Goal: Task Accomplishment & Management: Manage account settings

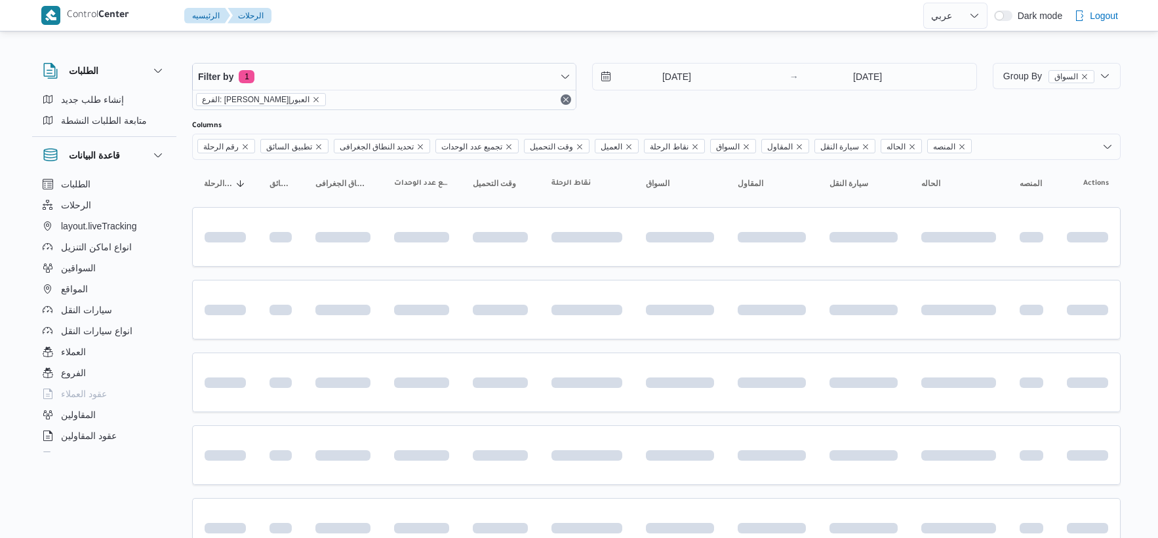
select select "ar"
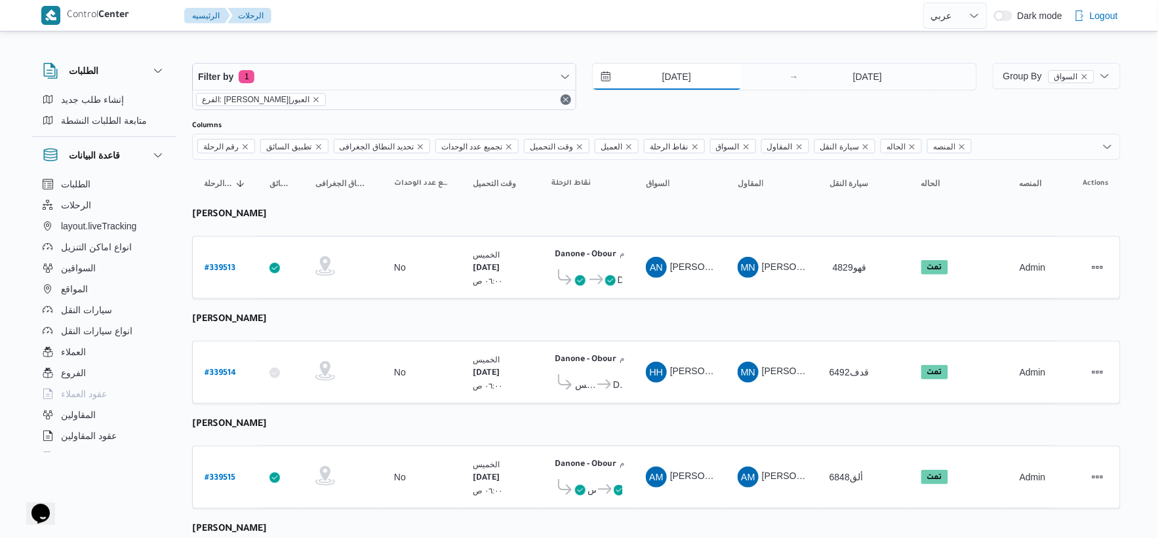
drag, startPoint x: 689, startPoint y: 66, endPoint x: 693, endPoint y: 82, distance: 16.1
click at [689, 66] on input "[DATE]" at bounding box center [667, 77] width 149 height 26
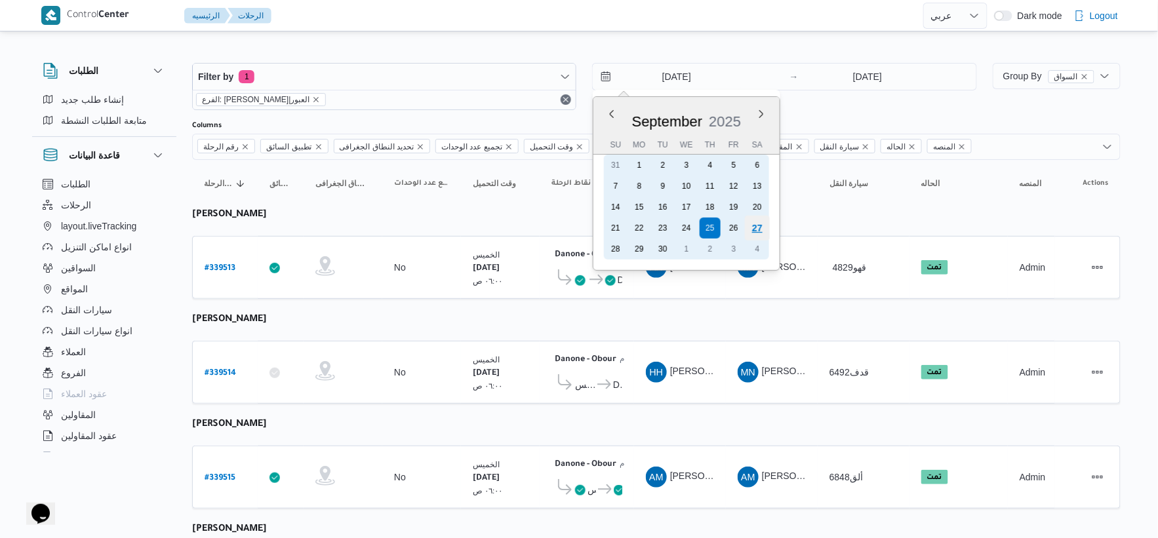
click at [759, 224] on div "27" at bounding box center [757, 228] width 25 height 25
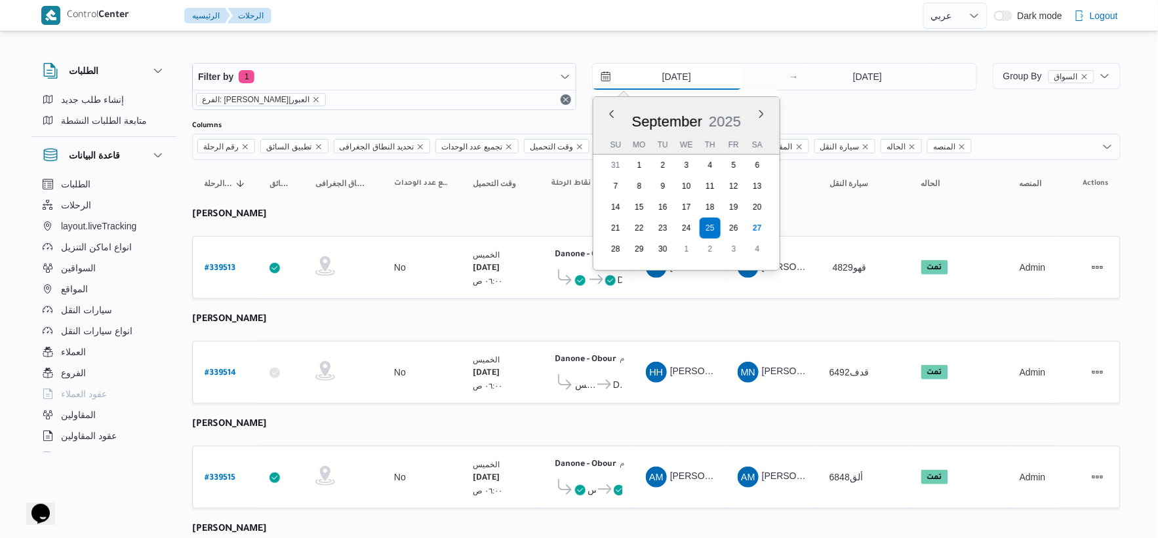
type input "[DATE]"
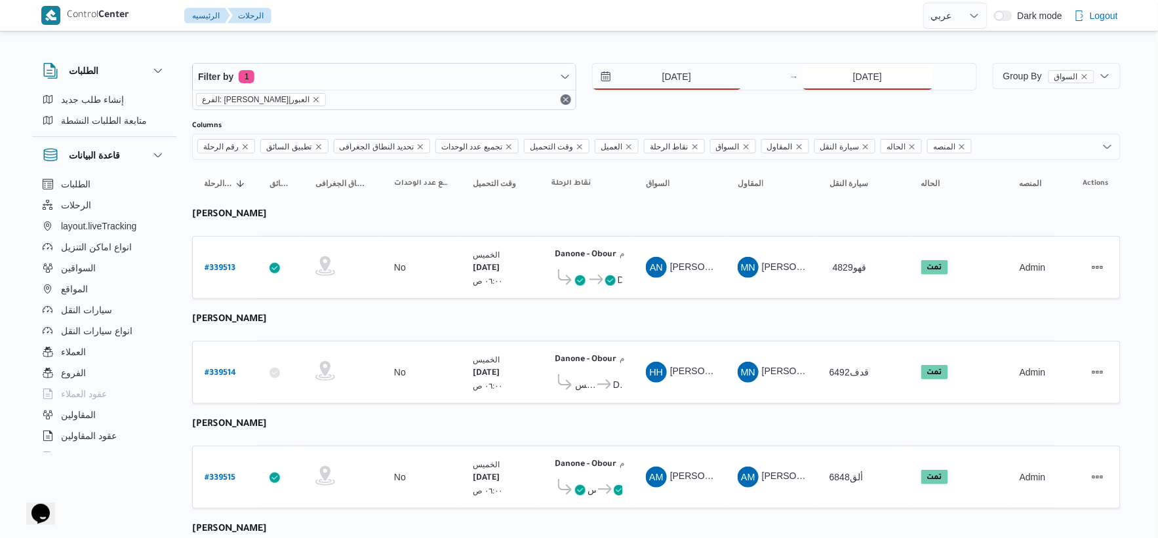
click at [881, 83] on input "[DATE]" at bounding box center [868, 77] width 131 height 26
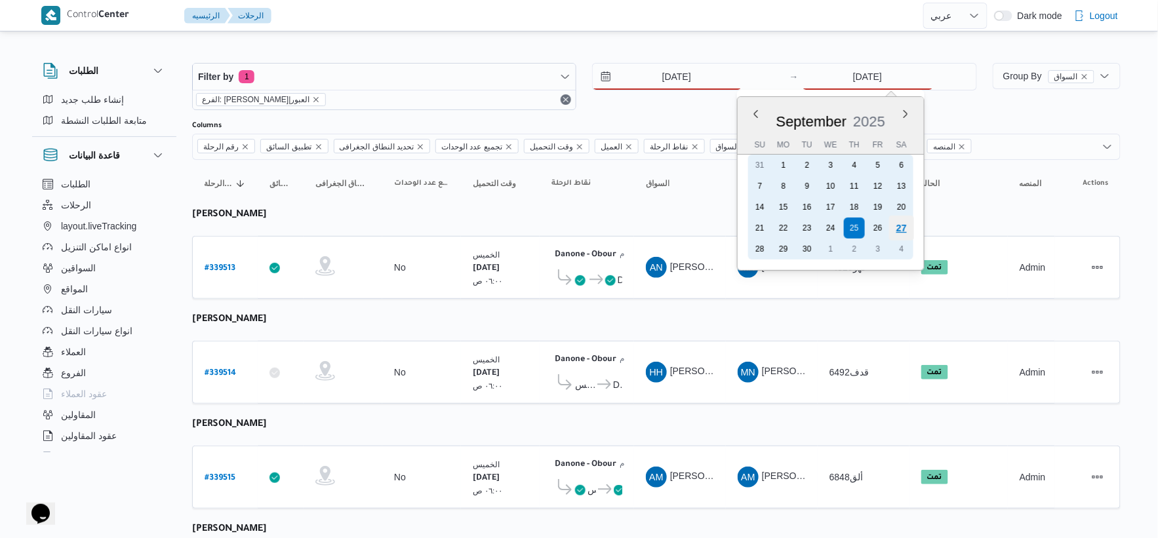
click at [896, 218] on div "27" at bounding box center [901, 228] width 25 height 25
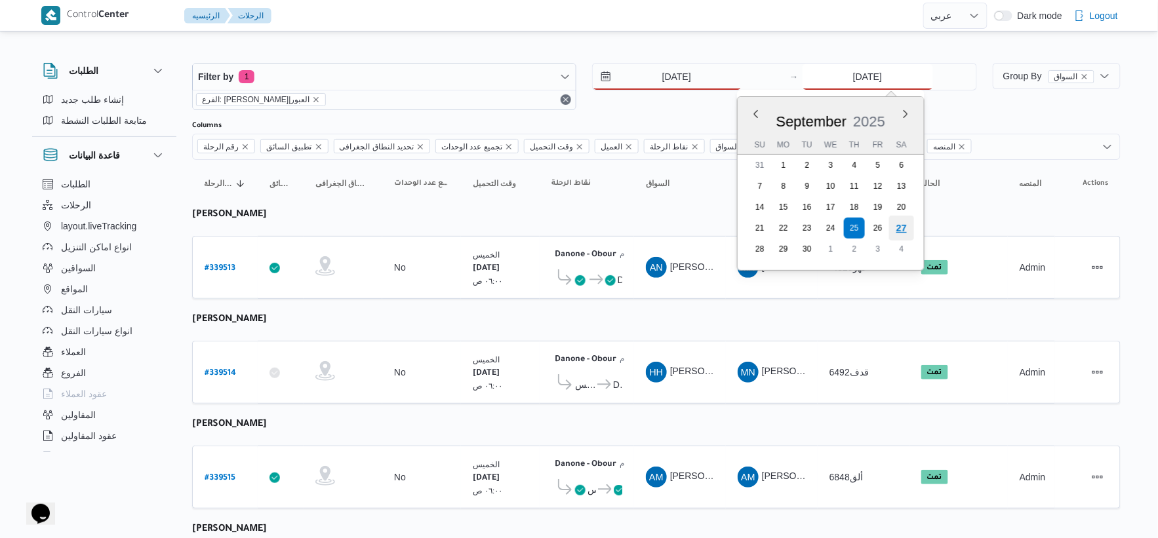
type input "[DATE]"
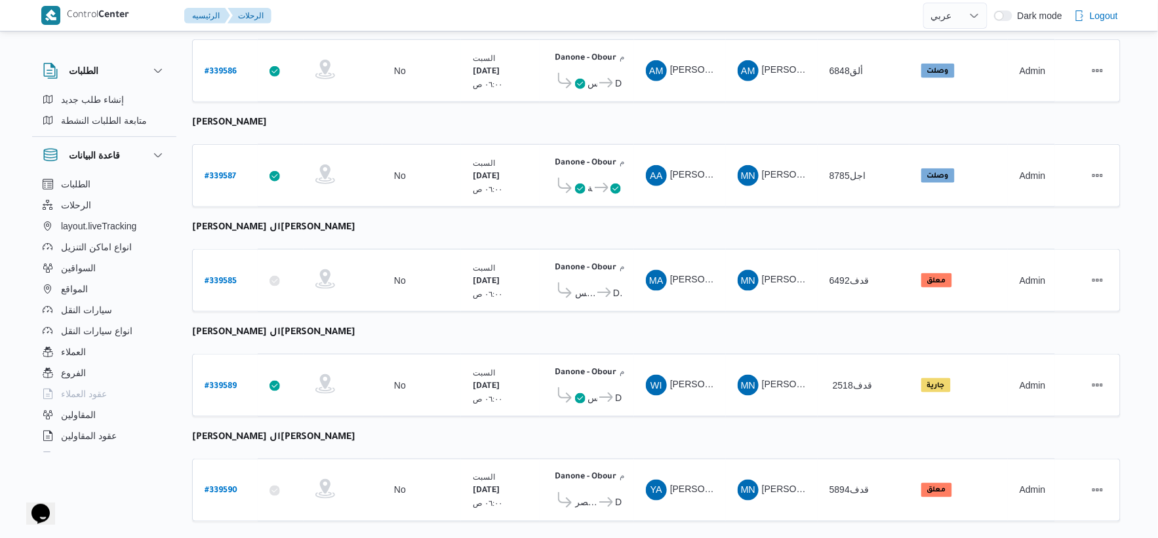
scroll to position [211, 0]
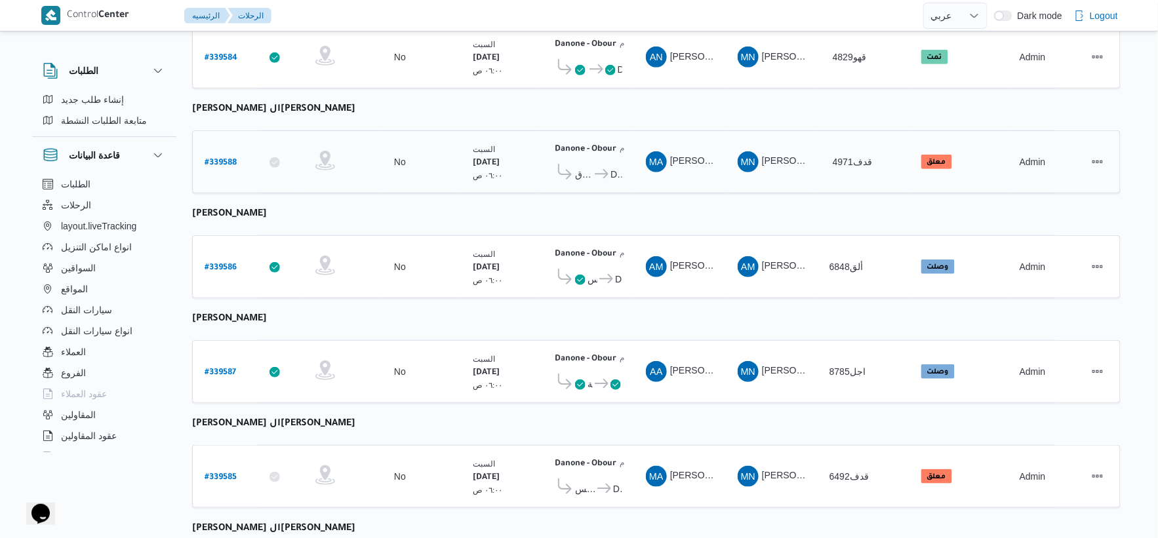
click at [226, 153] on link "# 339588" at bounding box center [221, 162] width 32 height 18
select select "ar"
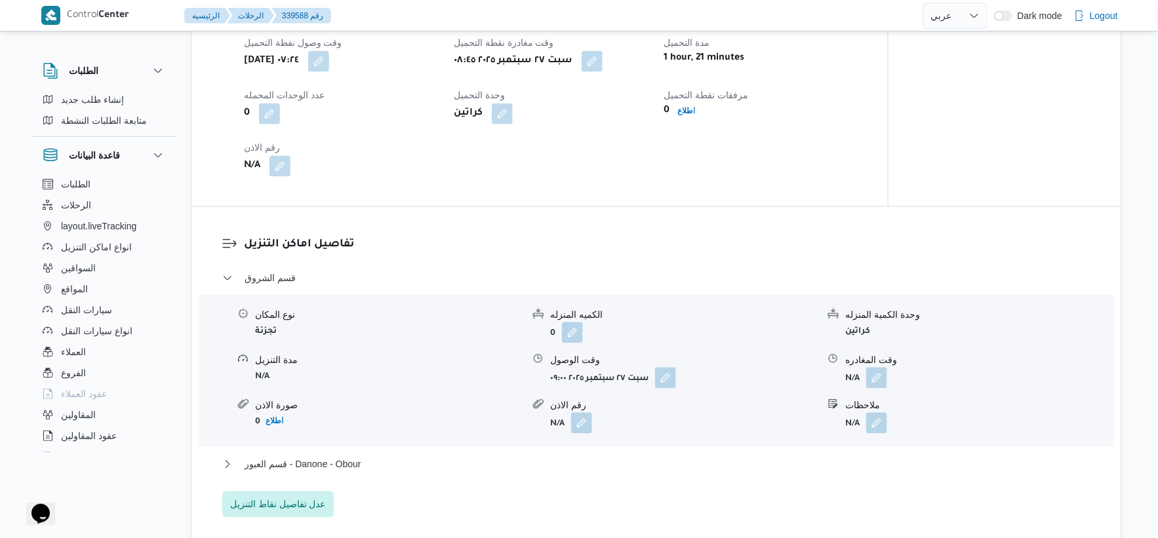
scroll to position [939, 0]
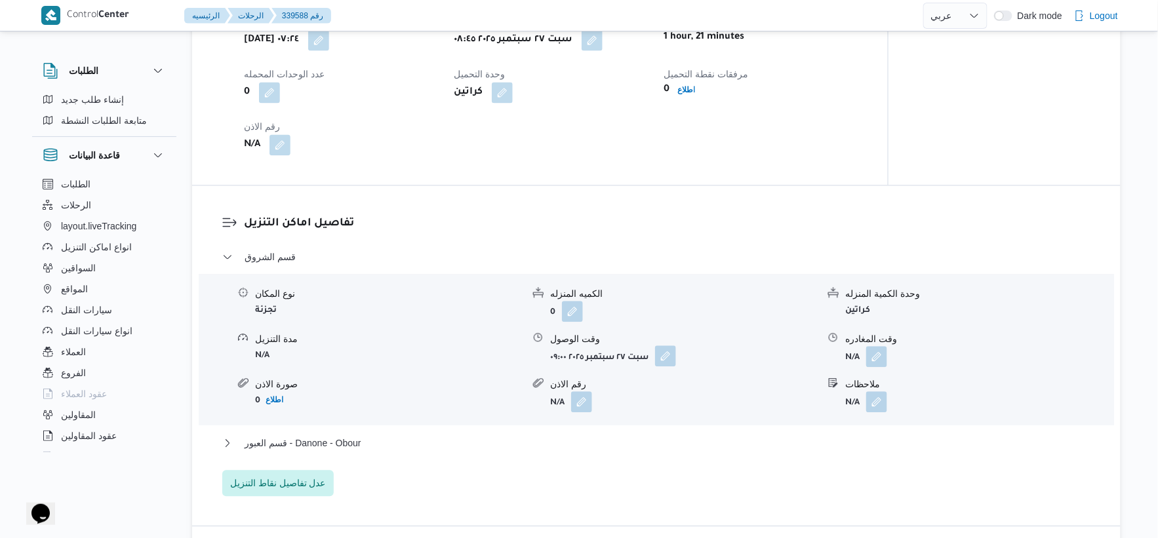
click at [665, 362] on button "button" at bounding box center [665, 356] width 21 height 21
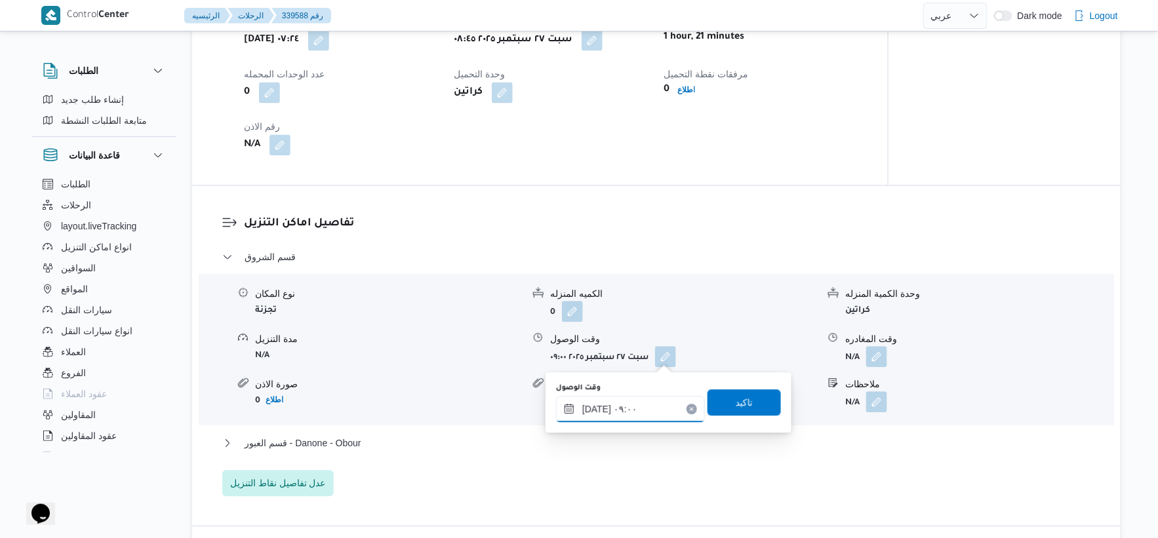
click at [664, 401] on div "٢٧/٠٩/٢٠٢٥ ٠٩:٠٠" at bounding box center [630, 409] width 149 height 26
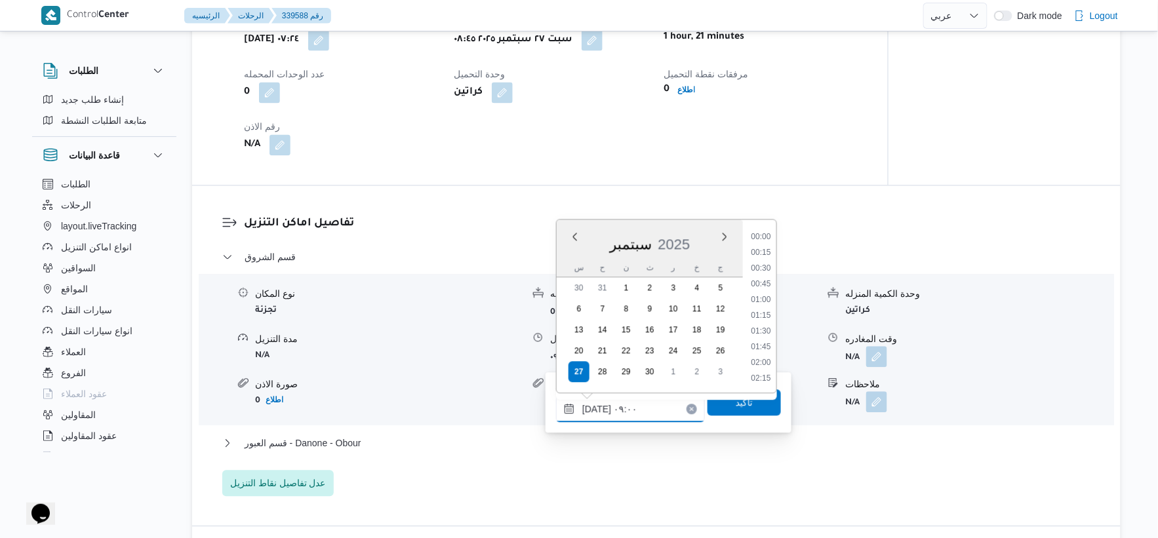
scroll to position [488, 0]
click at [759, 331] on li "09:15" at bounding box center [761, 331] width 30 height 13
type input "٢٧/٠٩/٢٠٢٥ ٠٩:١٥"
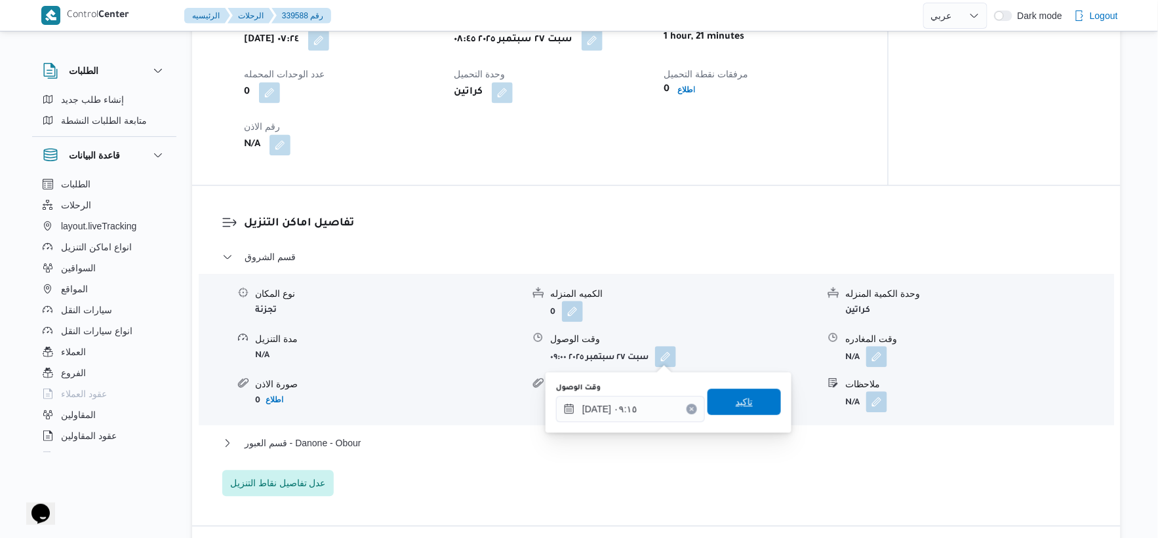
click at [765, 399] on span "تاكيد" at bounding box center [744, 402] width 73 height 26
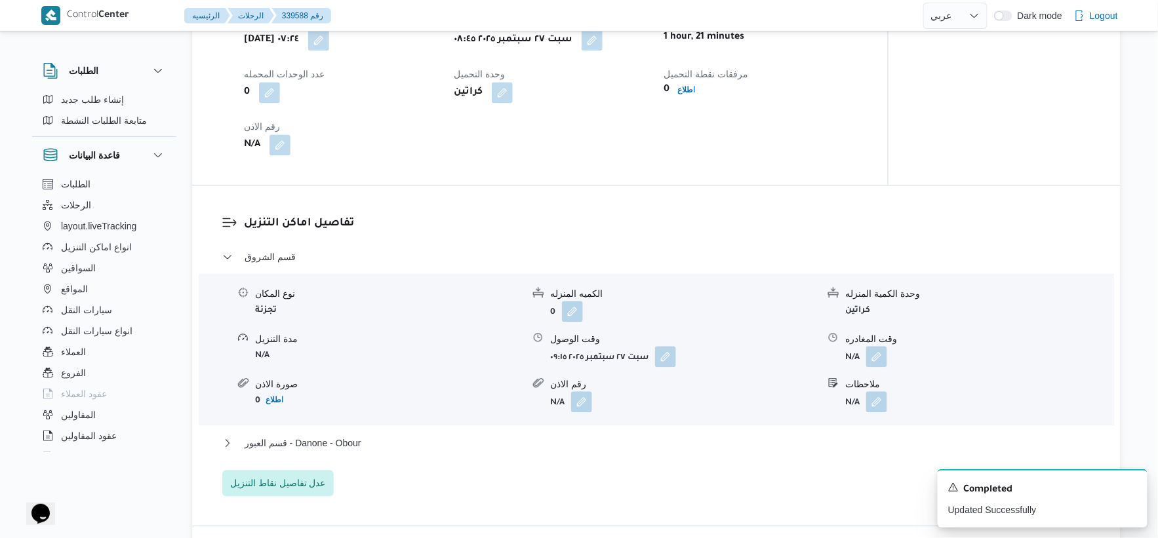
scroll to position [1085, 0]
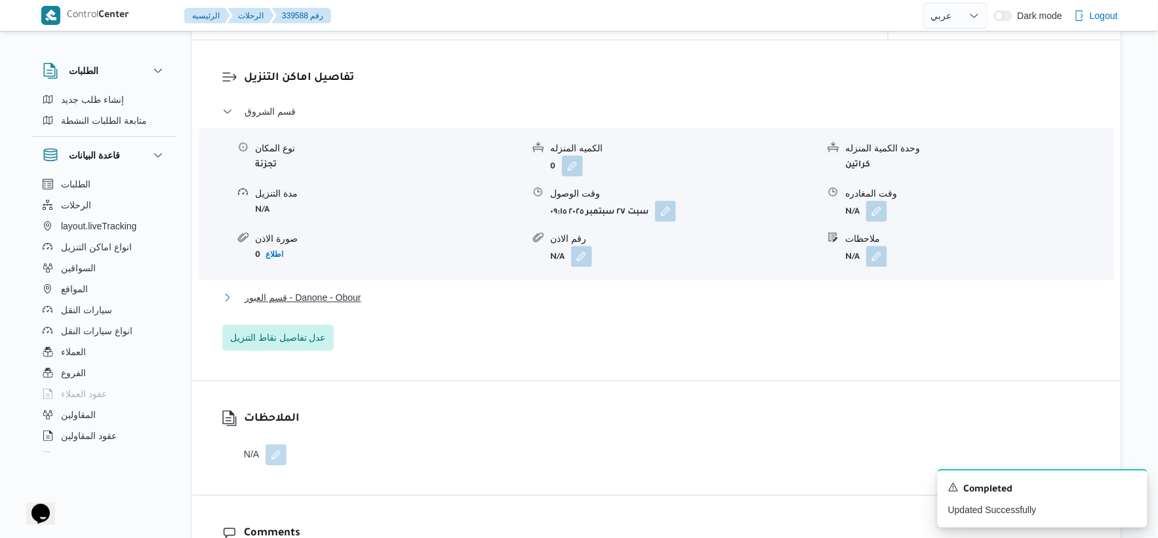
click at [397, 296] on button "قسم العبور - Danone - Obour" at bounding box center [656, 298] width 869 height 16
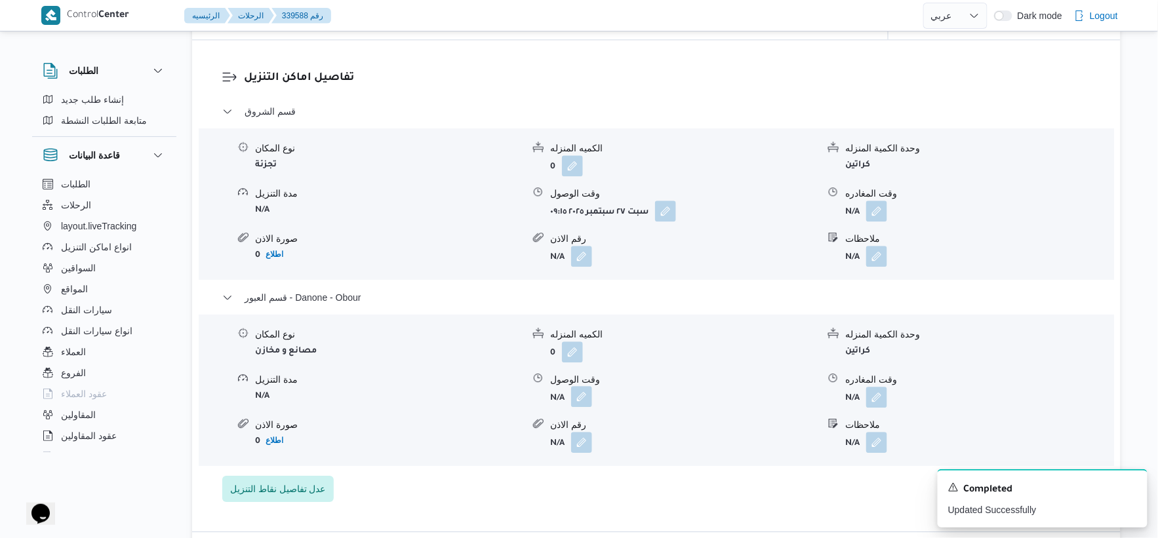
click at [586, 398] on button "button" at bounding box center [581, 396] width 21 height 21
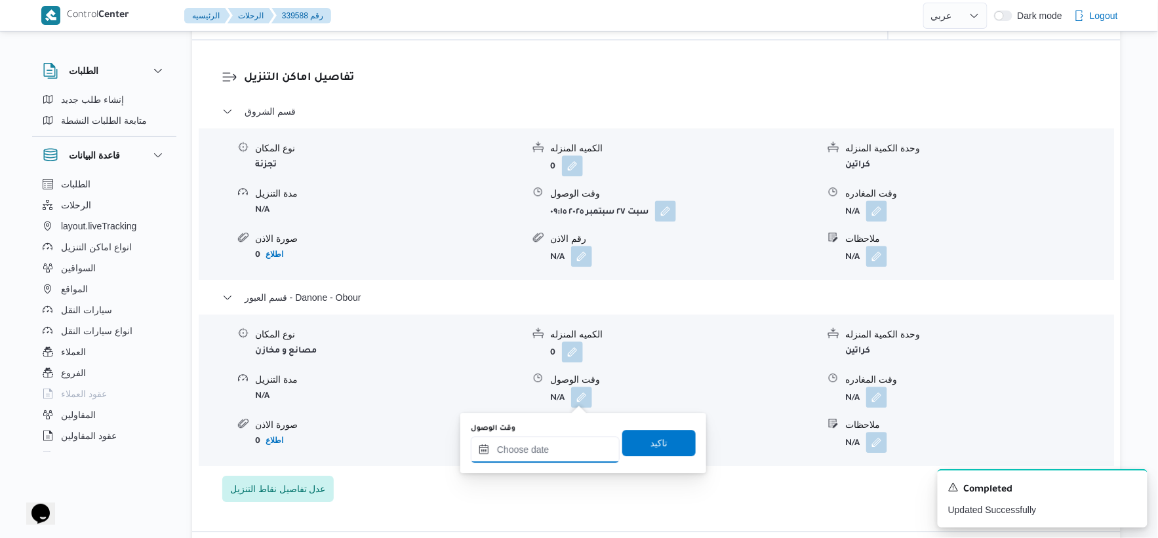
click at [563, 438] on input "وقت الوصول" at bounding box center [545, 450] width 149 height 26
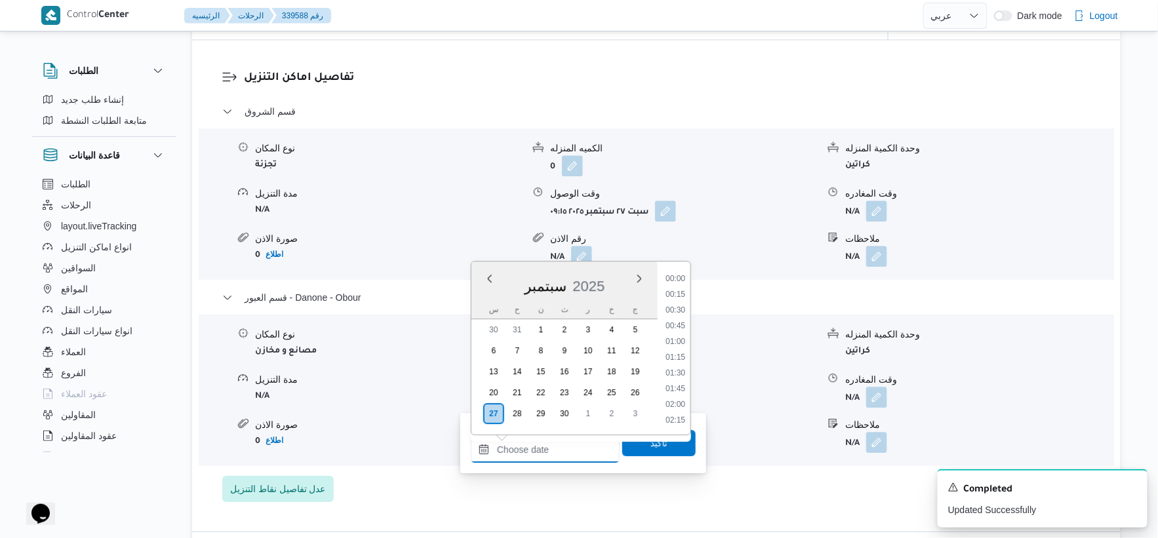
scroll to position [928, 0]
click at [683, 276] on li "14:45" at bounding box center [675, 279] width 30 height 13
type input "٢٧/٠٩/٢٠٢٥ ١٤:٤٥"
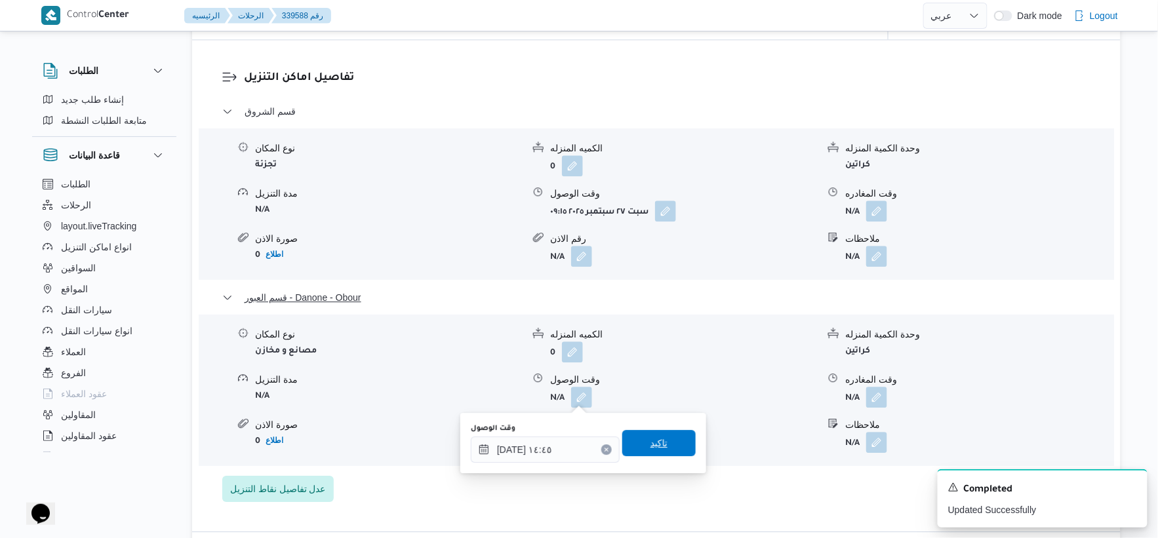
drag, startPoint x: 665, startPoint y: 453, endPoint x: 841, endPoint y: 300, distance: 233.4
click at [665, 451] on span "تاكيد" at bounding box center [658, 443] width 73 height 26
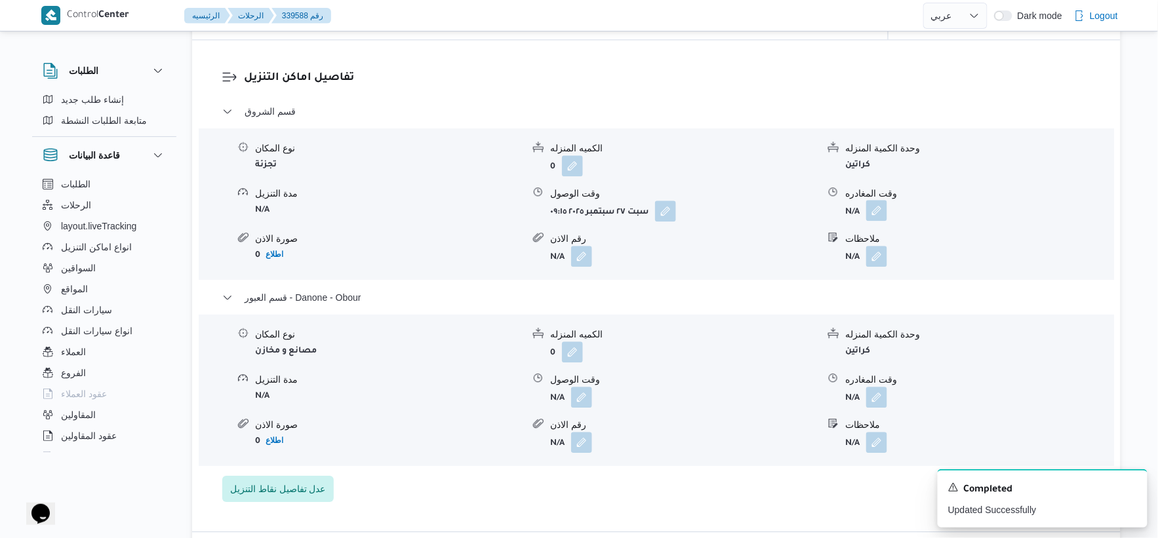
click at [880, 205] on button "button" at bounding box center [876, 210] width 21 height 21
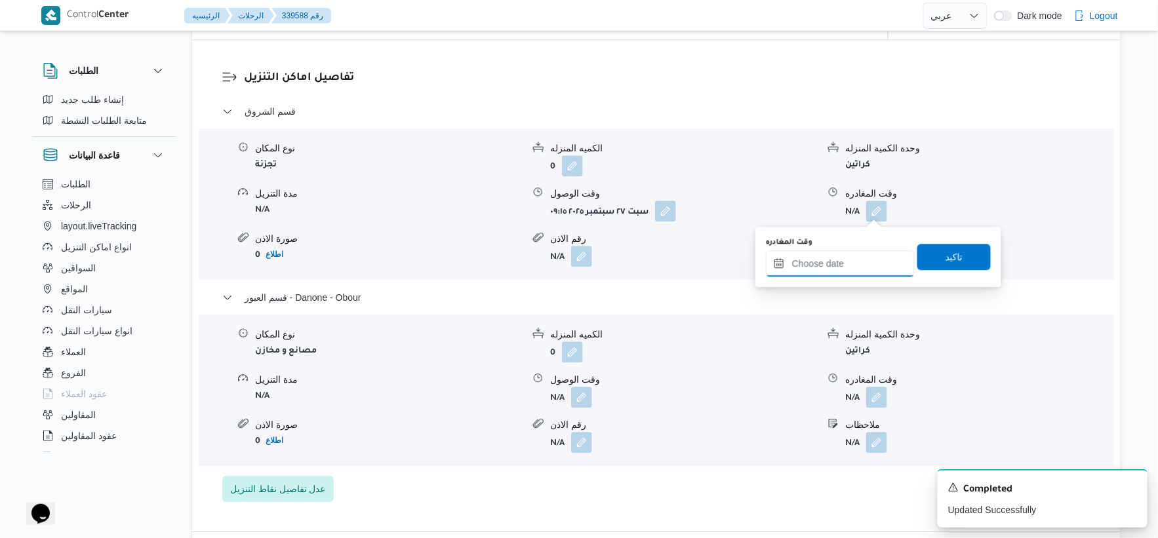
click at [859, 261] on input "وقت المغادره" at bounding box center [840, 264] width 149 height 26
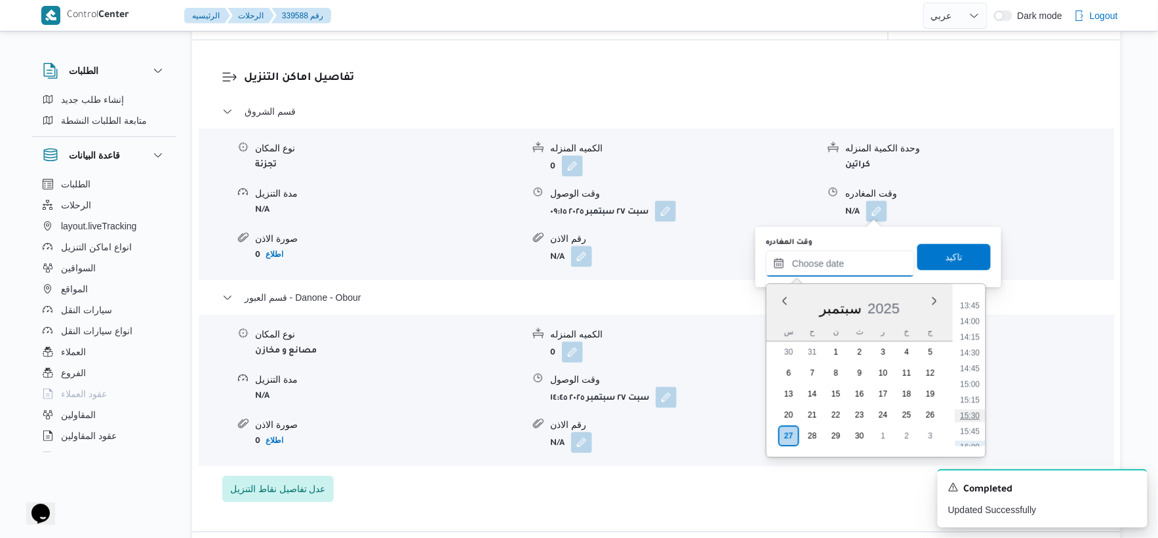
scroll to position [782, 0]
click at [977, 402] on li "14:00" at bounding box center [971, 400] width 30 height 13
type input "٢٧/٠٩/٢٠٢٥ ١٤:٠٠"
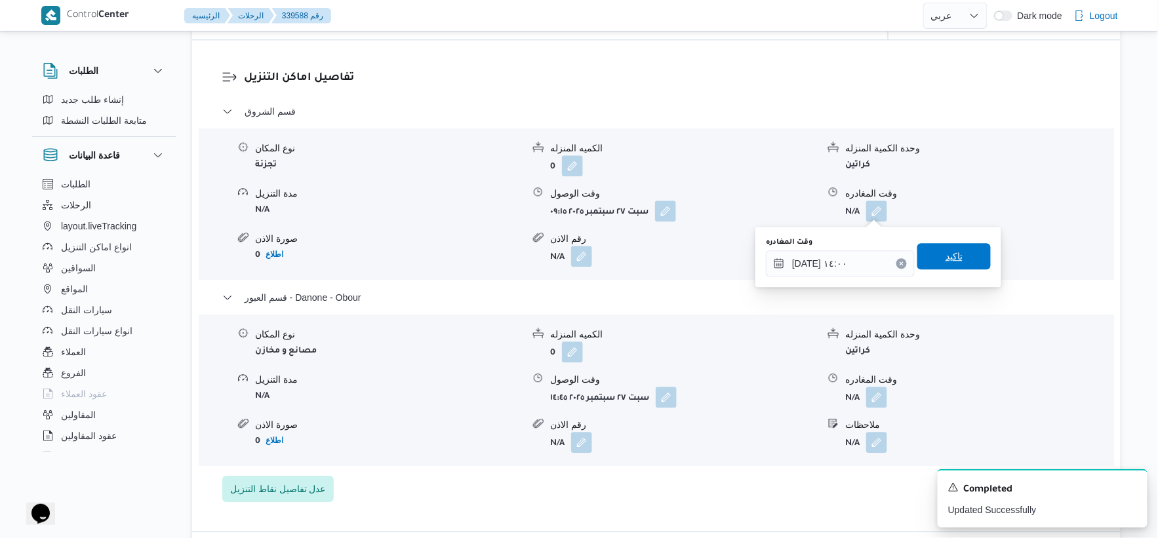
click at [960, 249] on span "تاكيد" at bounding box center [954, 256] width 73 height 26
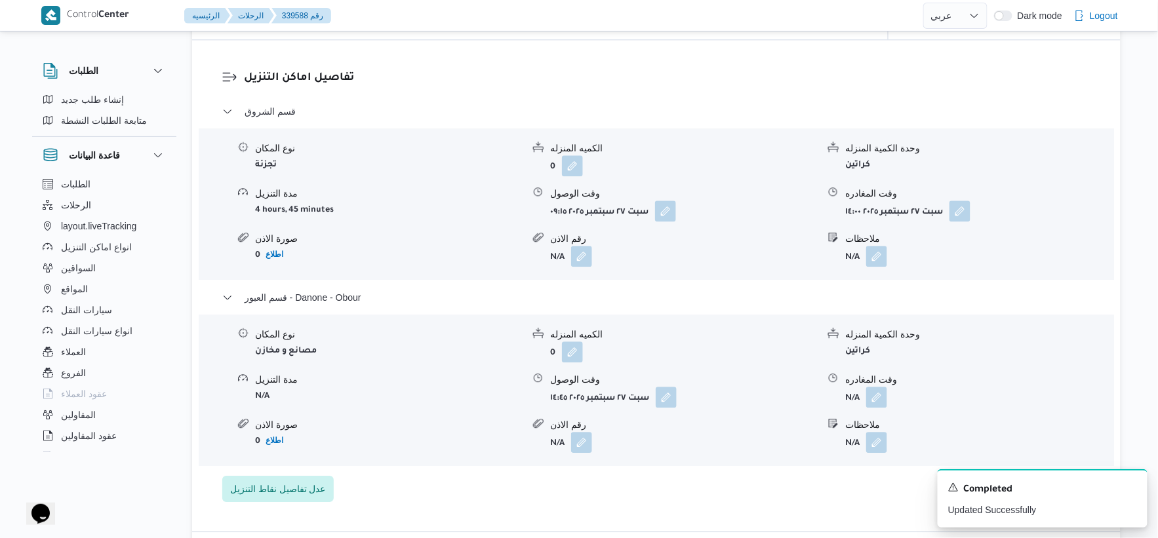
click at [640, 455] on div "نوع المكان مصانع و مخازن الكميه المنزله 0 وحدة الكمية المنزله كراتين مدة التنزي…" at bounding box center [656, 390] width 926 height 149
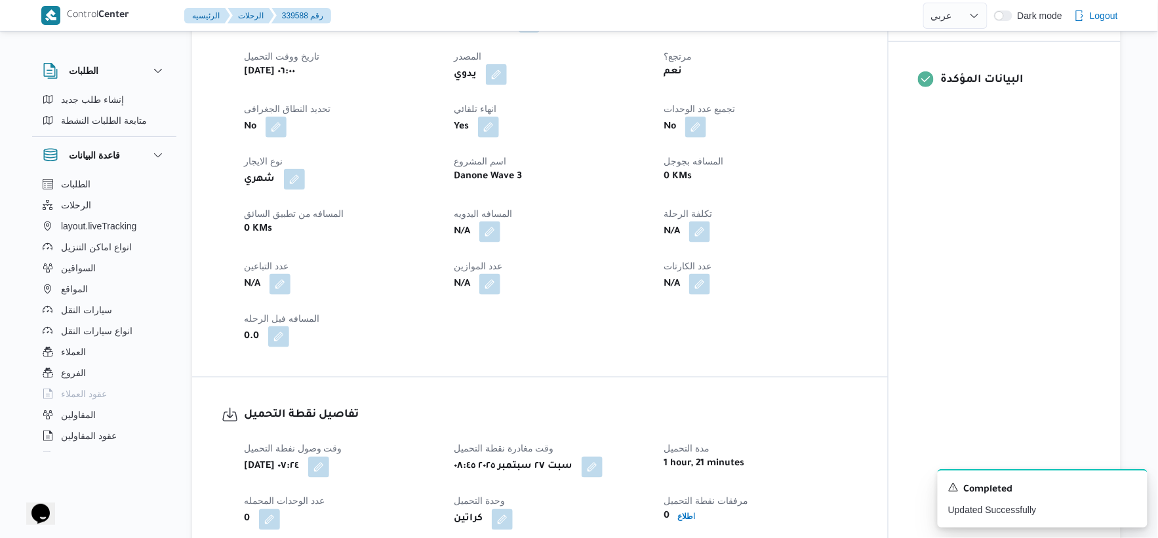
scroll to position [429, 0]
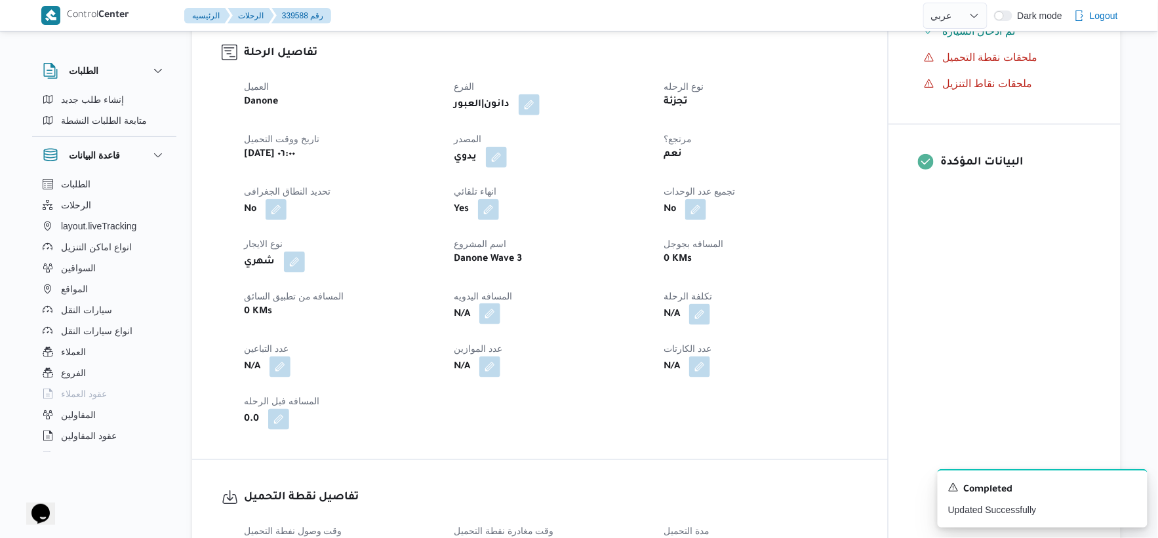
click at [498, 308] on button "button" at bounding box center [489, 314] width 21 height 21
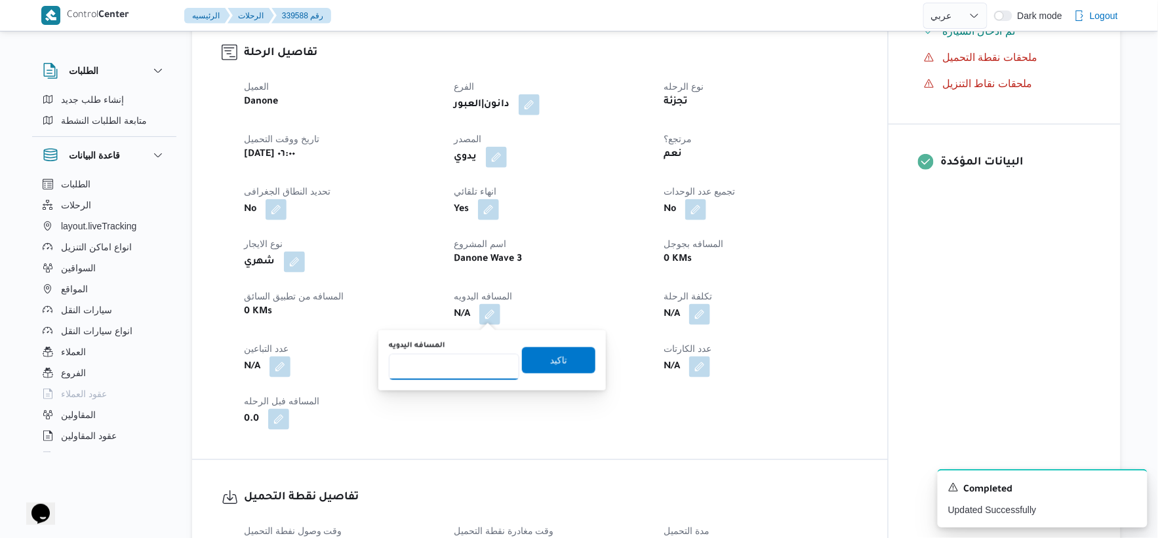
click at [431, 364] on input "المسافه اليدويه" at bounding box center [454, 367] width 131 height 26
type input "106"
click at [552, 353] on span "تاكيد" at bounding box center [558, 360] width 17 height 16
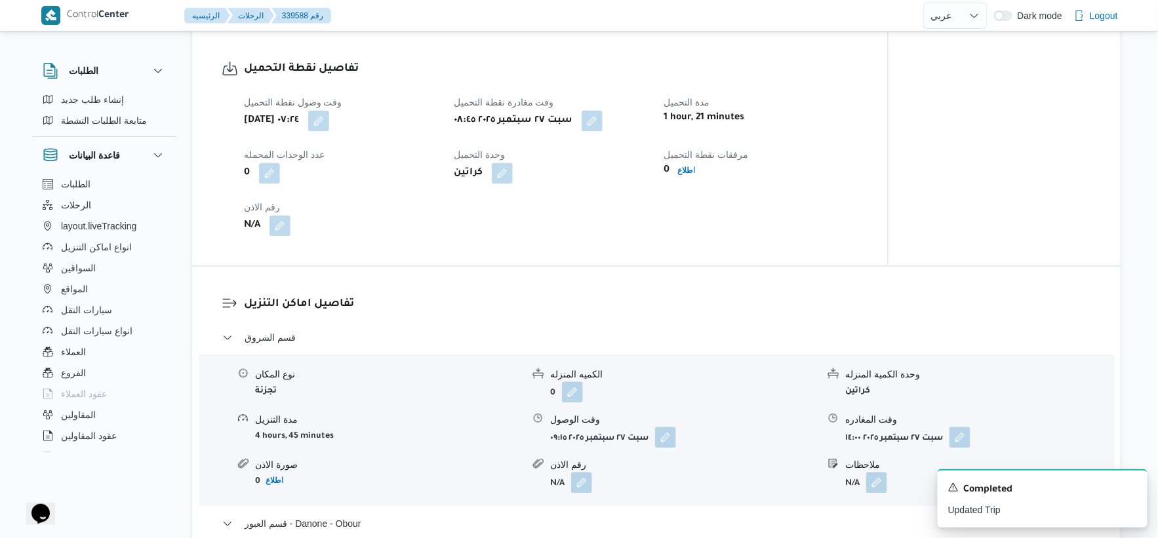
scroll to position [866, 0]
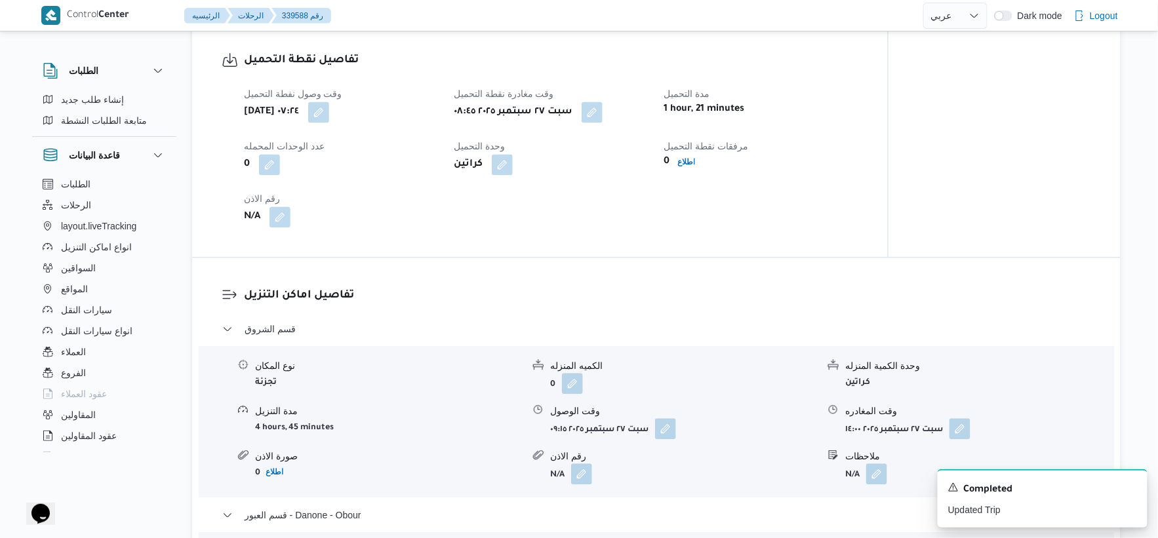
select select "ar"
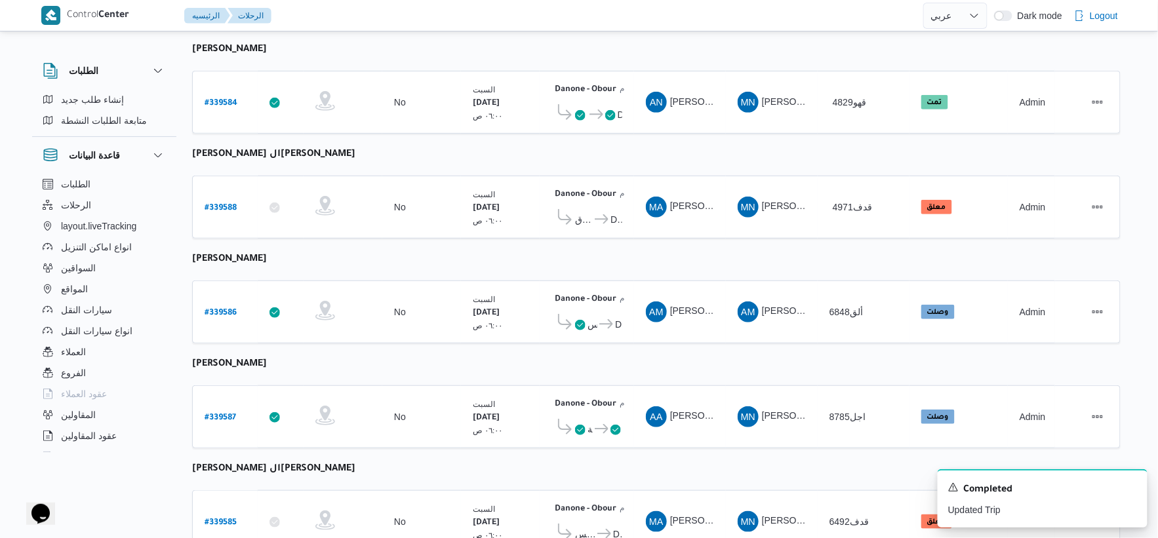
scroll to position [165, 0]
click at [220, 205] on b "# 339588" at bounding box center [221, 209] width 32 height 9
select select "ar"
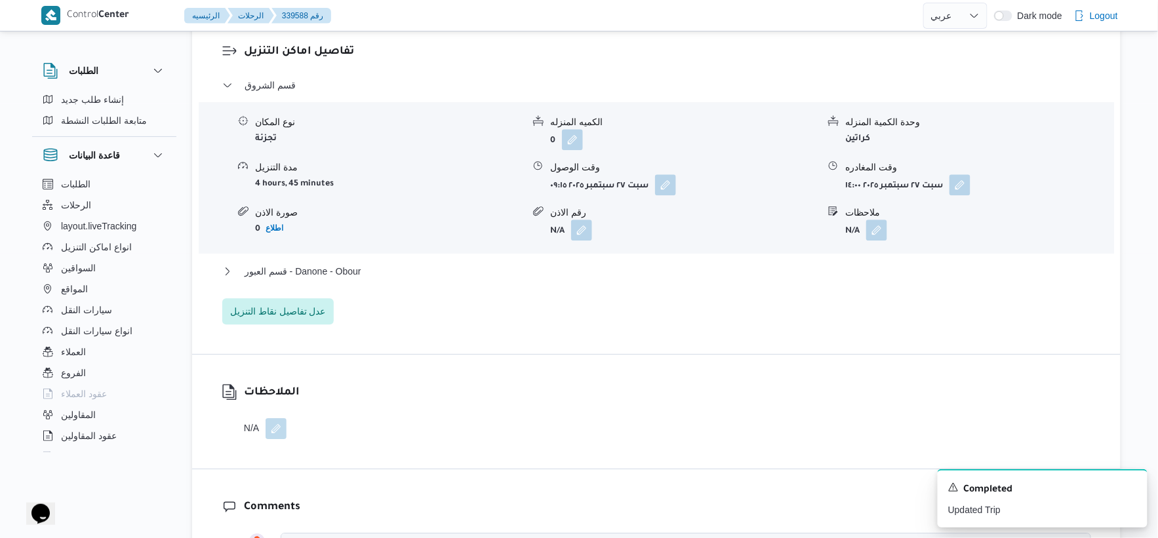
scroll to position [1112, 0]
click at [409, 266] on button "قسم العبور - Danone - Obour" at bounding box center [656, 271] width 869 height 16
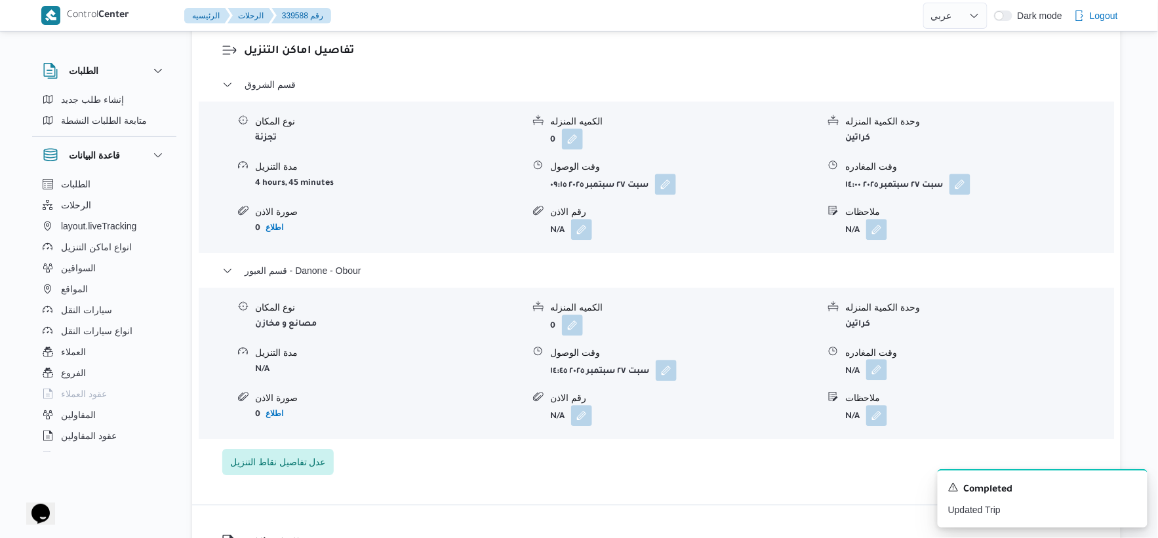
click at [883, 363] on button "button" at bounding box center [876, 369] width 21 height 21
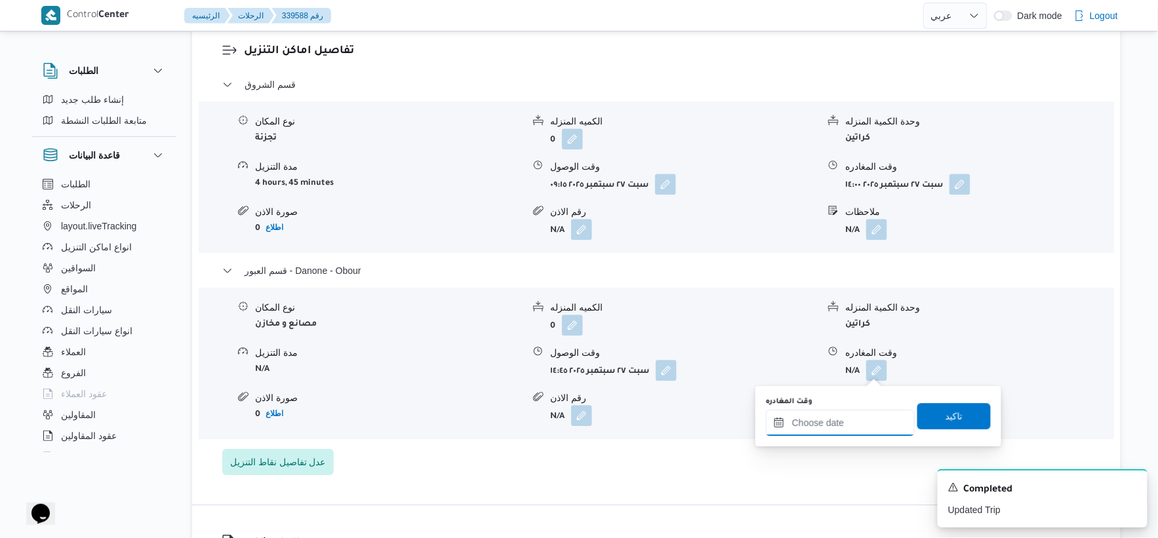
click at [864, 420] on input "وقت المغادره" at bounding box center [840, 423] width 149 height 26
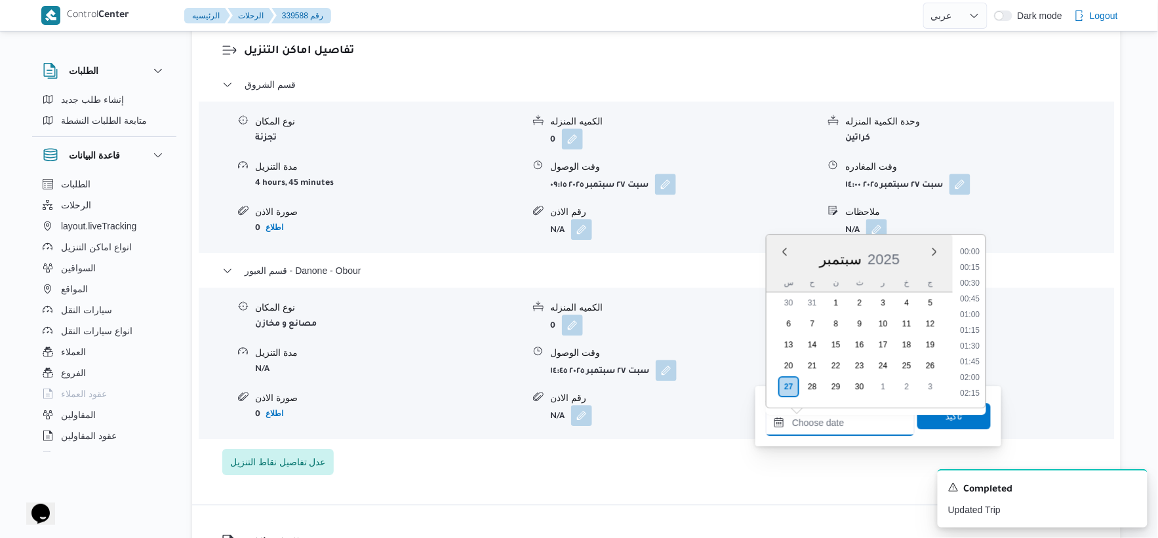
scroll to position [928, 0]
click at [972, 279] on li "15:15" at bounding box center [971, 283] width 30 height 13
type input "٢٧/٠٩/٢٠٢٥ ١٥:١٥"
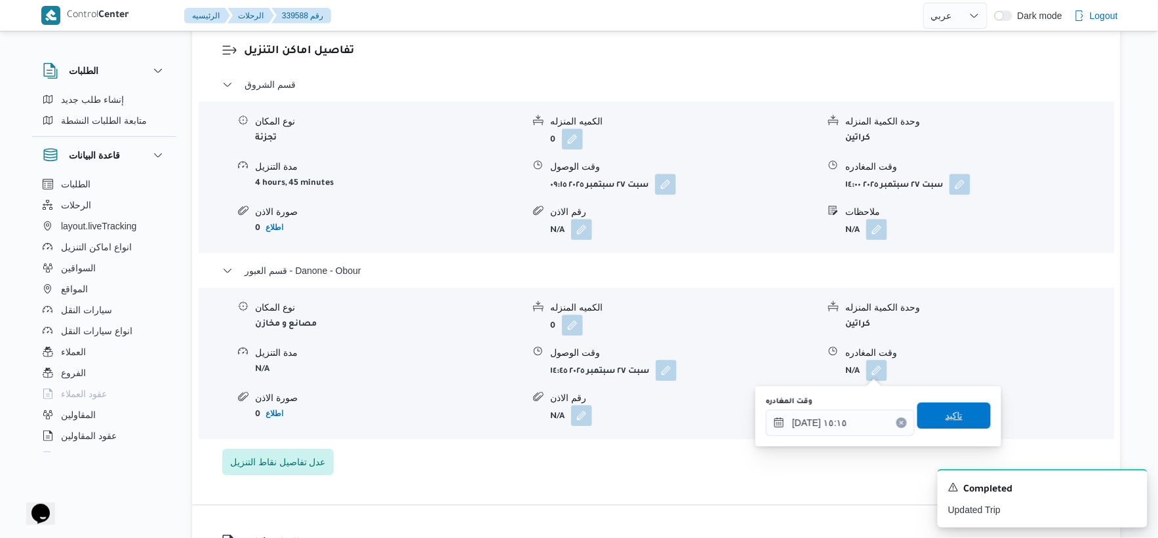
click at [965, 409] on span "تاكيد" at bounding box center [954, 416] width 73 height 26
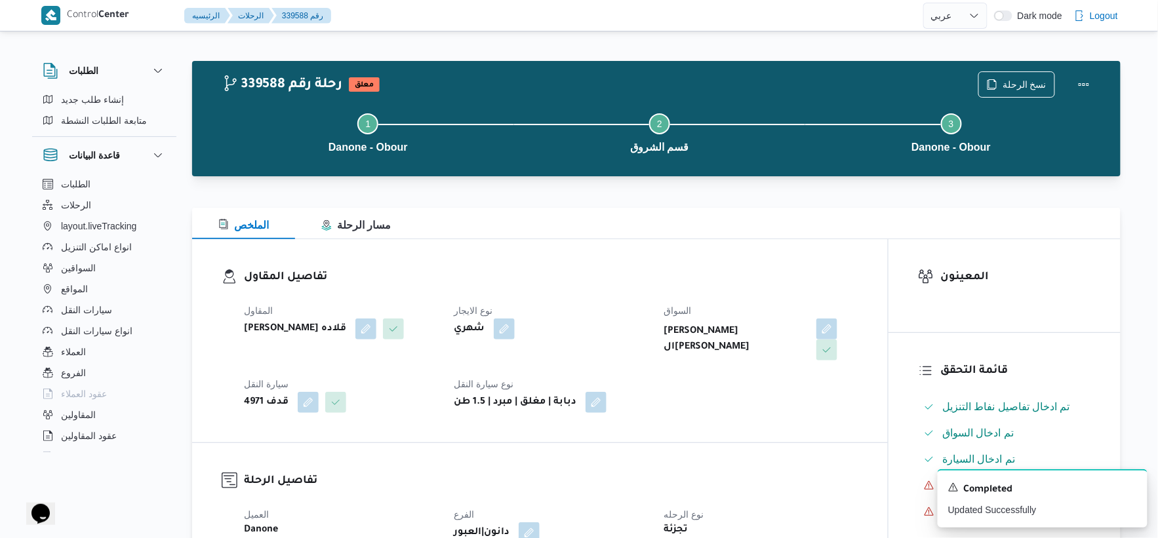
scroll to position [0, 0]
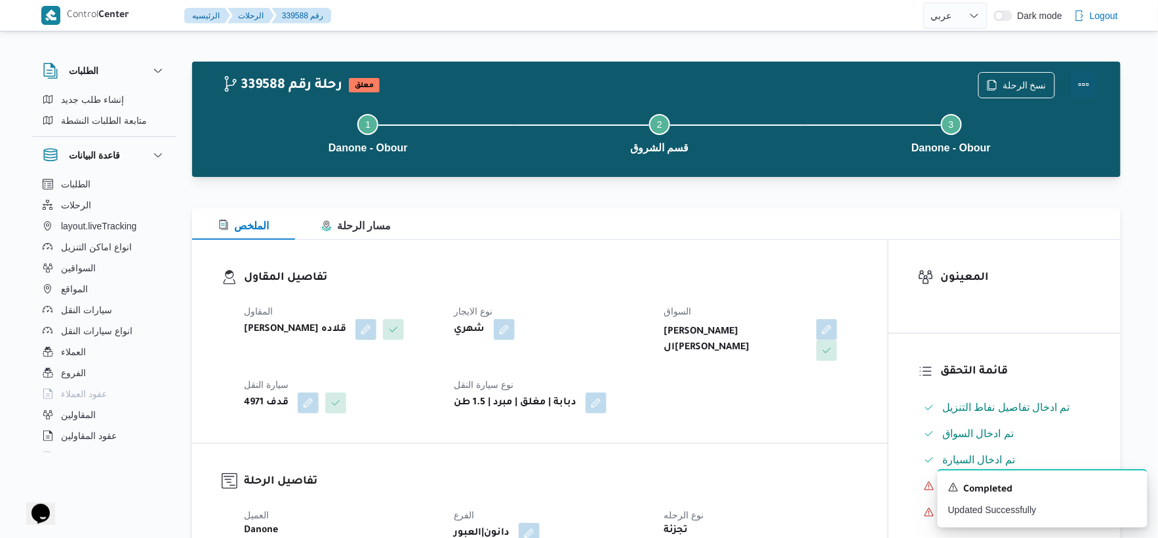
click at [1087, 83] on button "Actions" at bounding box center [1084, 84] width 26 height 26
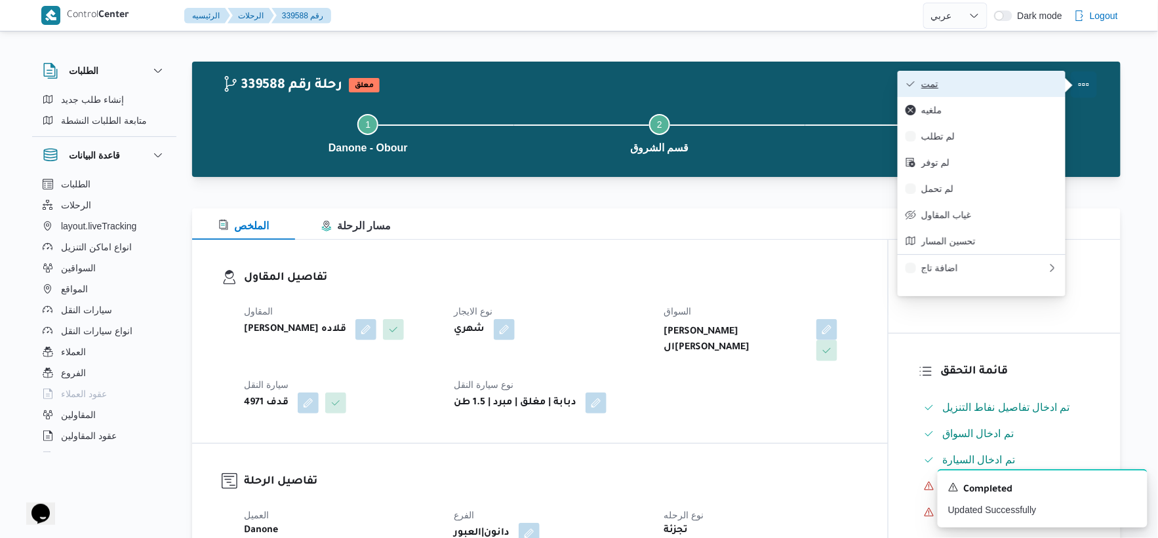
click at [996, 82] on span "تمت" at bounding box center [989, 84] width 136 height 10
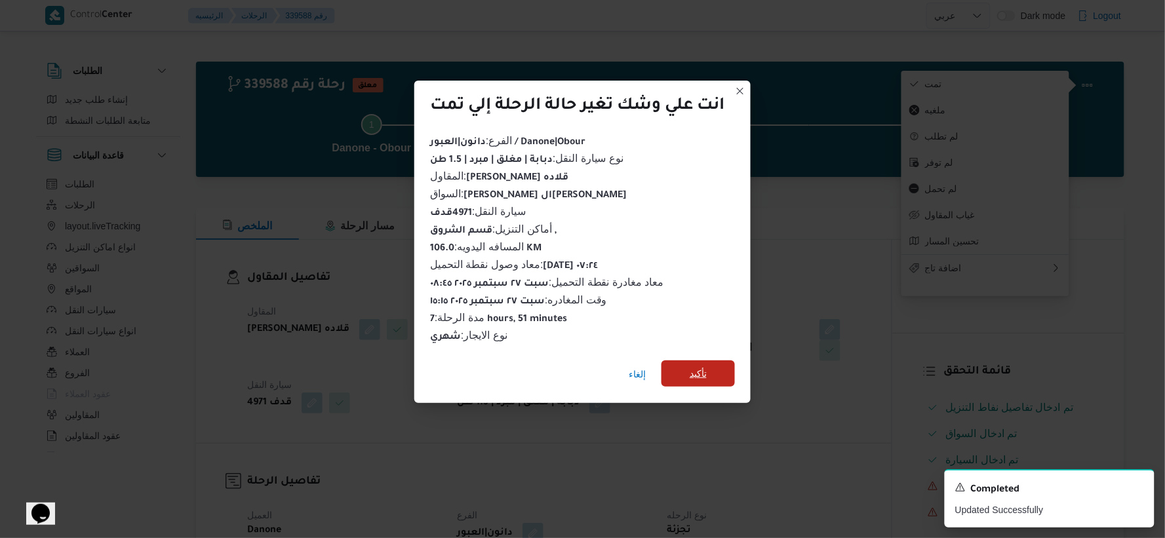
click at [706, 378] on span "تأكيد" at bounding box center [698, 374] width 73 height 26
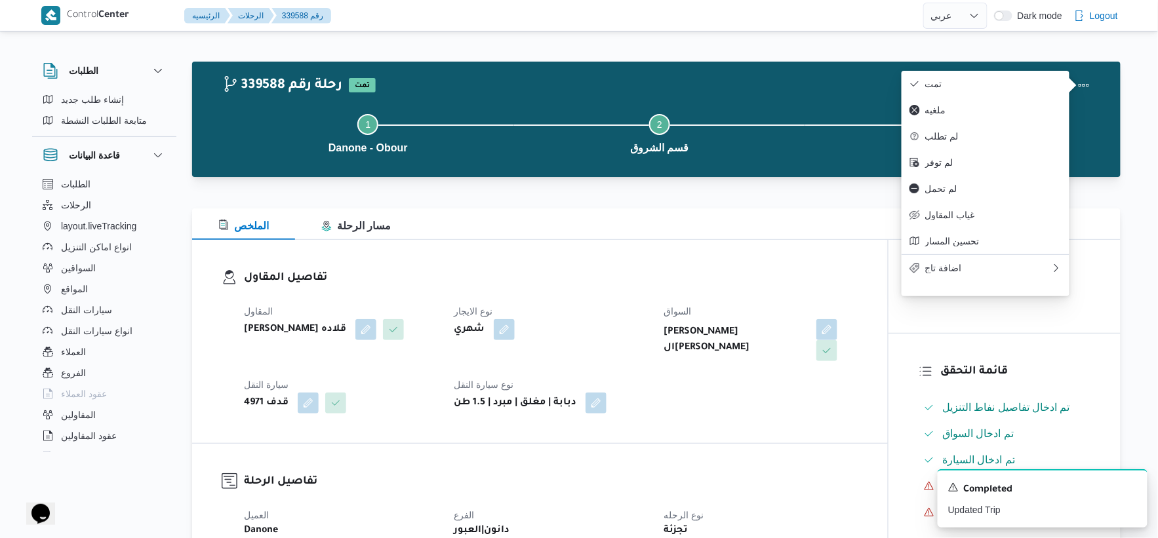
click at [613, 312] on dt "نوع الايجار" at bounding box center [551, 312] width 194 height 16
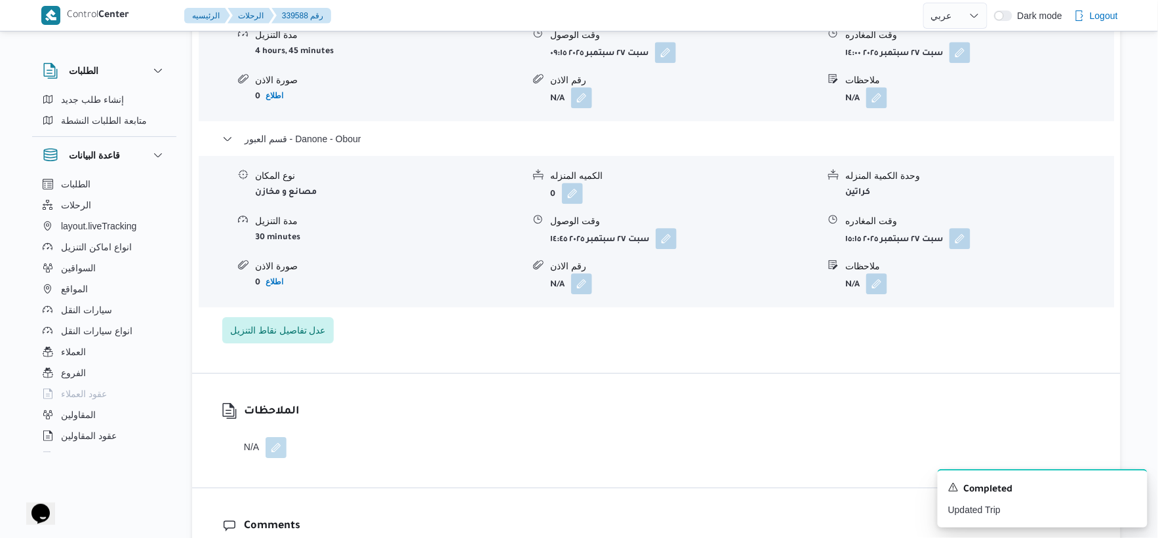
scroll to position [1093, 0]
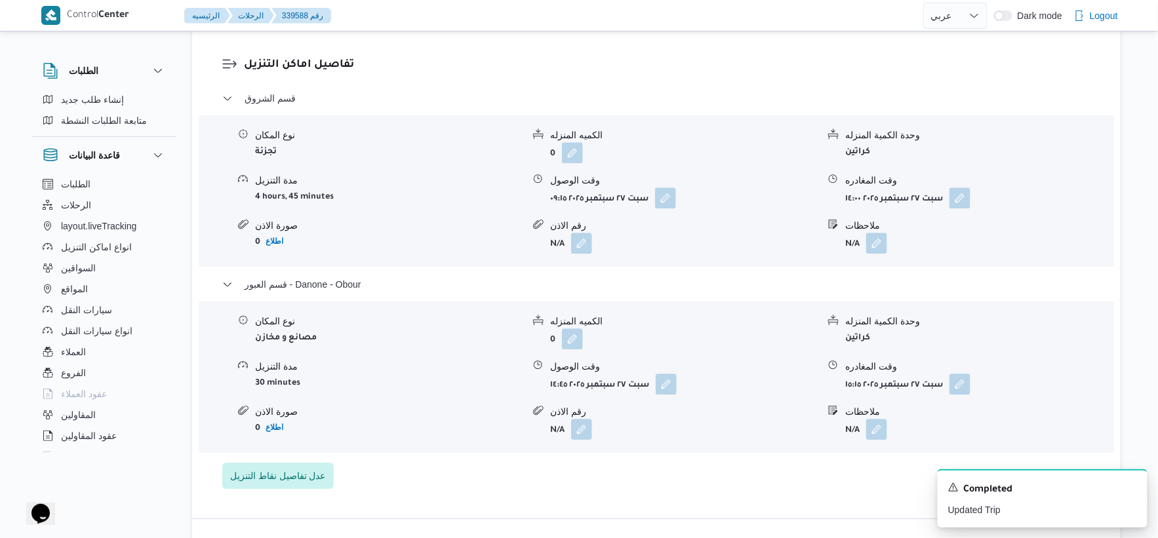
select select "ar"
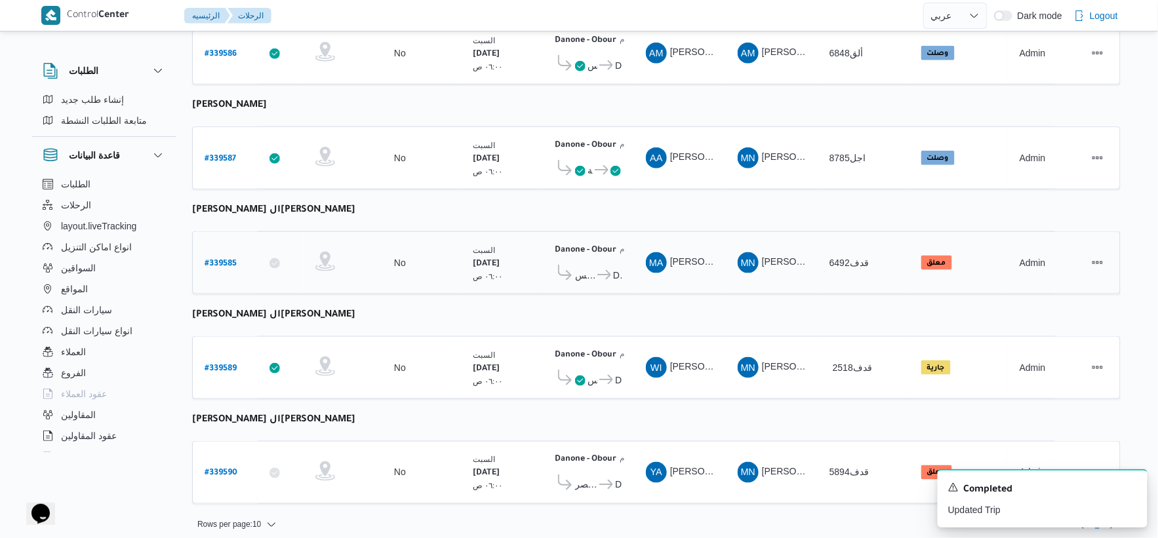
scroll to position [429, 0]
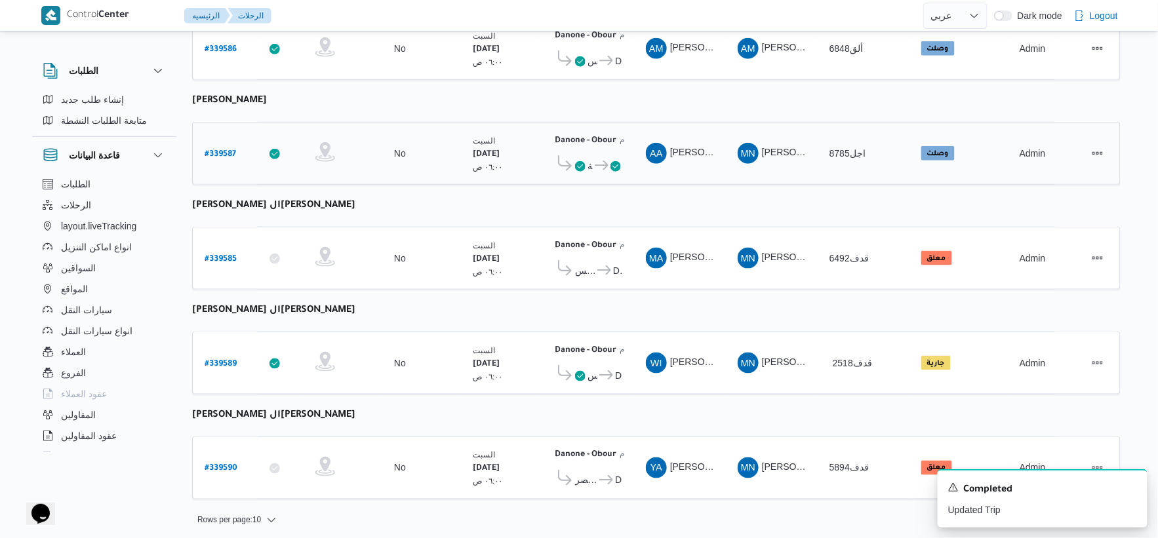
click at [237, 146] on div "# 339587" at bounding box center [225, 154] width 52 height 28
click at [232, 150] on b "# 339587" at bounding box center [220, 154] width 31 height 9
select select "ar"
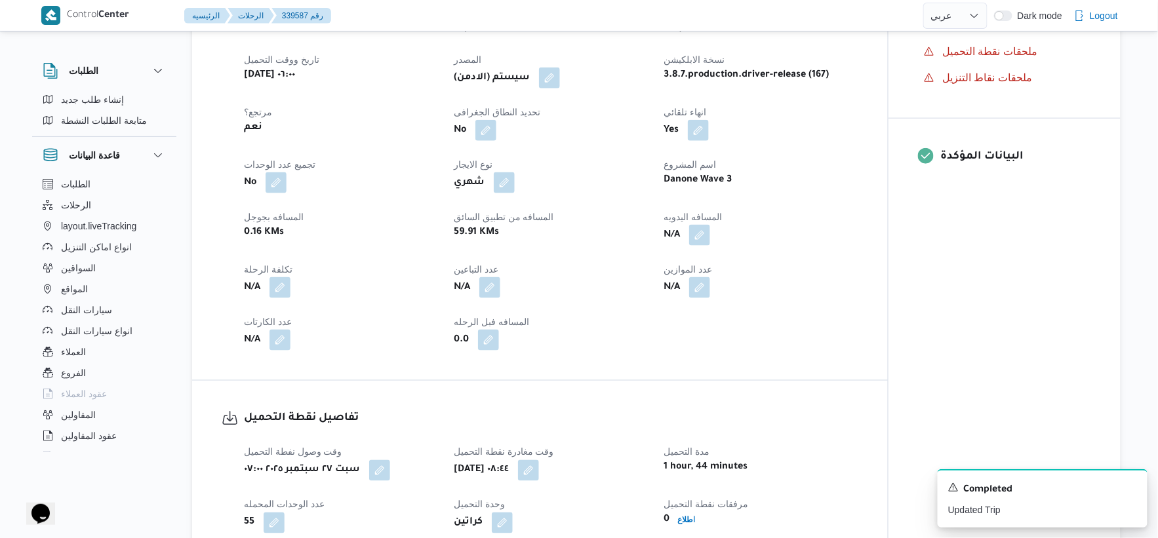
scroll to position [801, 0]
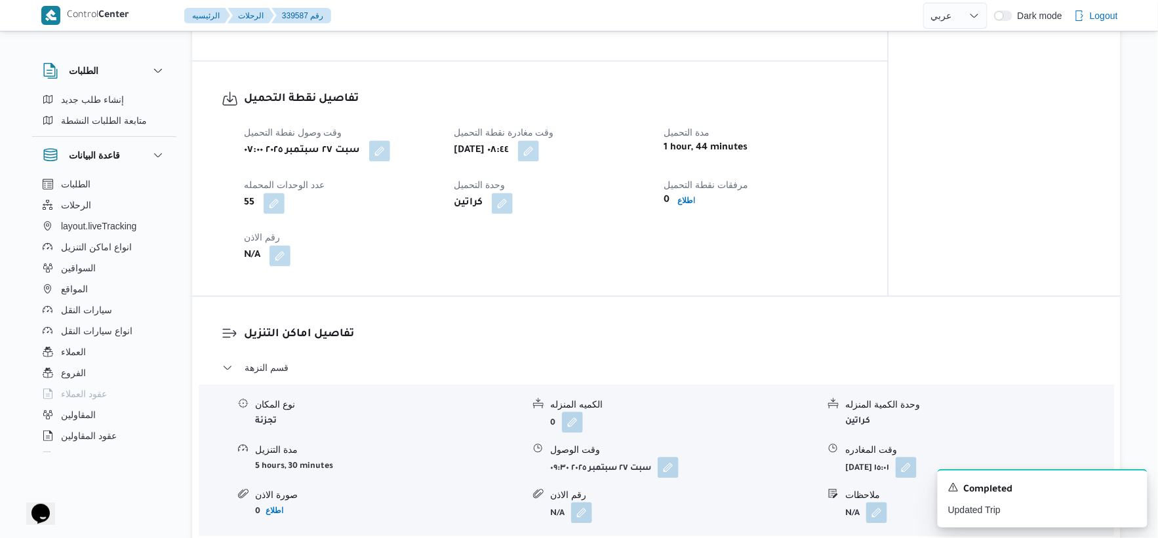
select select "ar"
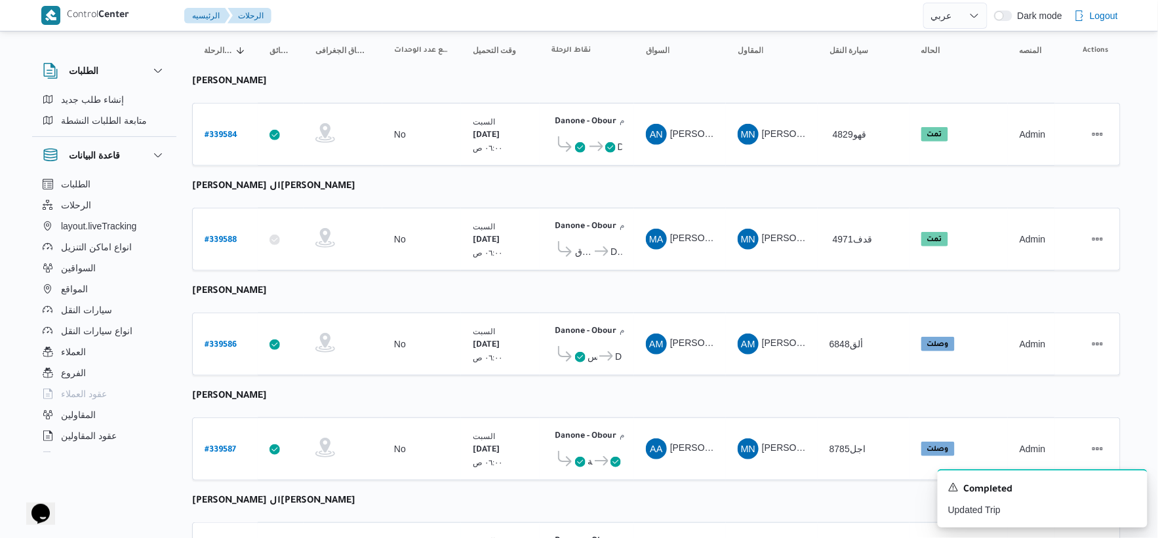
scroll to position [64, 0]
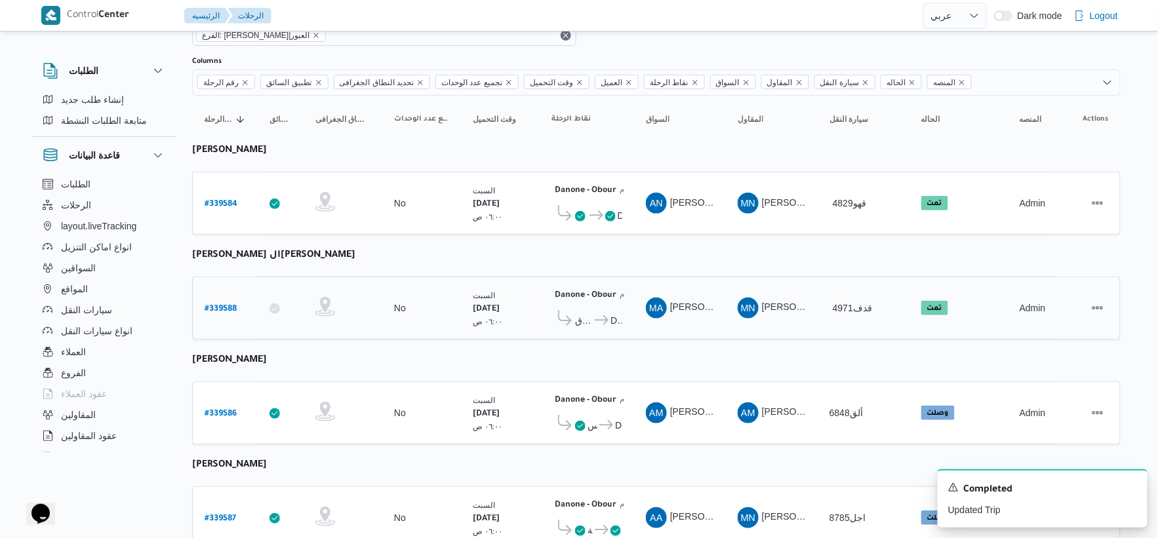
click at [220, 306] on b "# 339588" at bounding box center [221, 309] width 32 height 9
select select "ar"
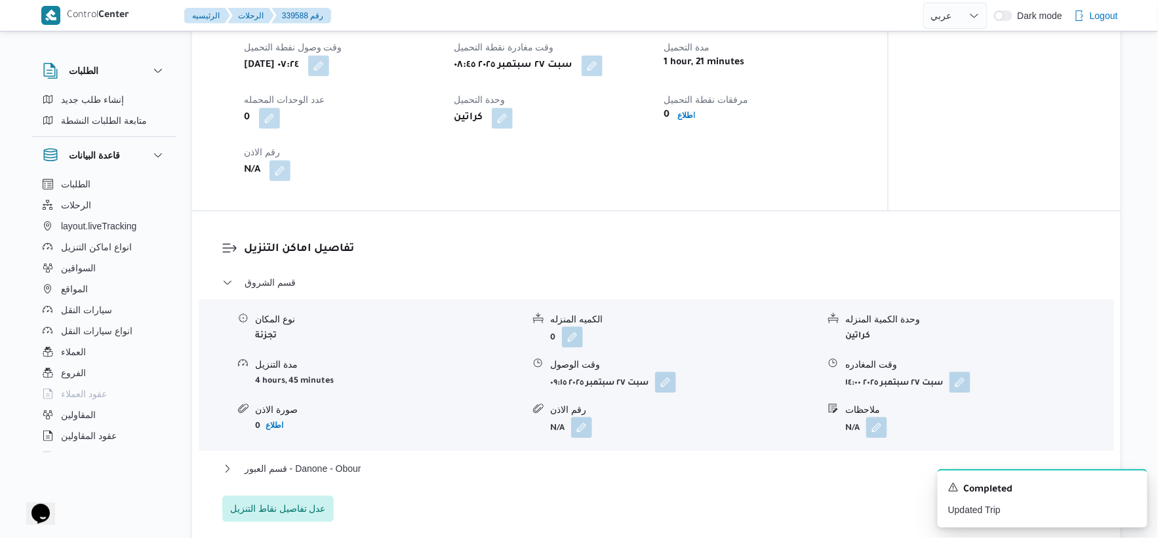
scroll to position [1093, 0]
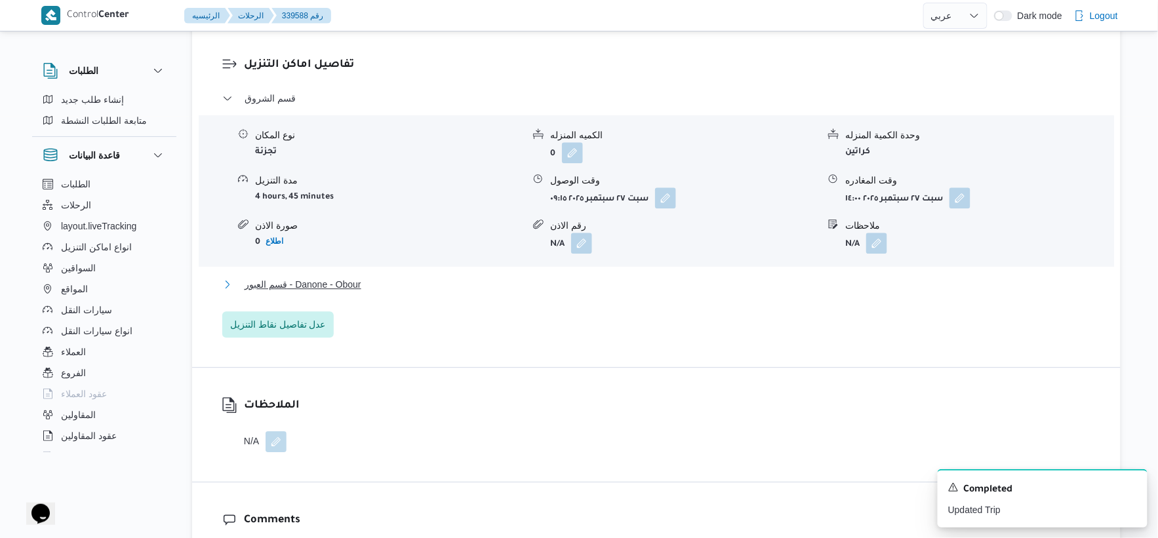
click at [386, 280] on button "قسم العبور - Danone - Obour" at bounding box center [656, 285] width 869 height 16
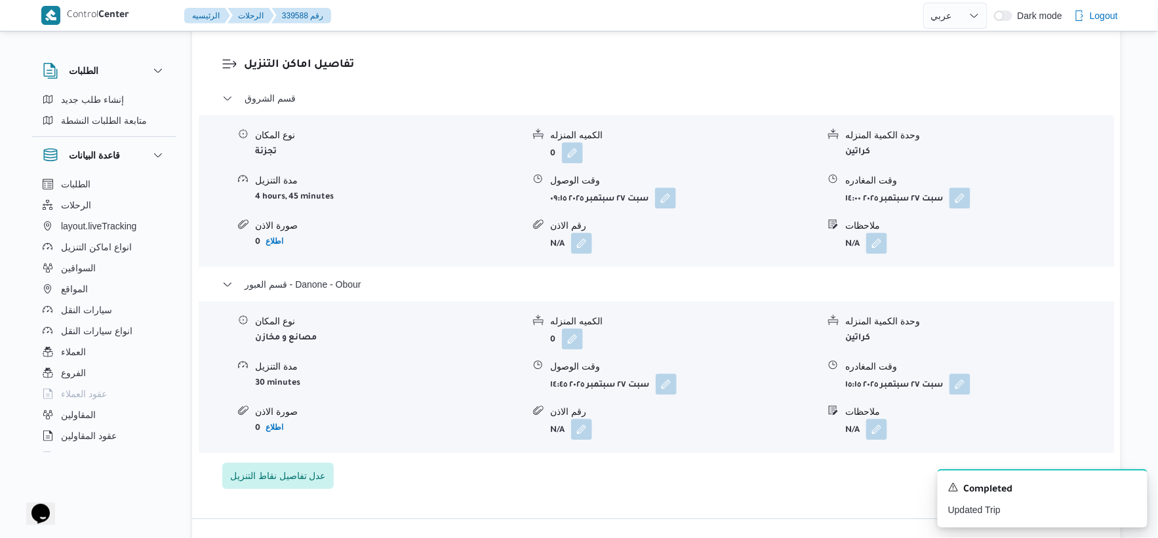
select select "ar"
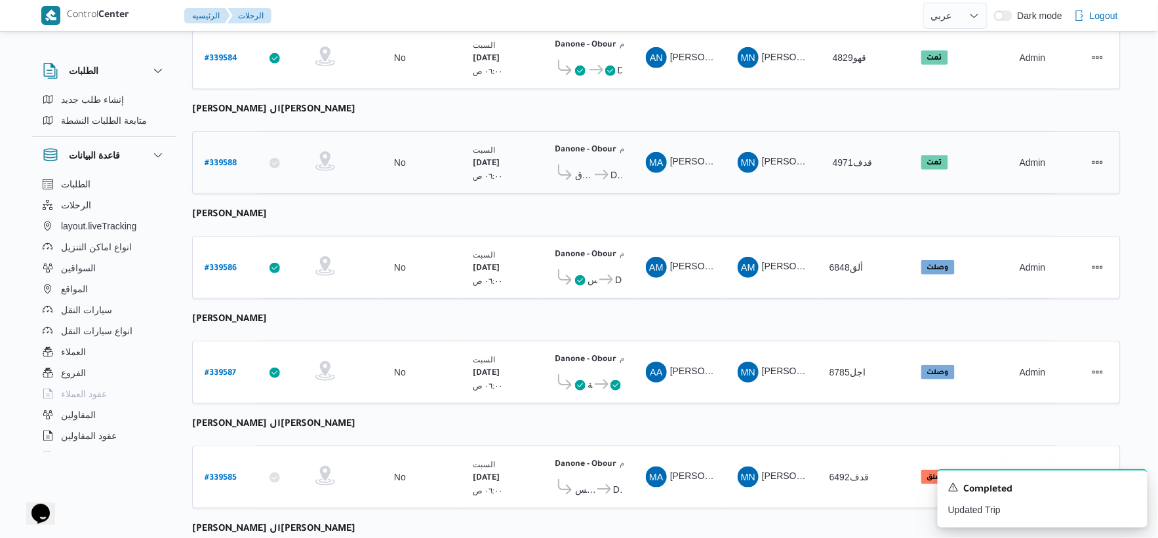
scroll to position [211, 0]
click at [214, 369] on b "# 339587" at bounding box center [220, 373] width 31 height 9
select select "ar"
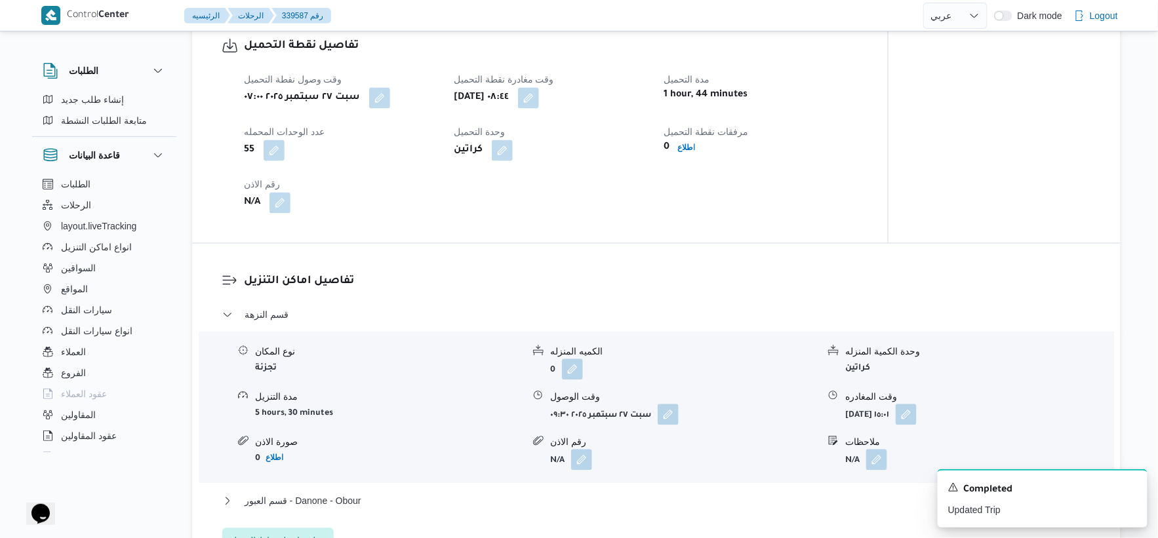
scroll to position [939, 0]
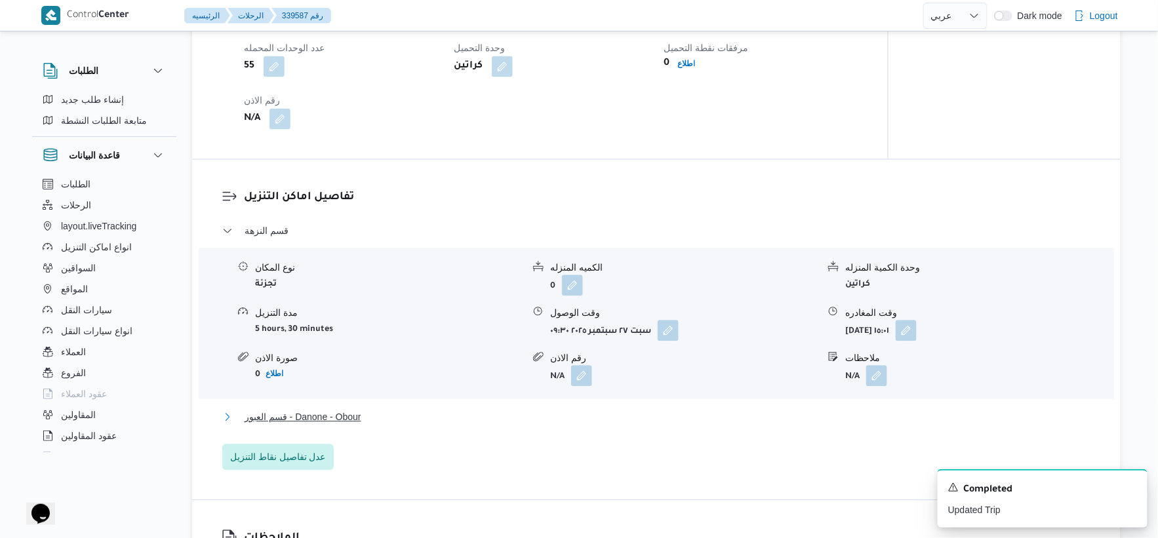
click at [384, 420] on button "قسم العبور - Danone - Obour" at bounding box center [656, 417] width 869 height 16
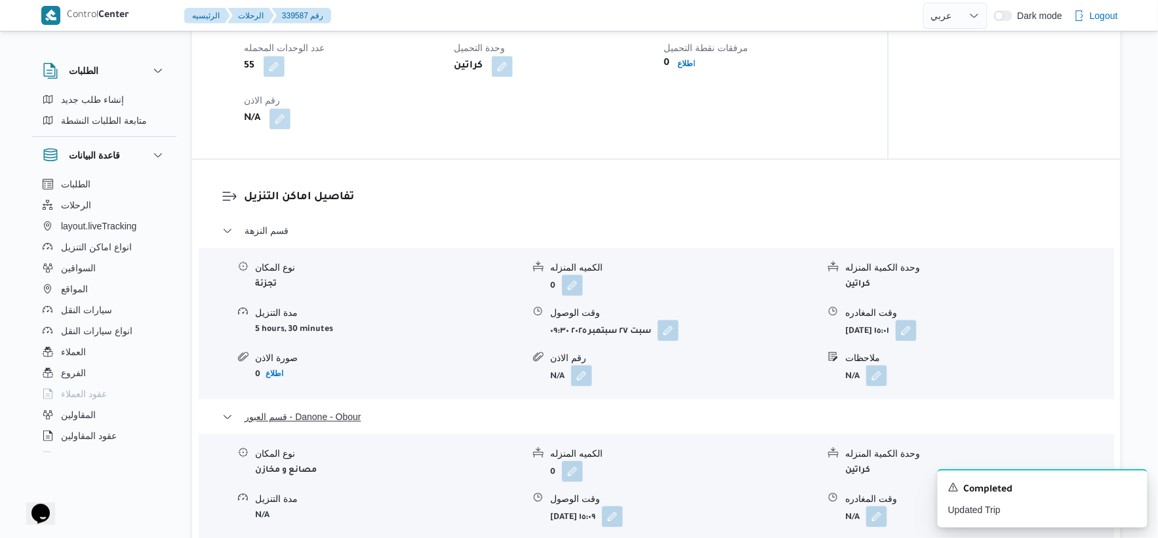
scroll to position [1085, 0]
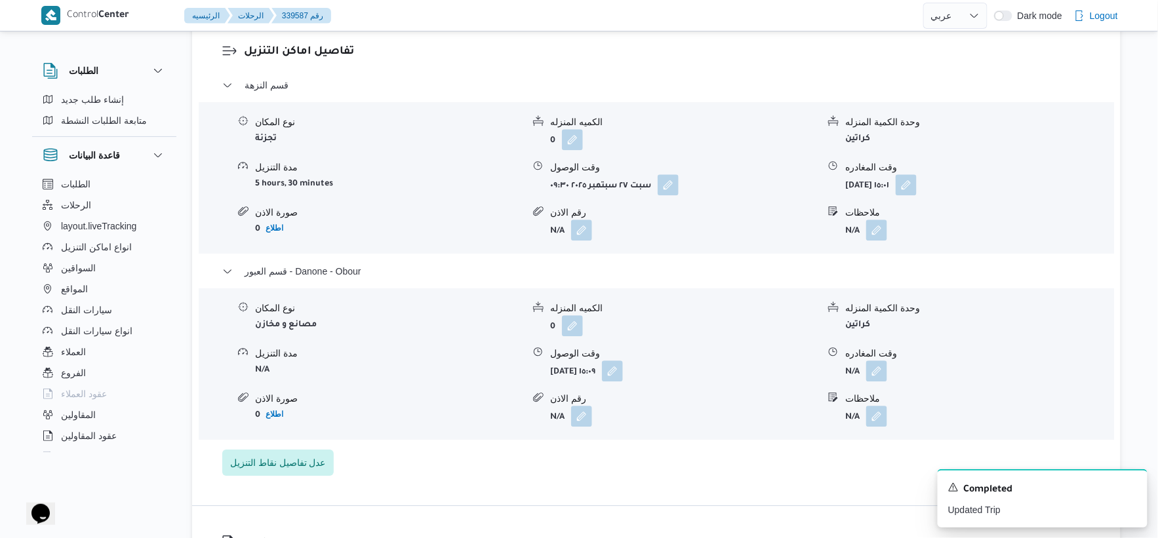
click at [620, 471] on div "قسم النزهة نوع المكان تجزئة الكميه المنزله 0 وحدة الكمية المنزله كراتين مدة الت…" at bounding box center [656, 276] width 869 height 399
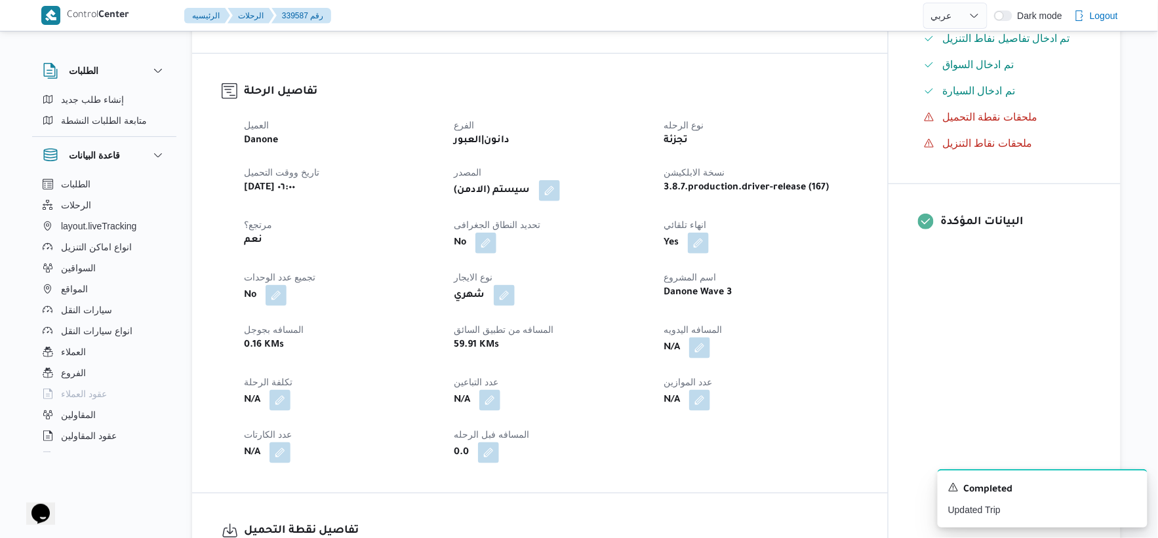
scroll to position [356, 0]
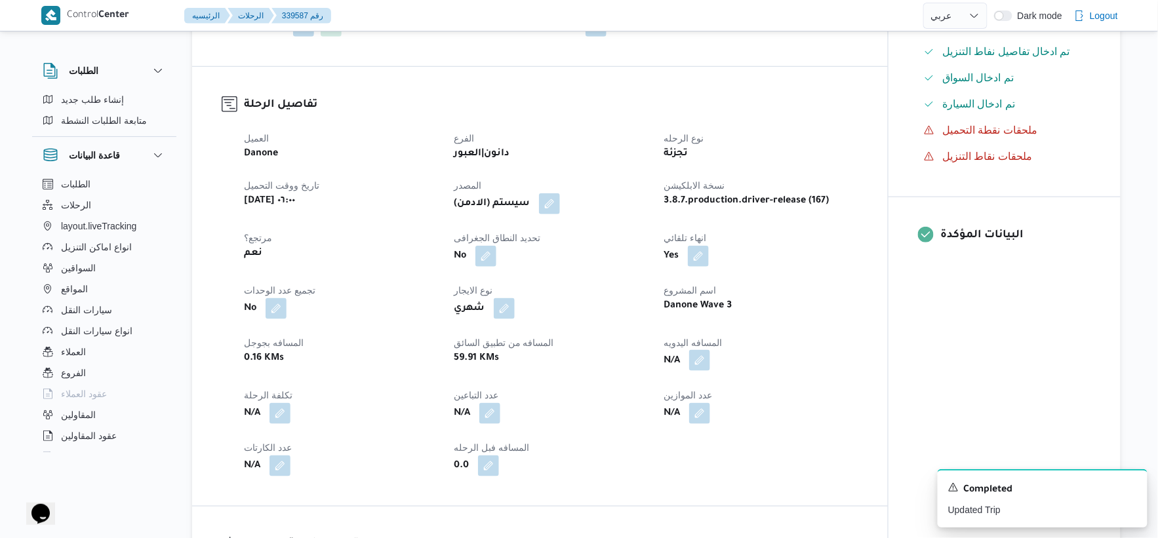
click at [706, 359] on button "button" at bounding box center [699, 360] width 21 height 21
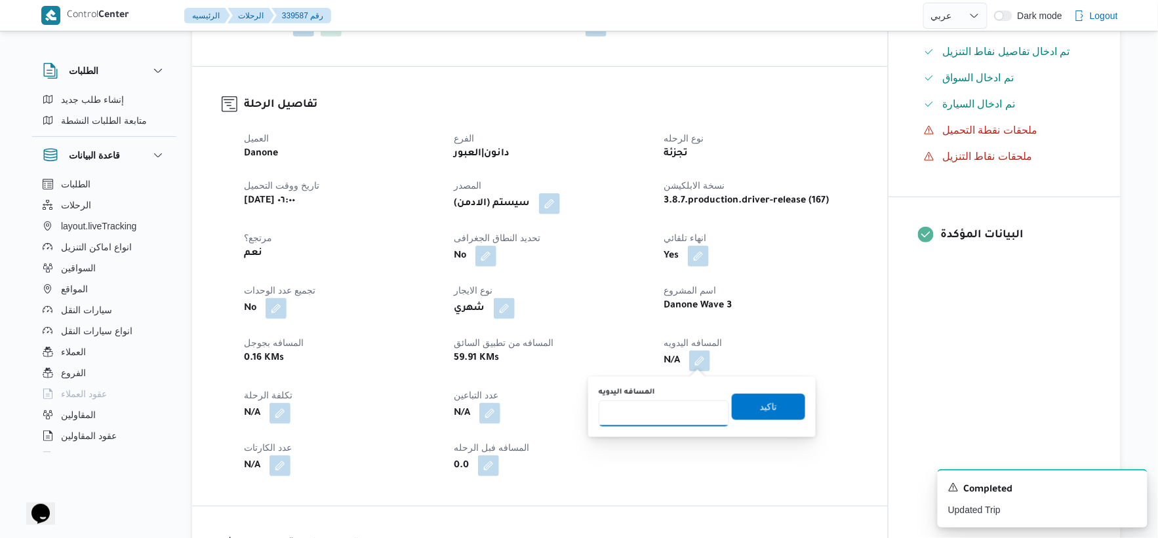
click at [647, 420] on input "المسافه اليدويه" at bounding box center [664, 414] width 131 height 26
type input "63"
click at [765, 403] on span "تاكيد" at bounding box center [768, 407] width 17 height 16
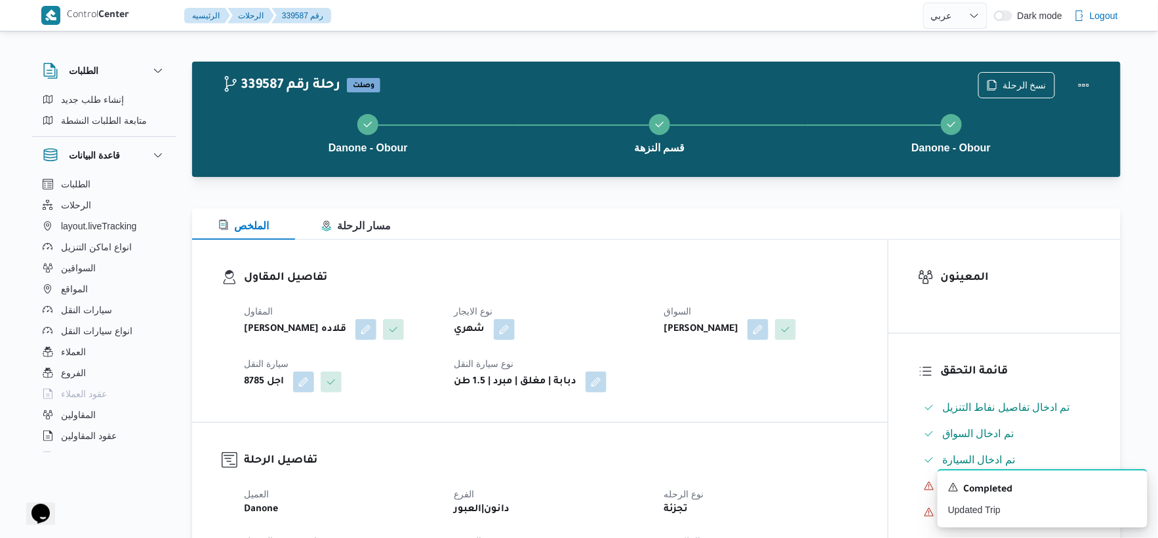
scroll to position [364, 0]
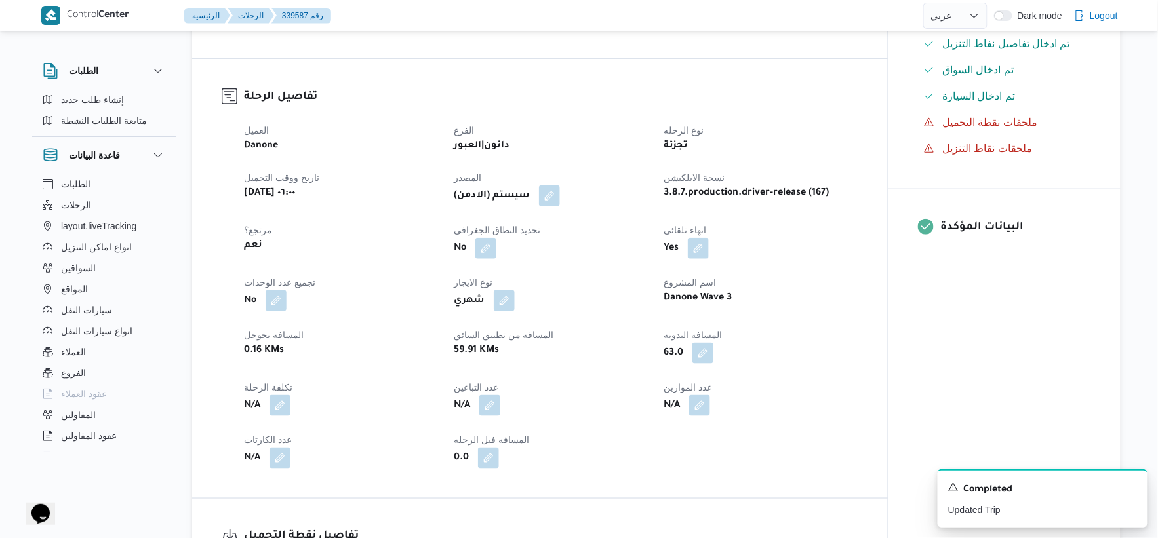
select select "ar"
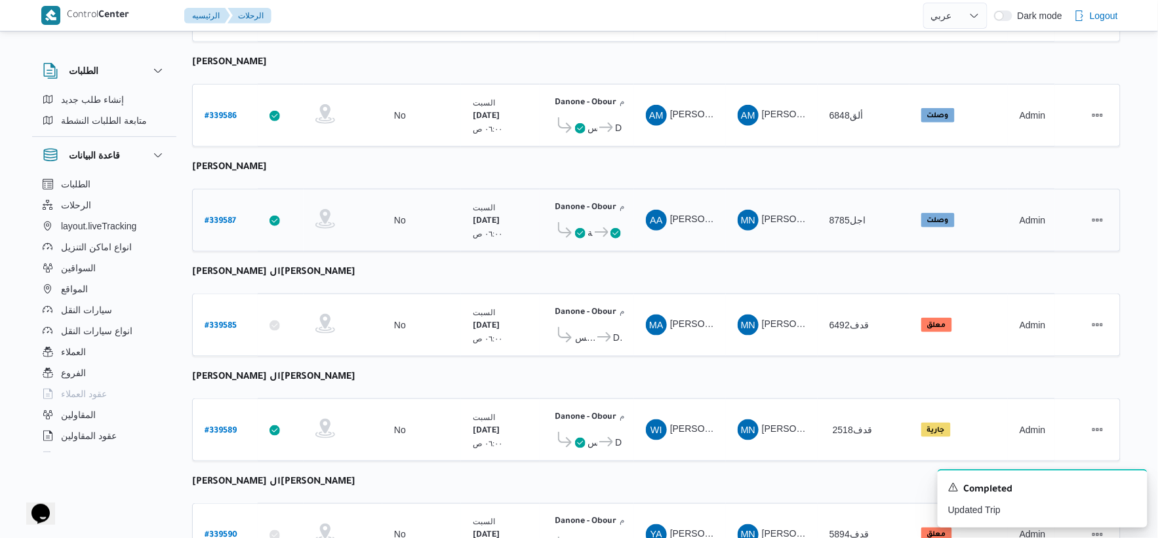
scroll to position [429, 0]
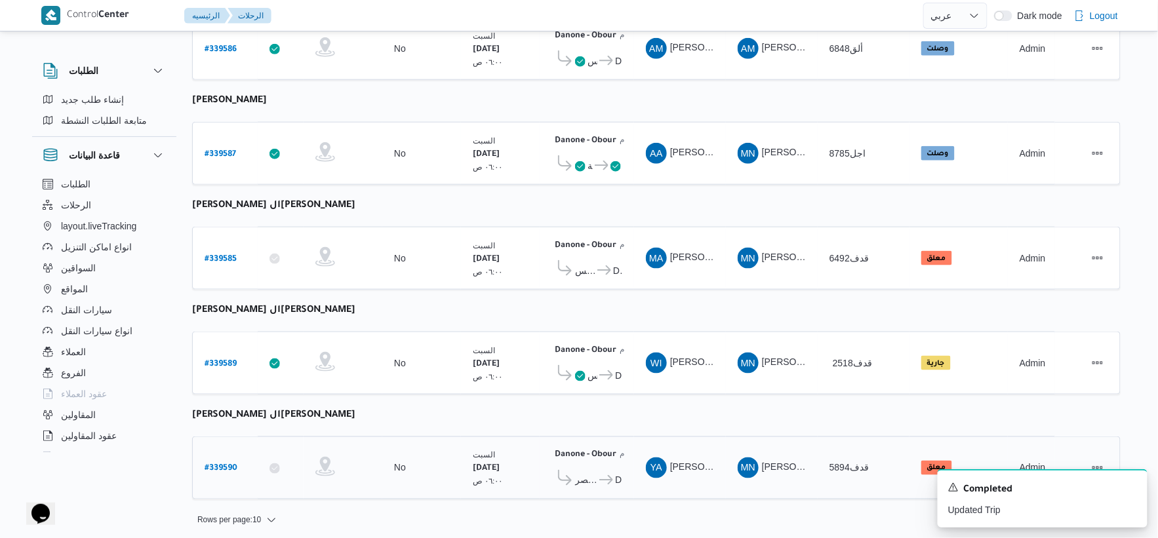
click at [231, 465] on b "# 339590" at bounding box center [221, 469] width 33 height 9
select select "ar"
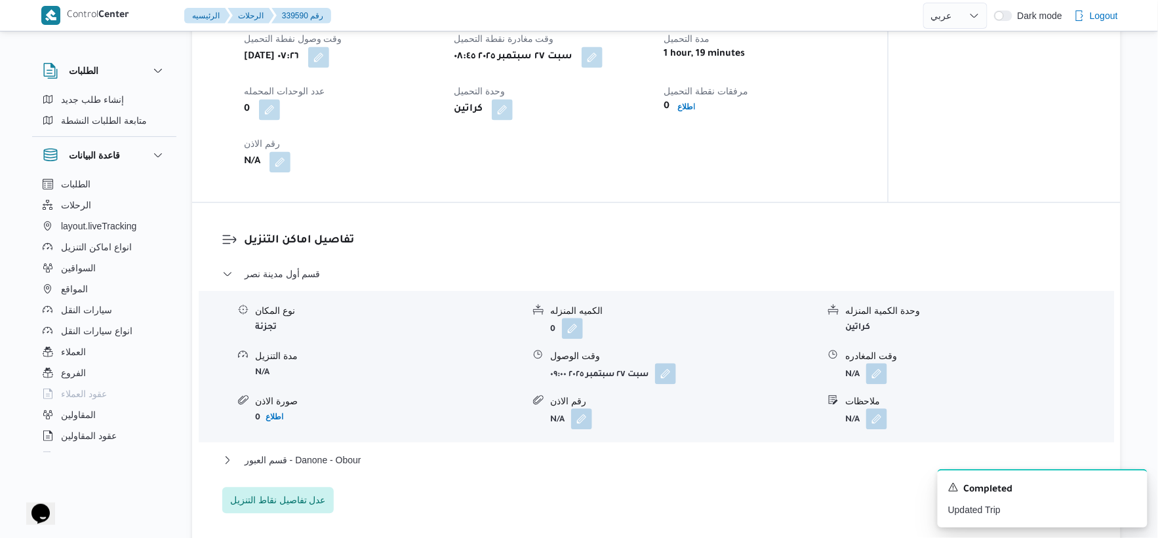
scroll to position [947, 0]
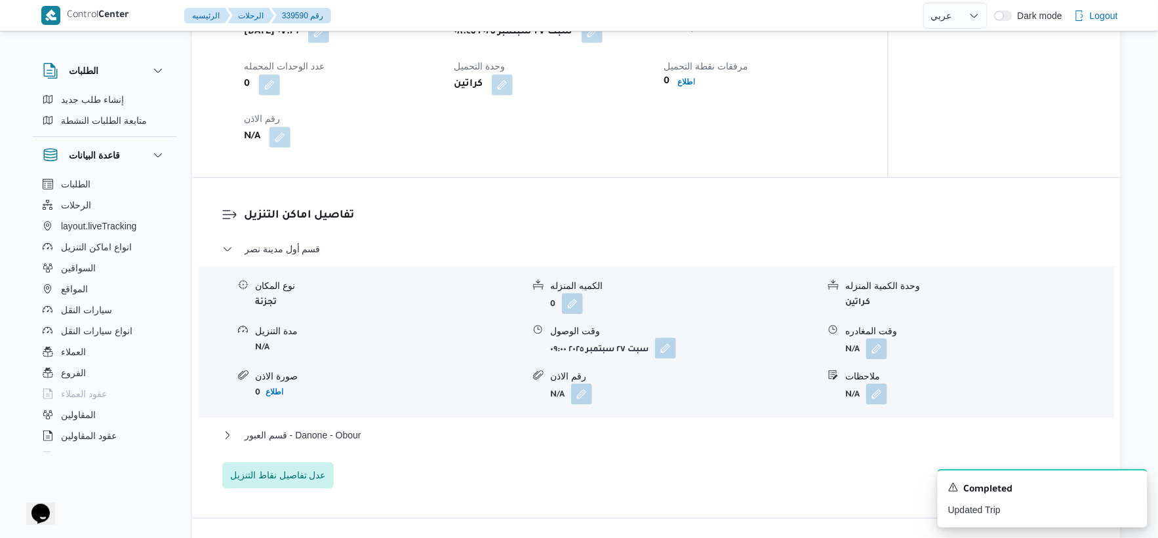
click at [668, 342] on button "button" at bounding box center [665, 348] width 21 height 21
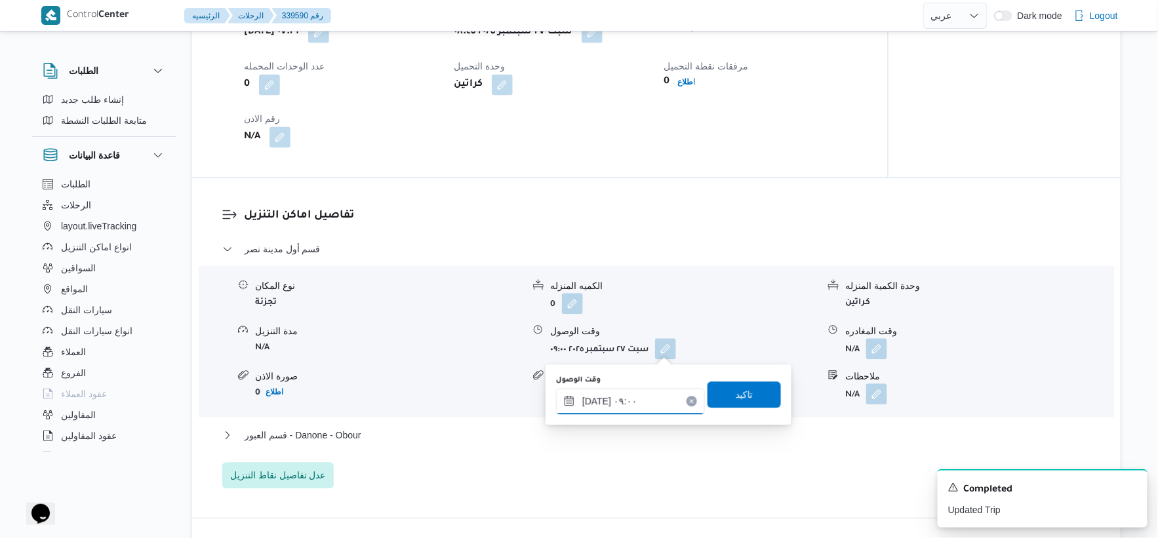
click at [660, 392] on div "٢٧/٠٩/٢٠٢٥ ٠٩:٠٠" at bounding box center [630, 401] width 149 height 26
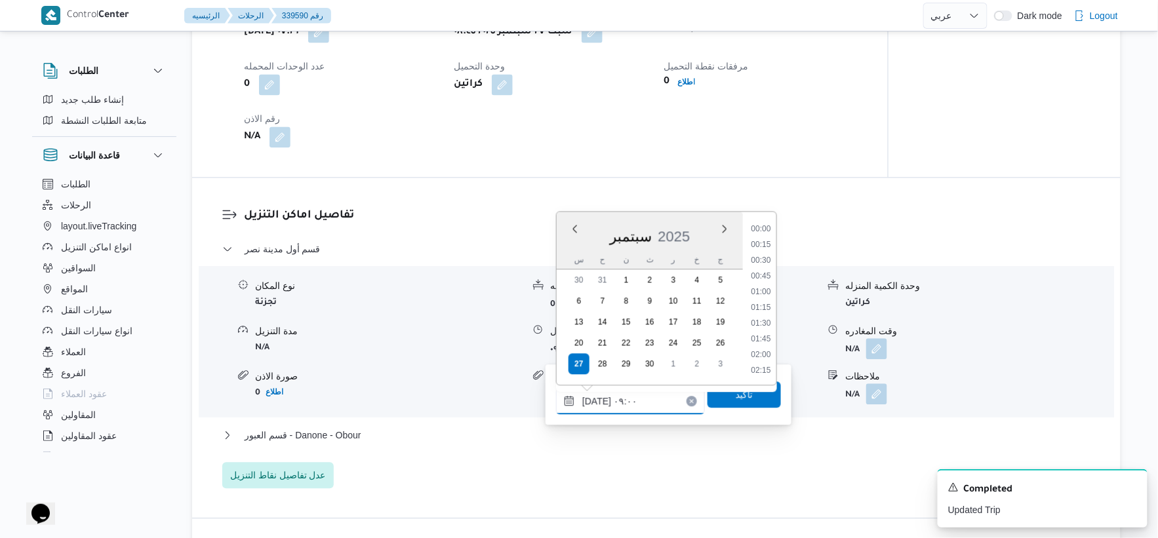
scroll to position [488, 0]
click at [763, 333] on li "09:30" at bounding box center [761, 339] width 30 height 13
type input "٢٧/٠٩/٢٠٢٥ ٠٩:٣٠"
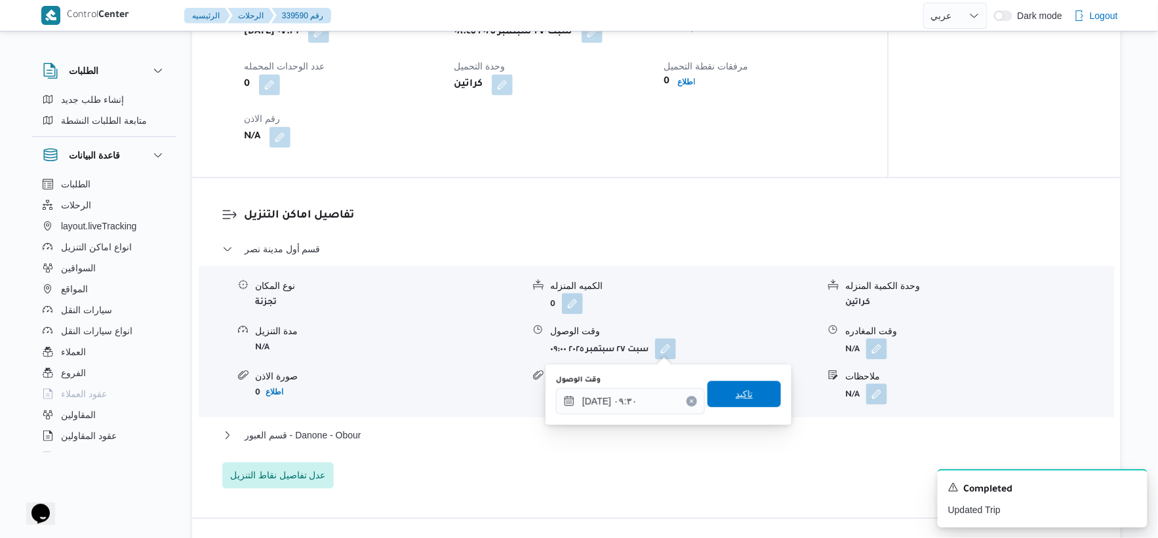
click at [751, 396] on span "تاكيد" at bounding box center [744, 394] width 73 height 26
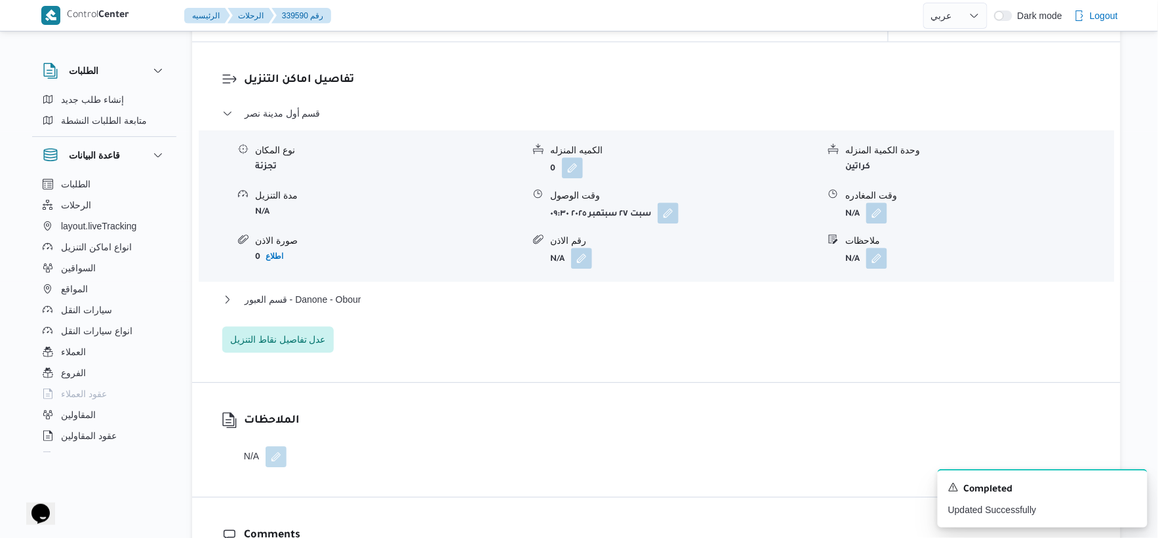
scroll to position [1093, 0]
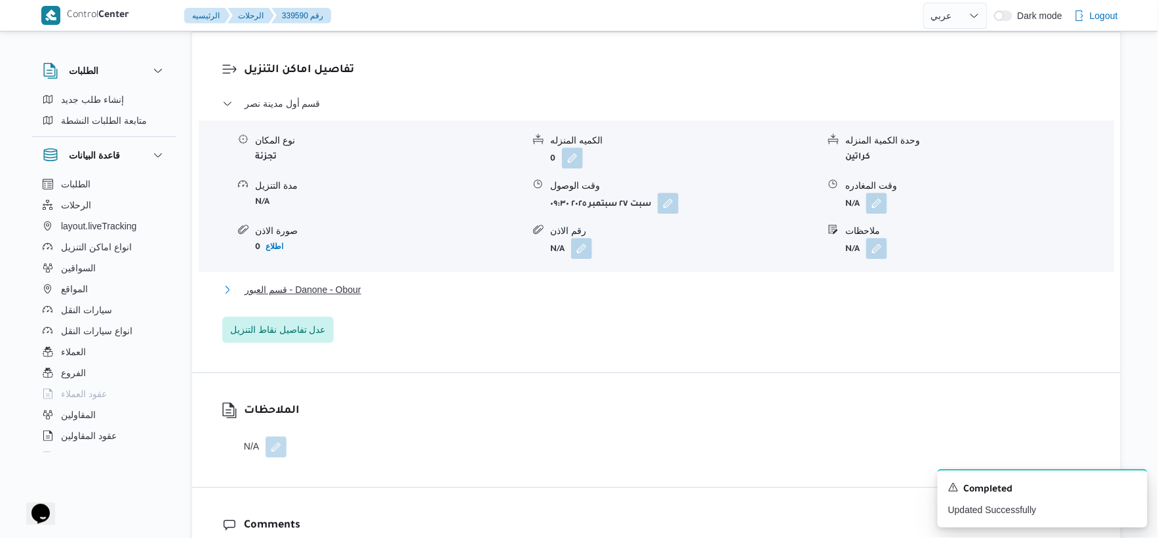
click at [380, 286] on button "قسم العبور - Danone - Obour" at bounding box center [656, 290] width 869 height 16
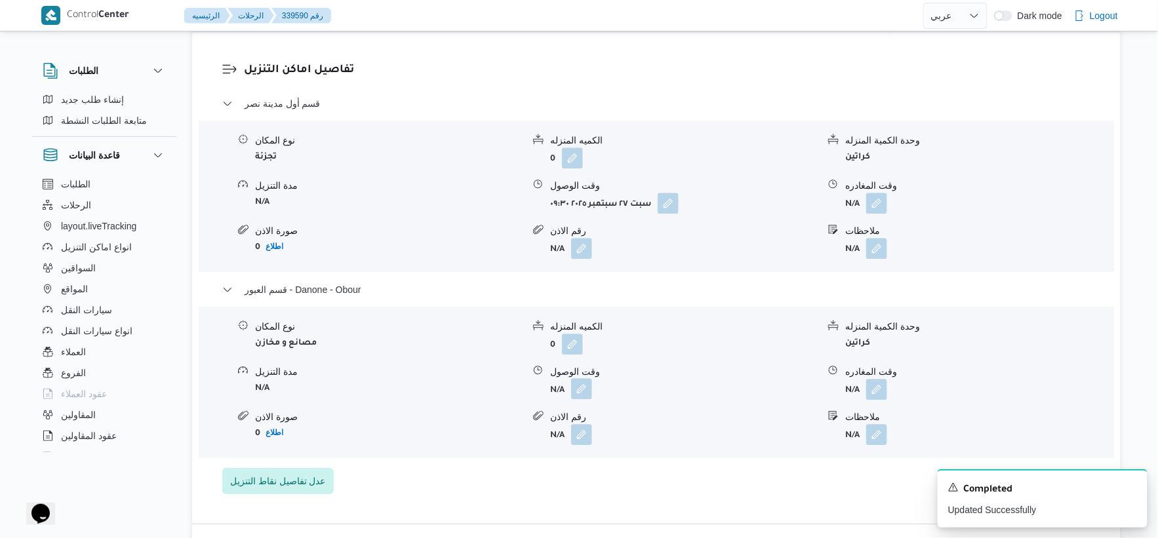
click at [578, 387] on button "button" at bounding box center [581, 388] width 21 height 21
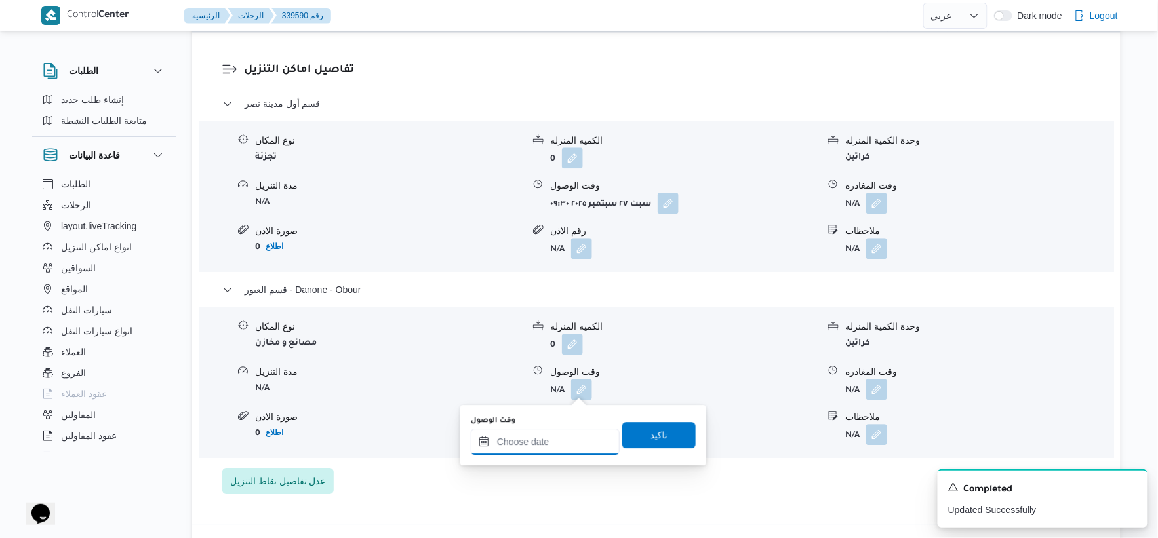
click at [561, 437] on input "وقت الوصول" at bounding box center [545, 442] width 149 height 26
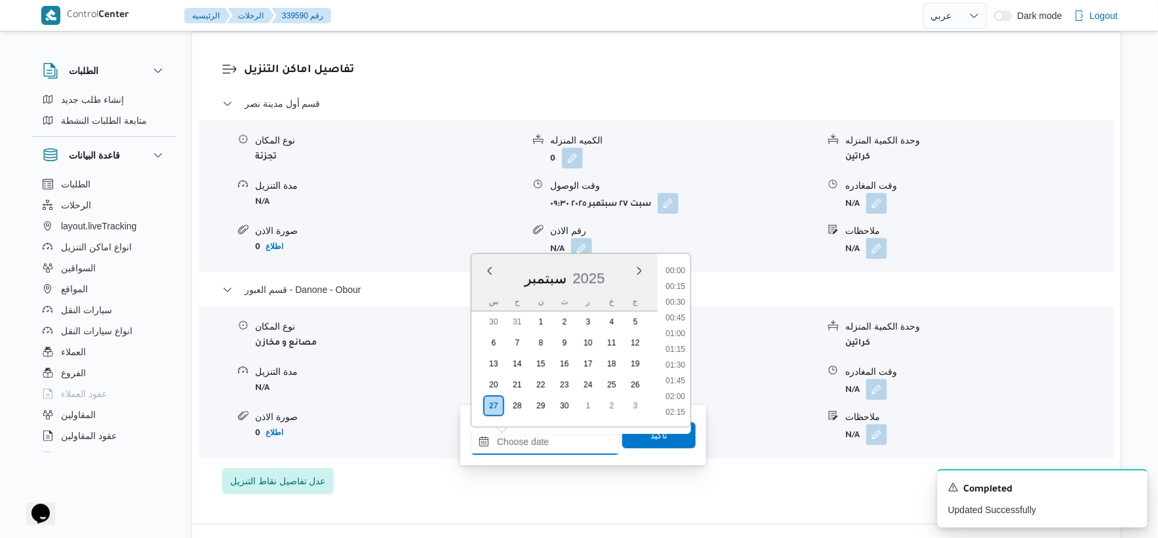
scroll to position [928, 0]
click at [685, 333] on li "15:45" at bounding box center [675, 334] width 30 height 13
type input "٢٧/٠٩/٢٠٢٥ ١٥:٤٥"
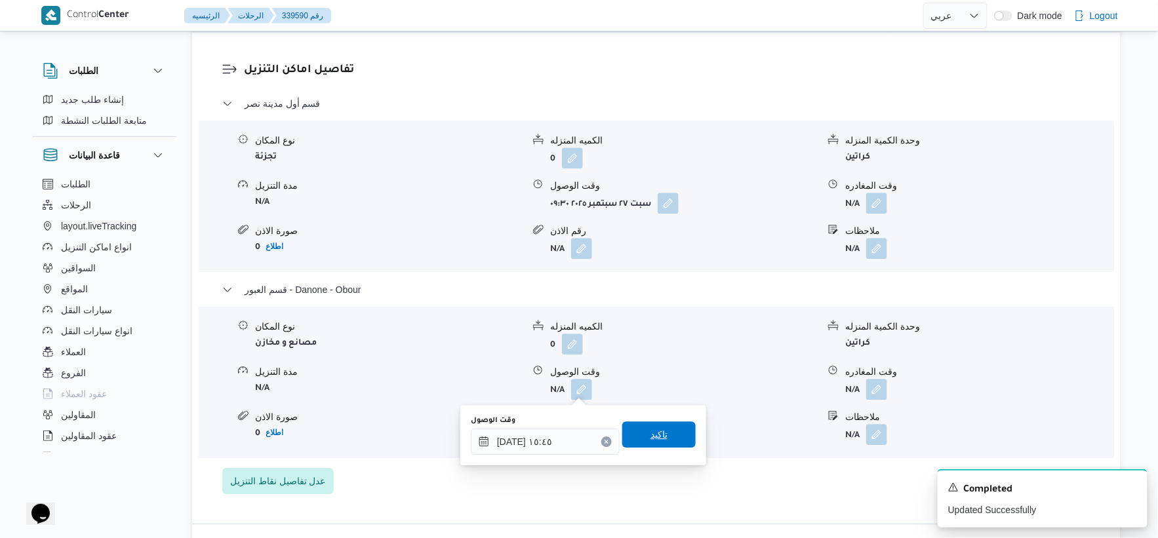
click at [676, 423] on span "تاكيد" at bounding box center [658, 435] width 73 height 26
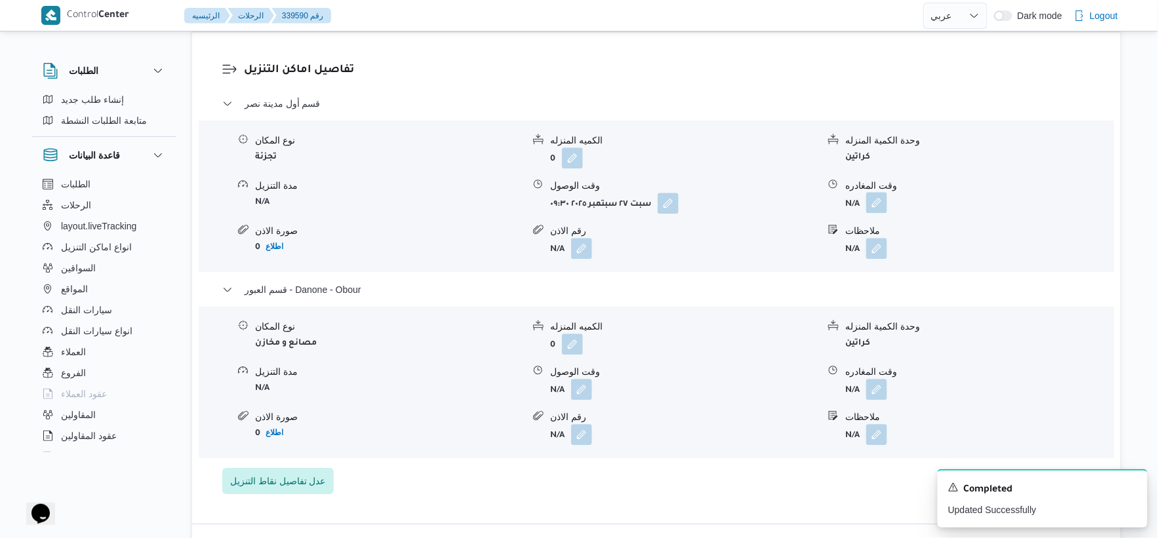
click at [886, 205] on button "button" at bounding box center [876, 202] width 21 height 21
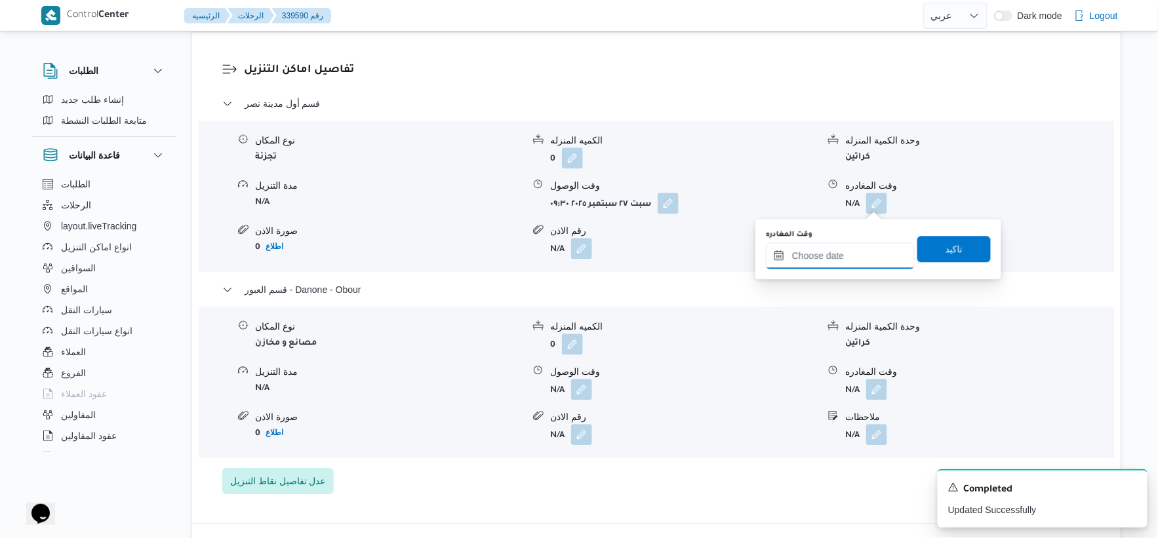
drag, startPoint x: 886, startPoint y: 205, endPoint x: 876, endPoint y: 253, distance: 48.2
click at [864, 247] on input "وقت المغادره" at bounding box center [840, 256] width 149 height 26
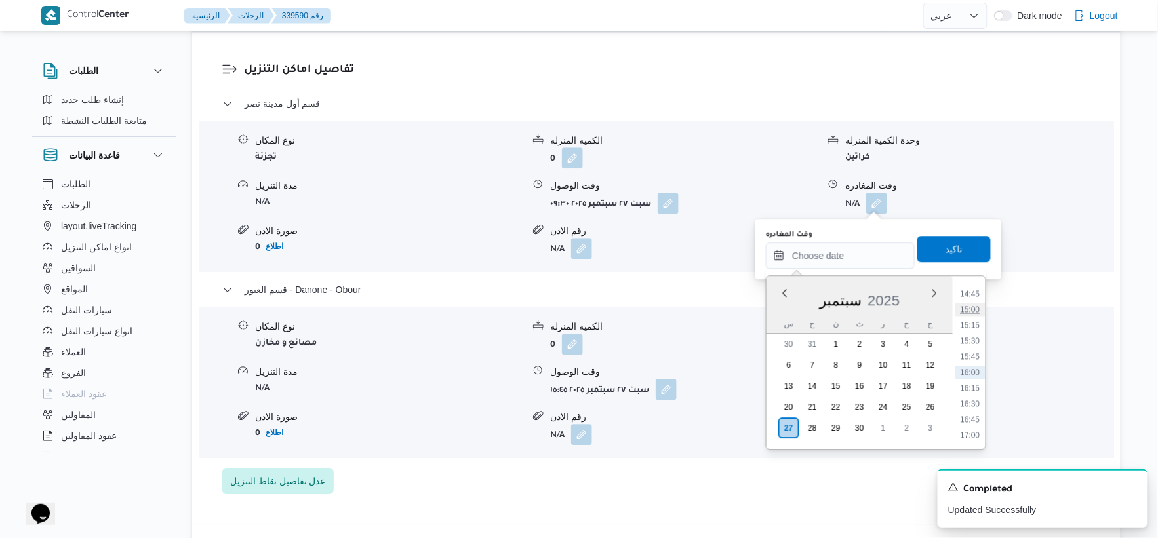
click at [969, 307] on li "15:00" at bounding box center [971, 309] width 30 height 13
type input "٢٧/٠٩/٢٠٢٥ ١٥:٠٠"
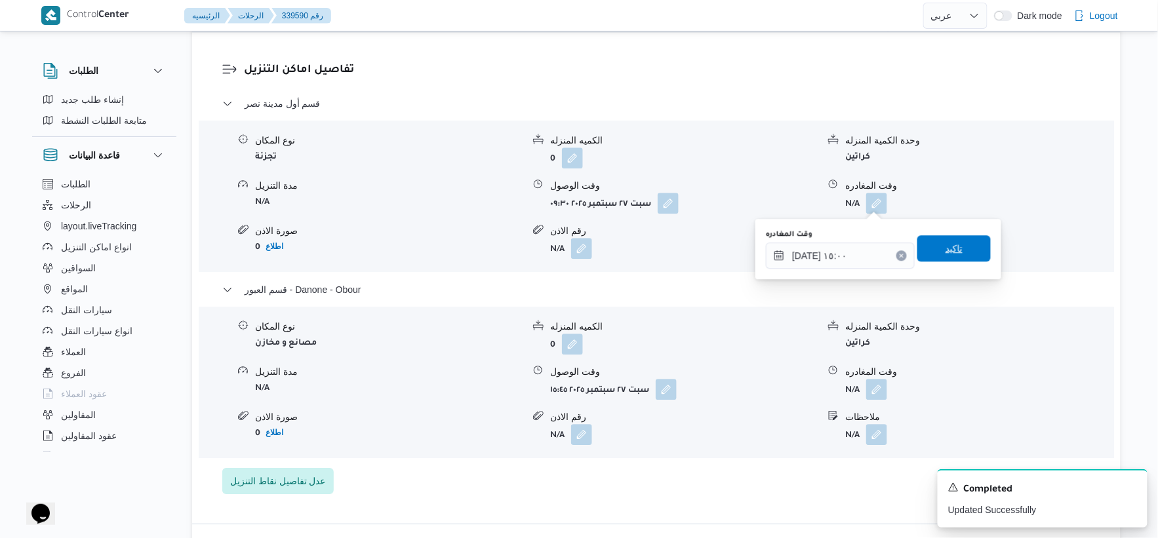
click at [960, 239] on span "تاكيد" at bounding box center [954, 248] width 73 height 26
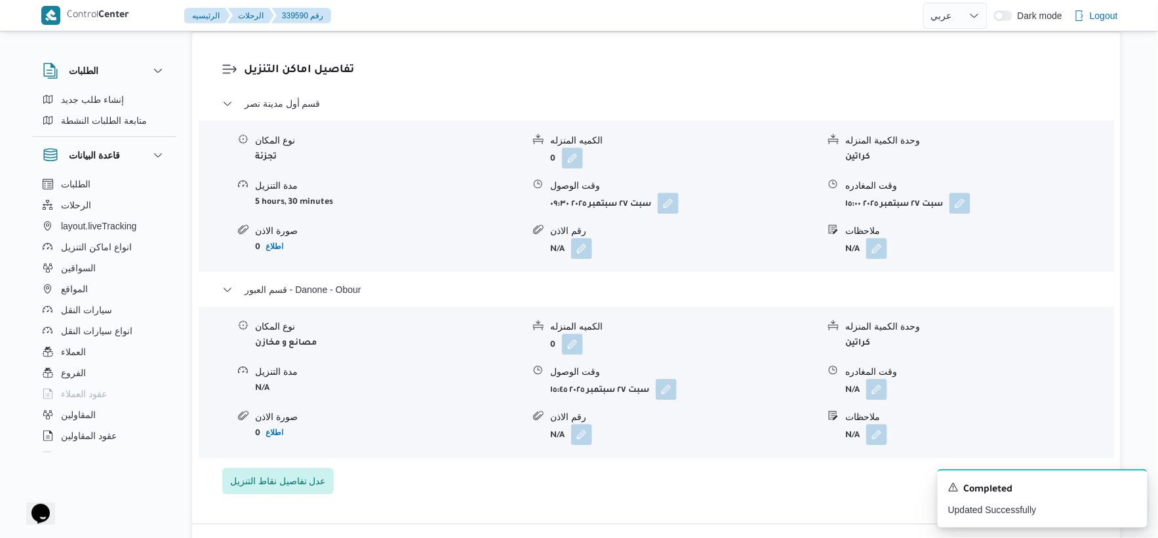
click at [647, 470] on div "قسم أول مدينة نصر نوع المكان تجزئة الكميه المنزله 0 وحدة الكمية المنزله كراتين …" at bounding box center [656, 295] width 869 height 399
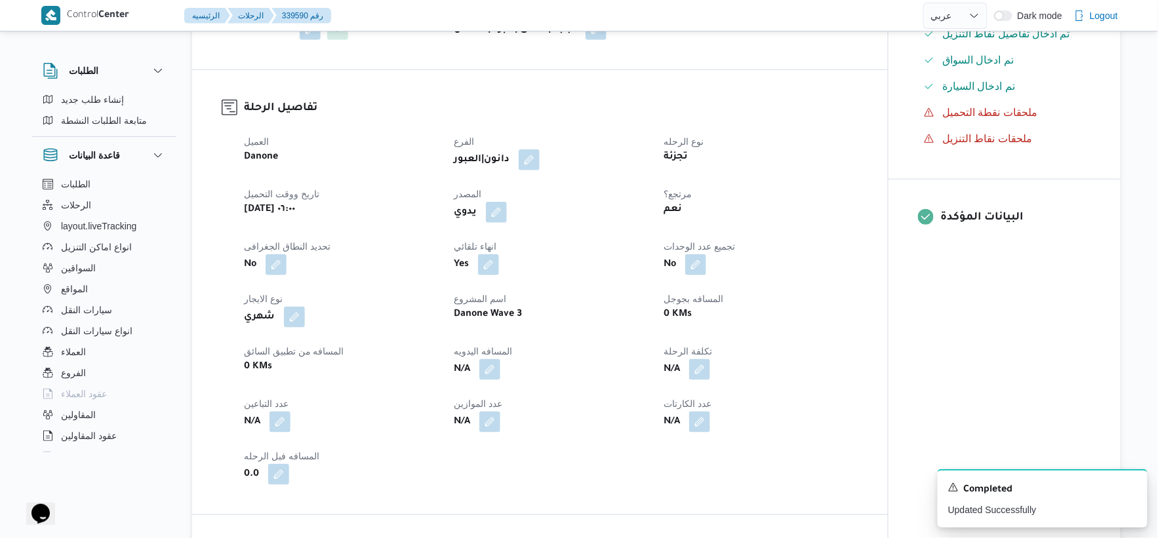
scroll to position [364, 0]
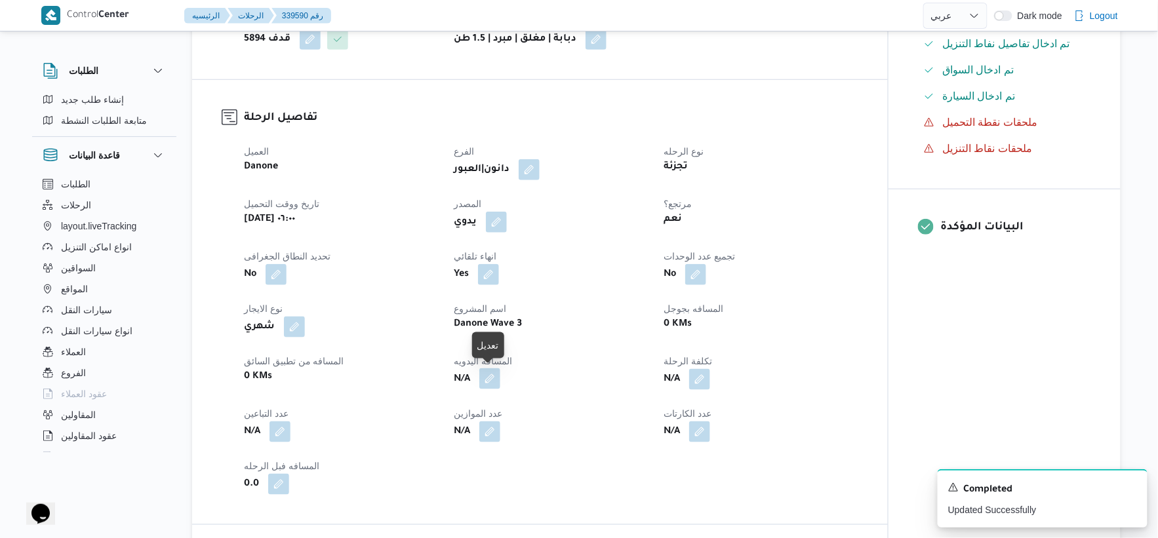
click at [494, 370] on button "button" at bounding box center [489, 379] width 21 height 21
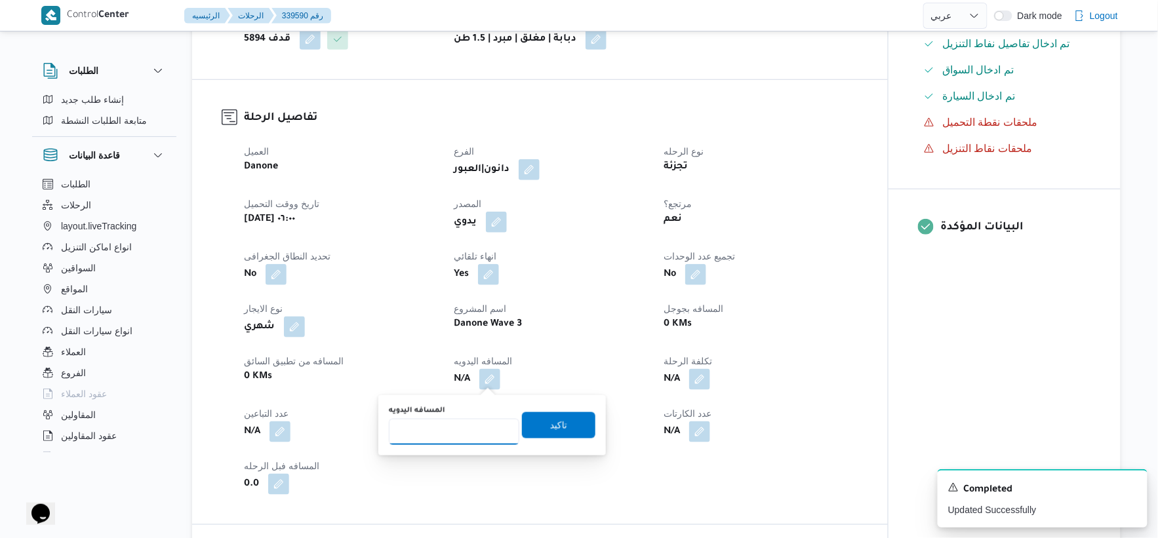
click at [456, 430] on input "المسافه اليدويه" at bounding box center [454, 432] width 131 height 26
type input "84"
click at [550, 420] on span "تاكيد" at bounding box center [558, 425] width 17 height 16
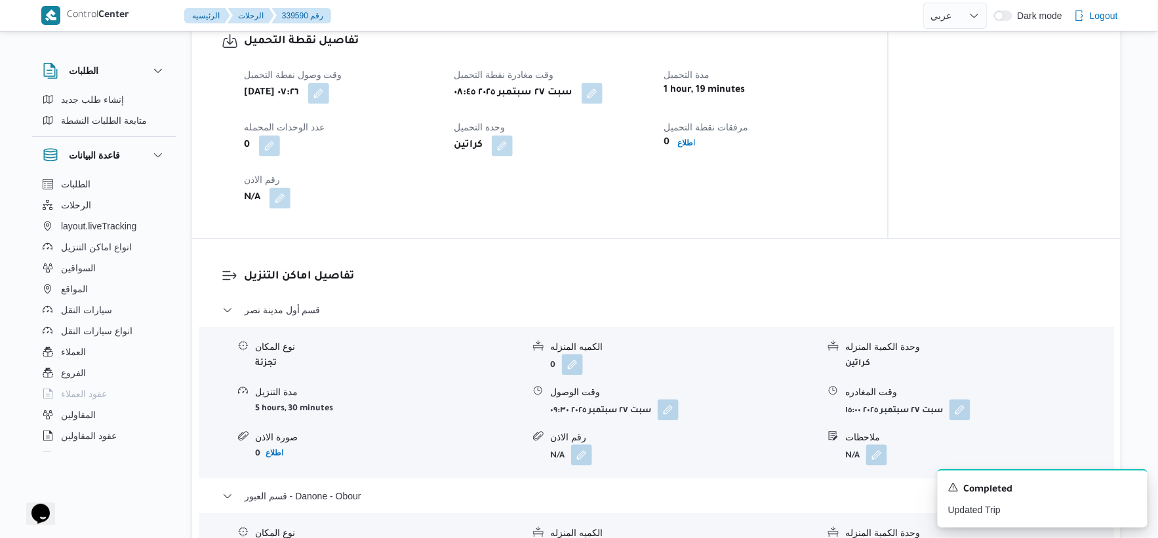
scroll to position [874, 0]
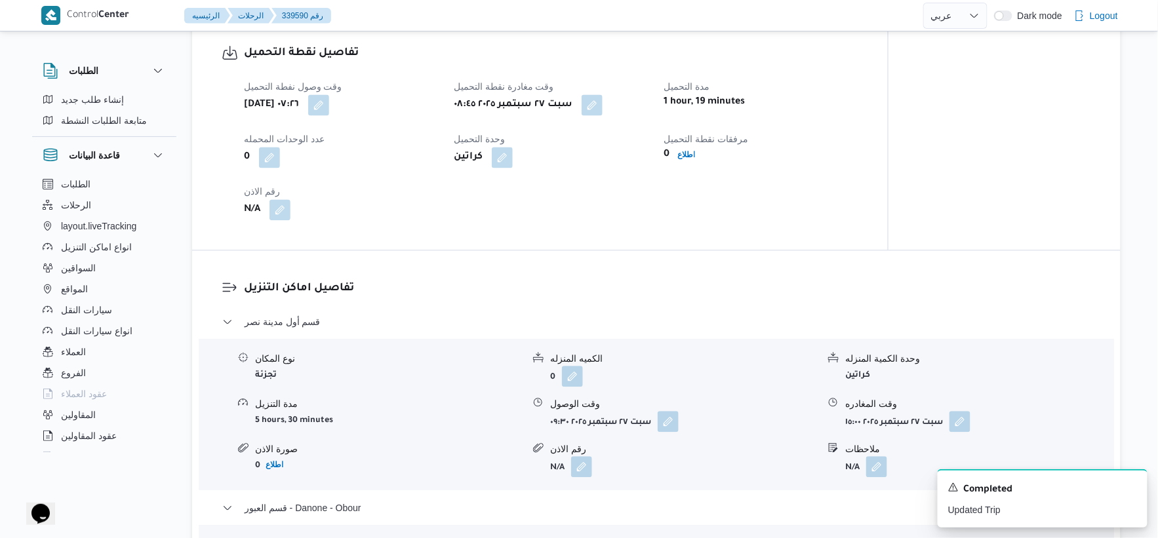
select select "ar"
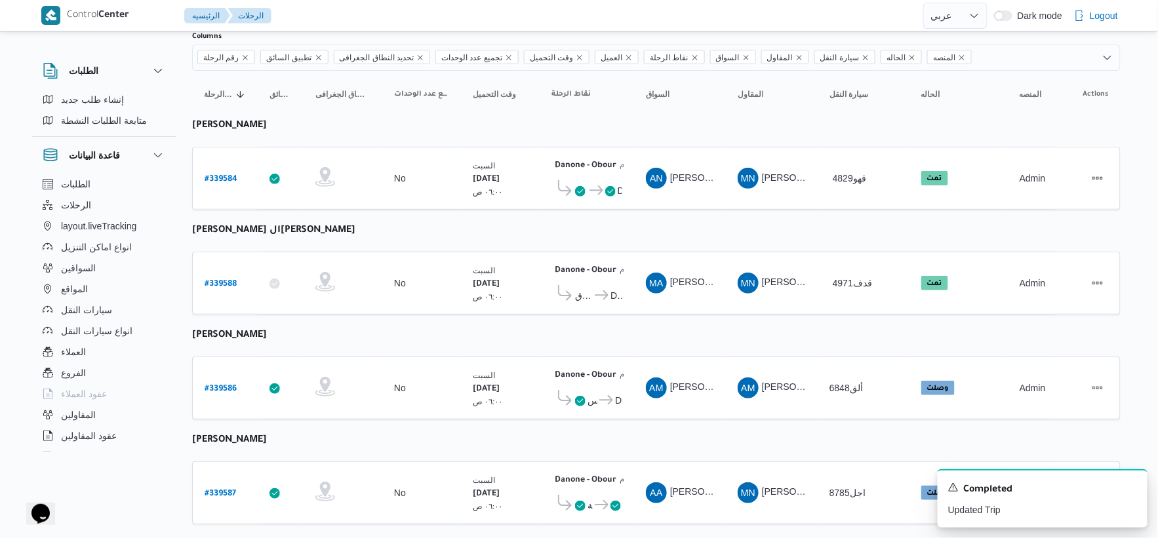
scroll to position [64, 0]
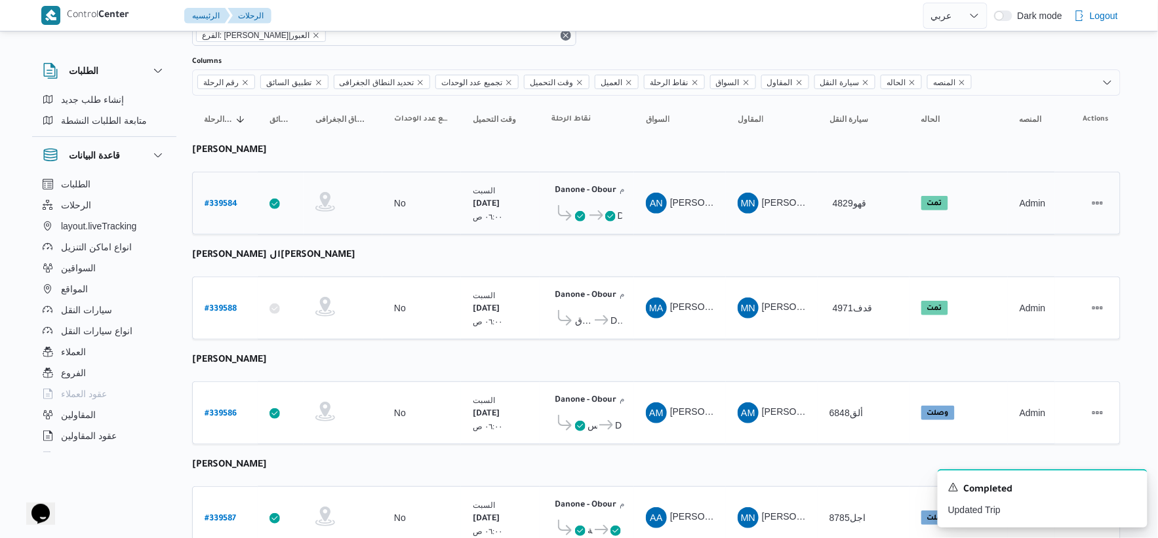
click at [228, 200] on b "# 339584" at bounding box center [221, 204] width 33 height 9
select select "ar"
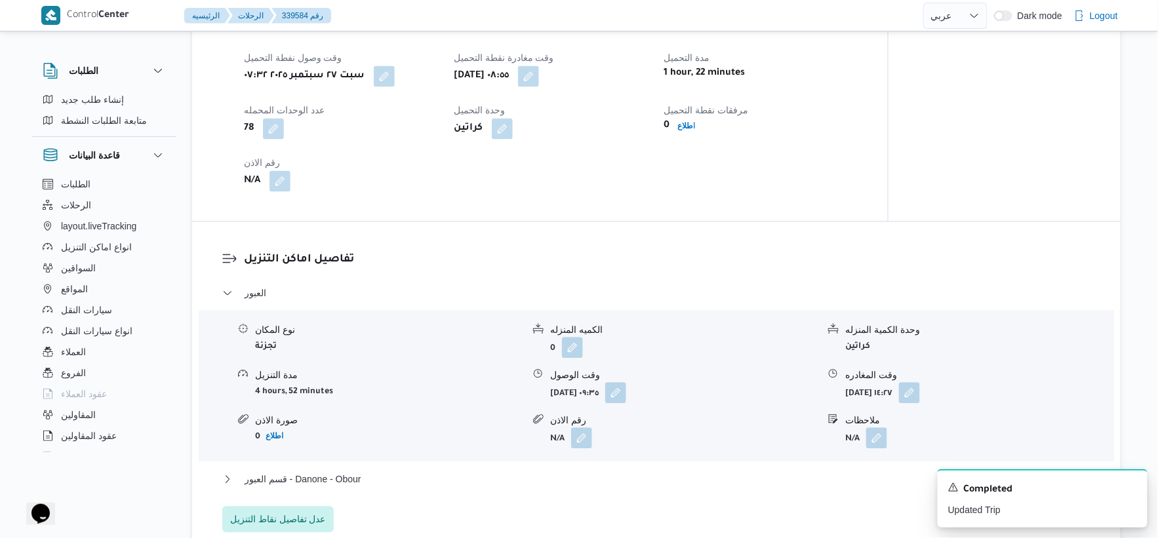
scroll to position [1085, 0]
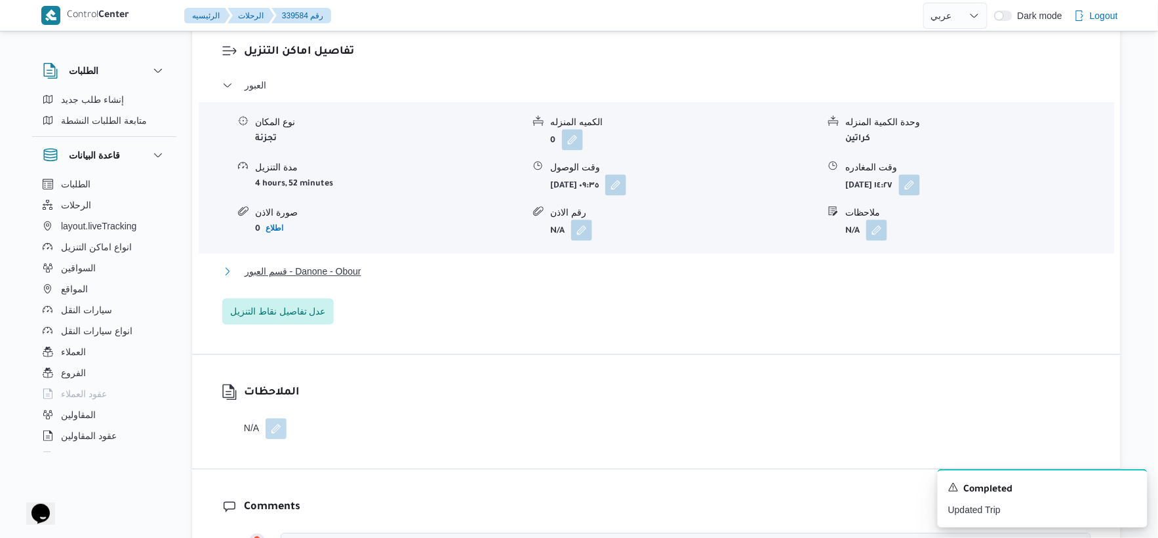
click at [368, 279] on button "قسم العبور - Danone - Obour" at bounding box center [656, 272] width 869 height 16
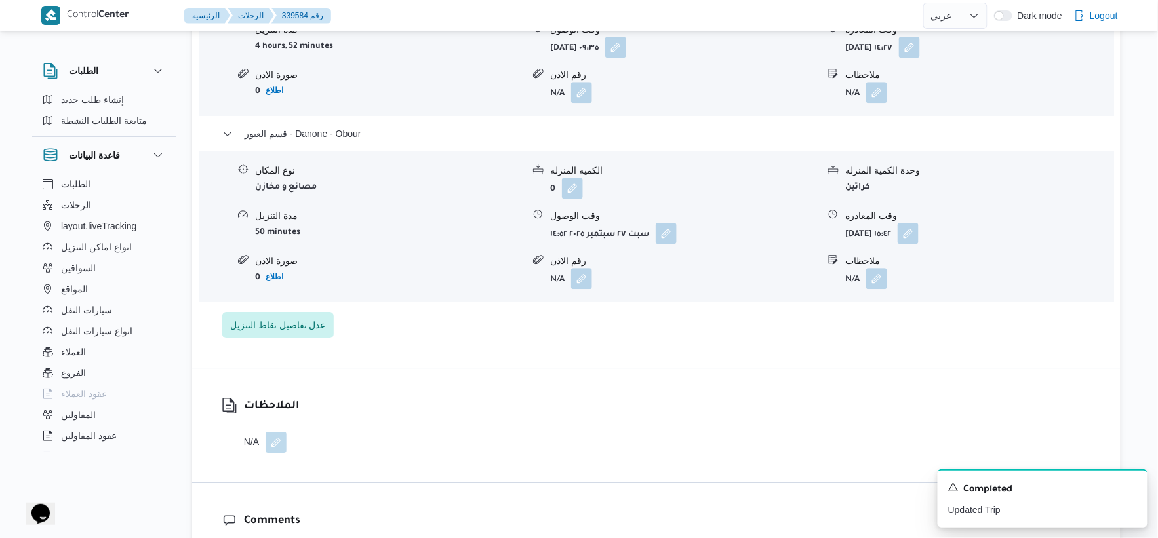
scroll to position [1230, 0]
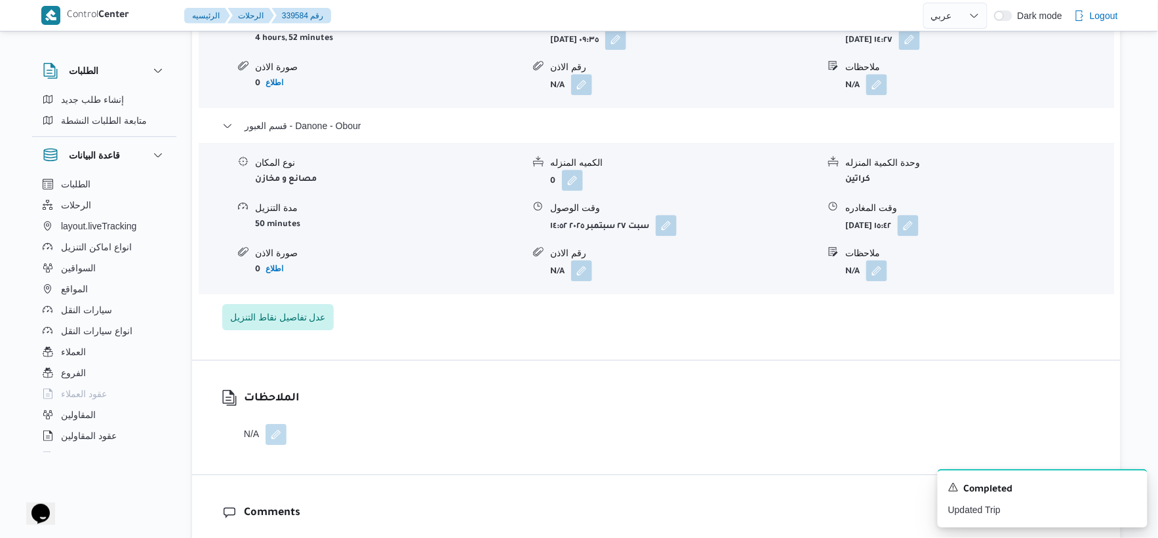
click at [603, 421] on div "الملاحظات N/A" at bounding box center [656, 418] width 929 height 114
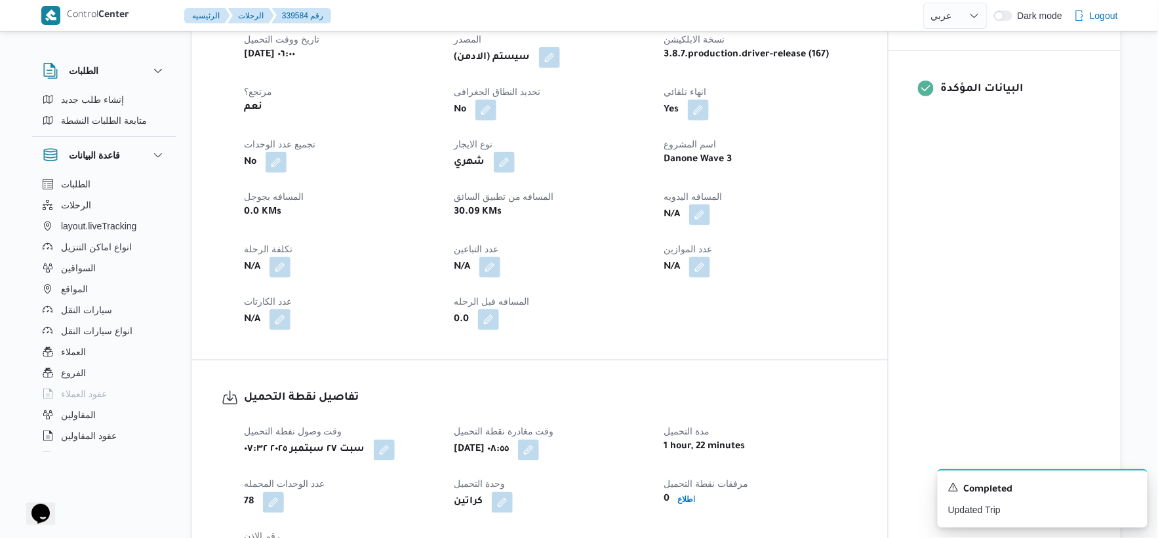
scroll to position [502, 0]
click at [704, 226] on button "button" at bounding box center [699, 215] width 21 height 21
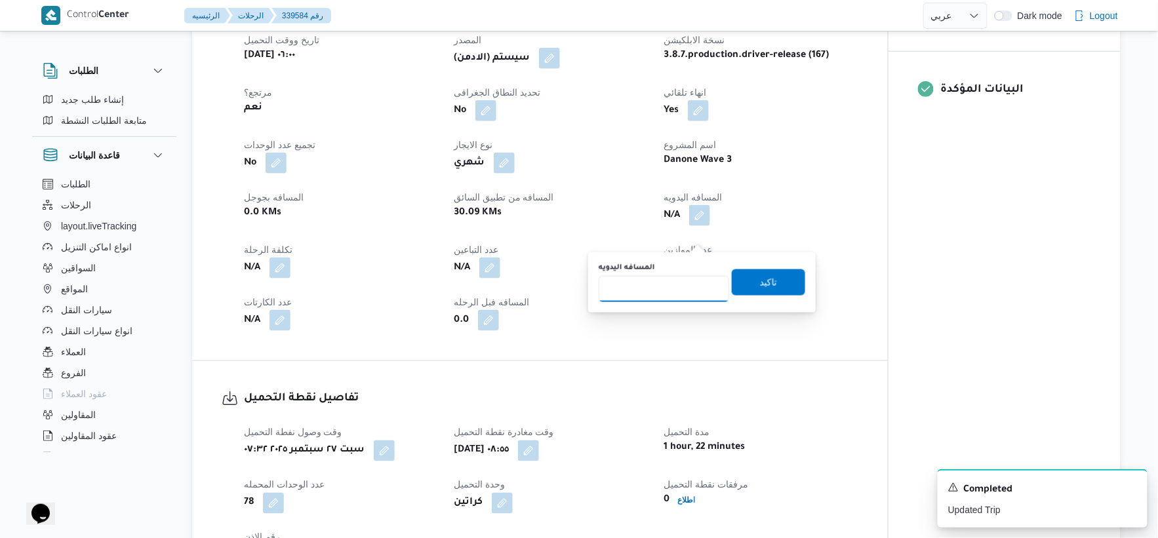
click at [668, 289] on input "المسافه اليدويه" at bounding box center [664, 289] width 131 height 26
type input "59"
click at [784, 284] on span "تاكيد" at bounding box center [768, 282] width 73 height 26
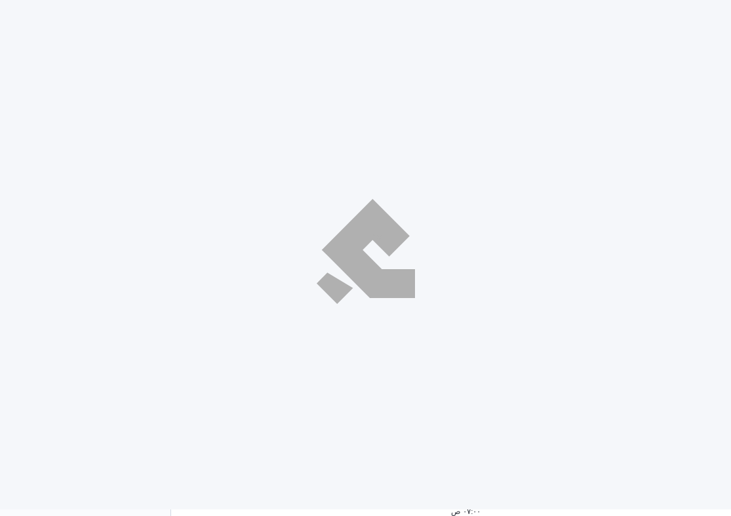
select select "ar"
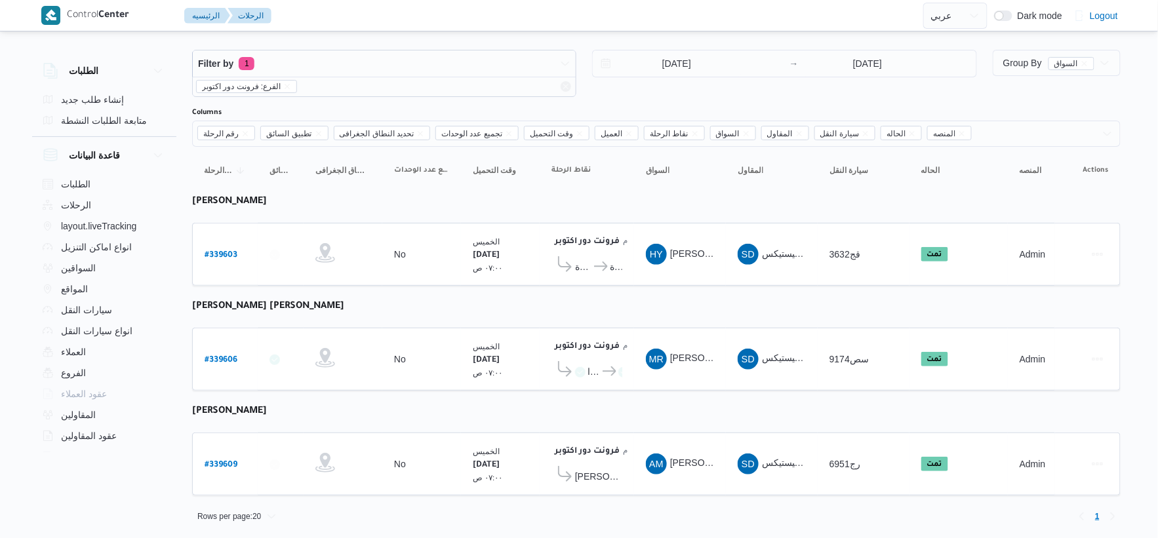
scroll to position [13, 0]
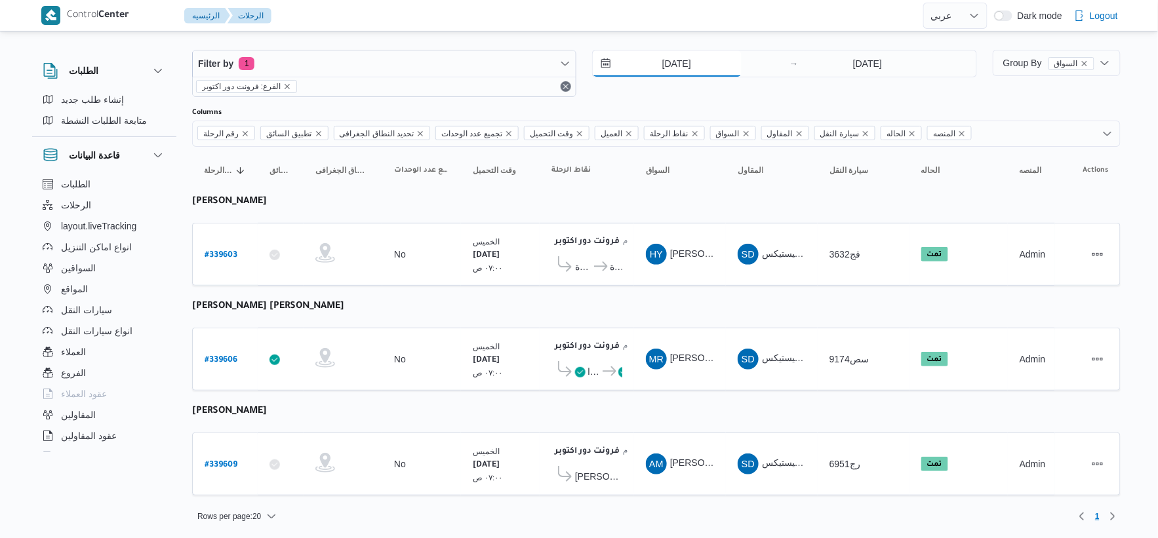
click at [689, 69] on input "[DATE]" at bounding box center [667, 64] width 149 height 26
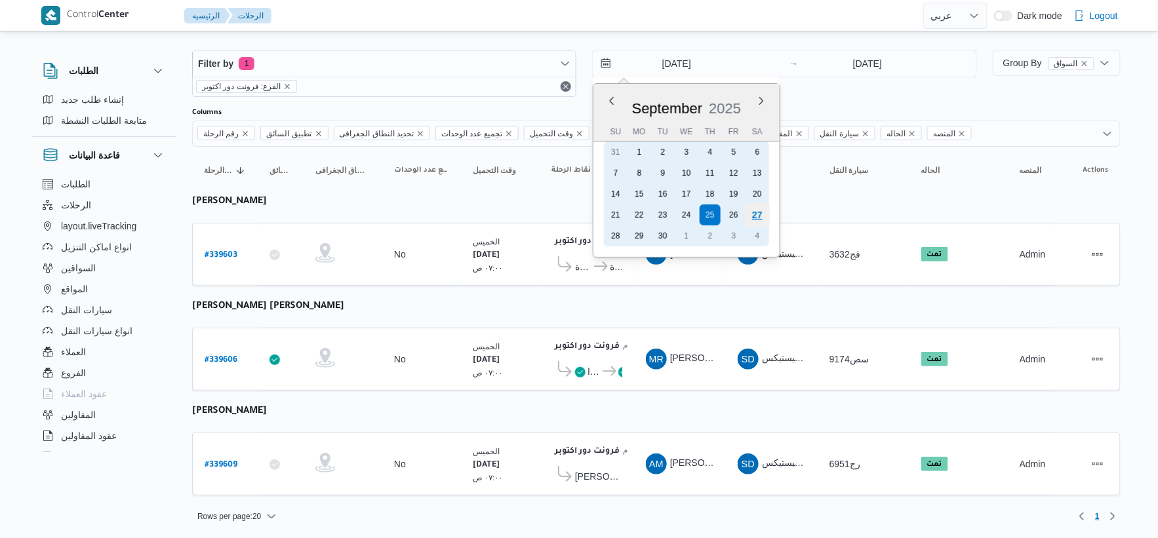
click at [731, 206] on div "27" at bounding box center [757, 215] width 25 height 25
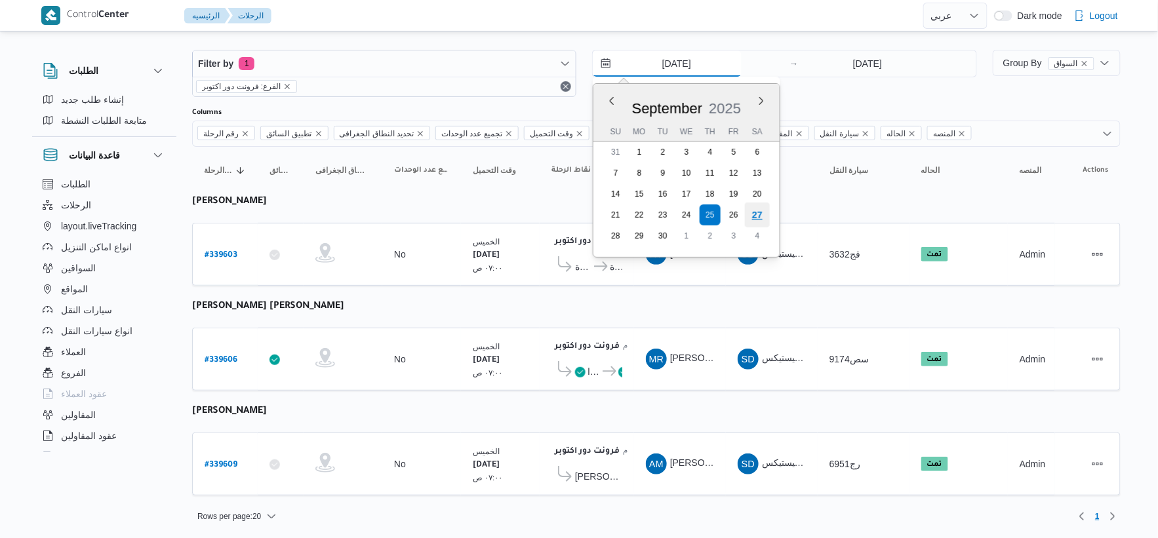
type input "[DATE]"
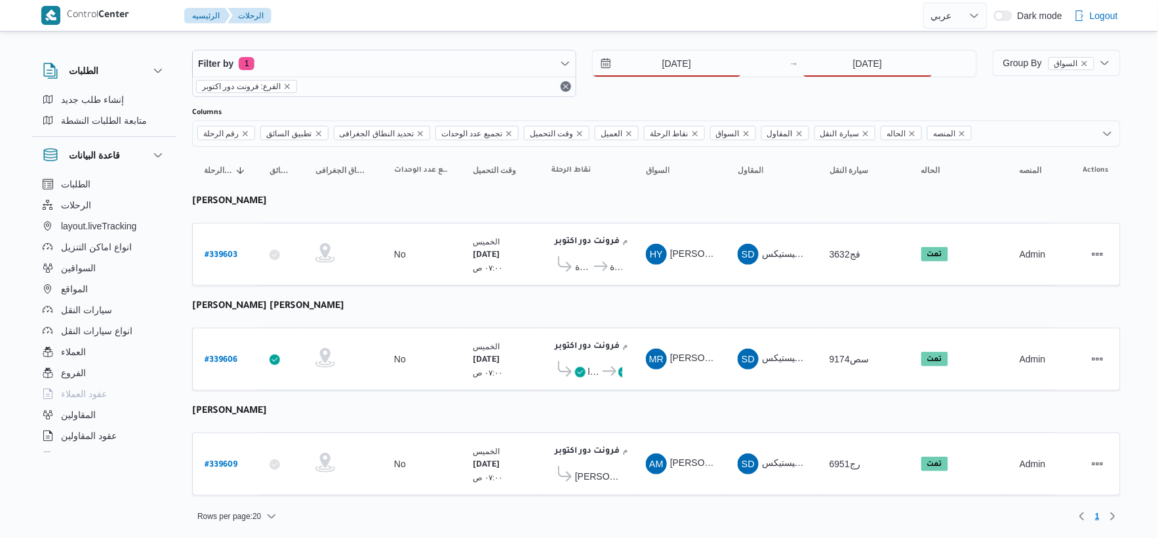
click at [731, 81] on div "27/9/2025 → 25/9/2025" at bounding box center [784, 73] width 384 height 47
click at [731, 69] on input "[DATE]" at bounding box center [868, 64] width 131 height 26
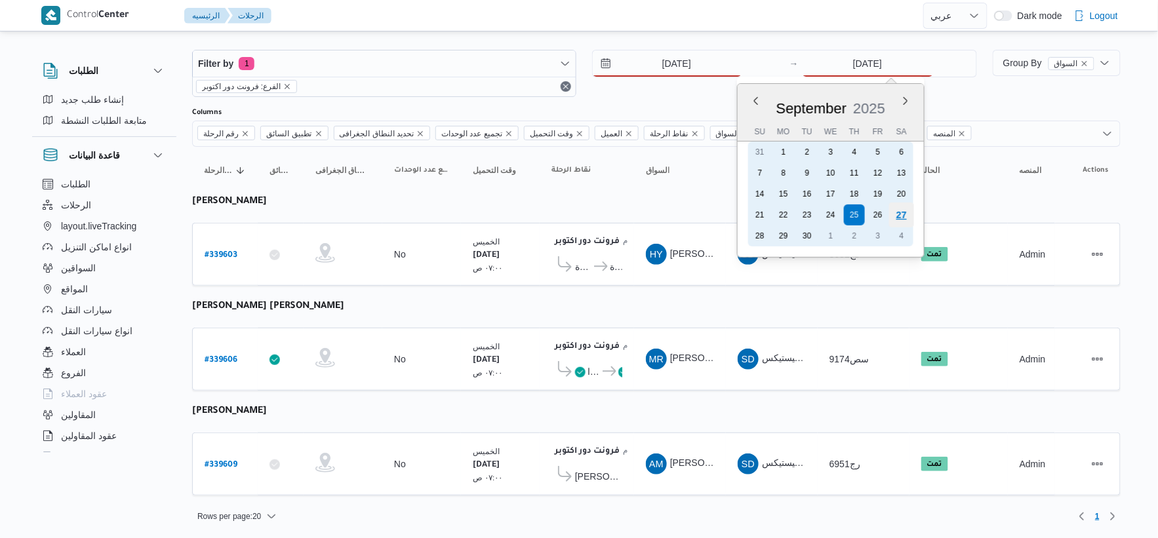
click at [731, 211] on div "27" at bounding box center [901, 215] width 25 height 25
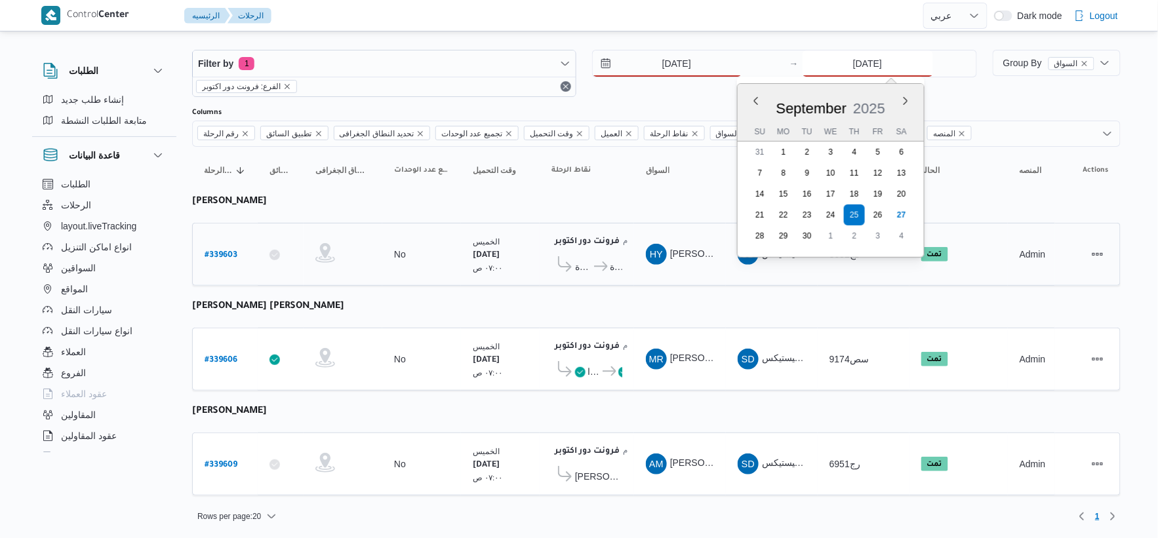
type input "[DATE]"
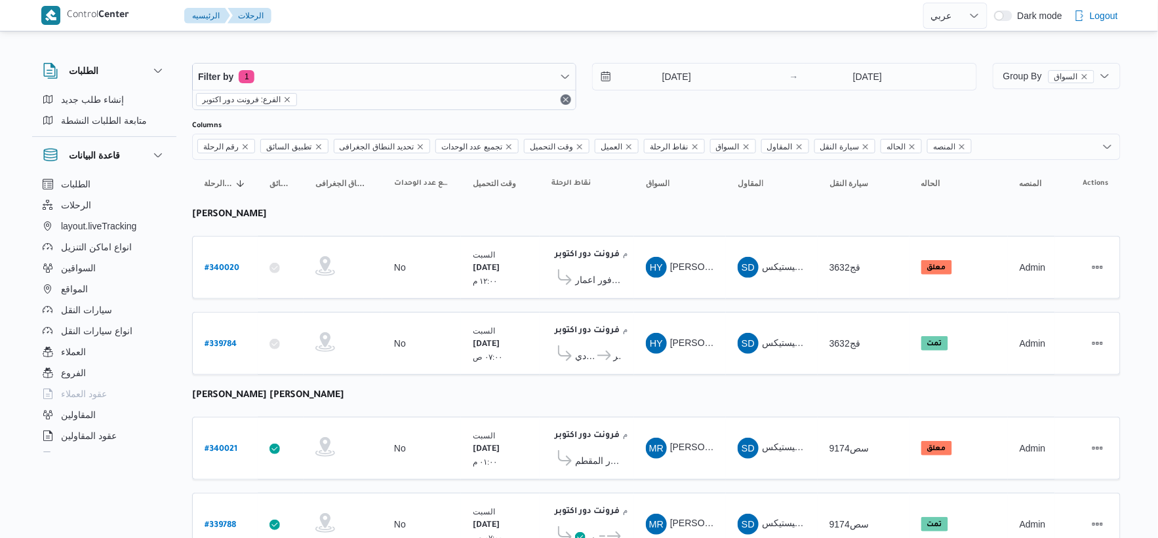
click at [626, 286] on div "فرونت دور اكتوبر ١٠:٤٨ م كارفور اعمار" at bounding box center [586, 267] width 81 height 55
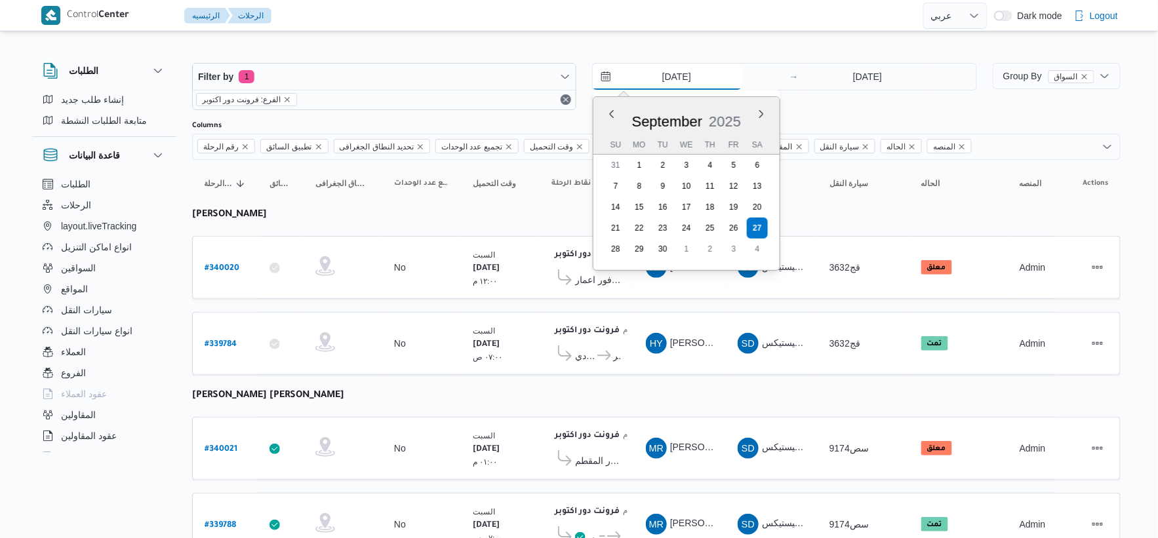
click at [676, 72] on input "[DATE]" at bounding box center [667, 77] width 149 height 26
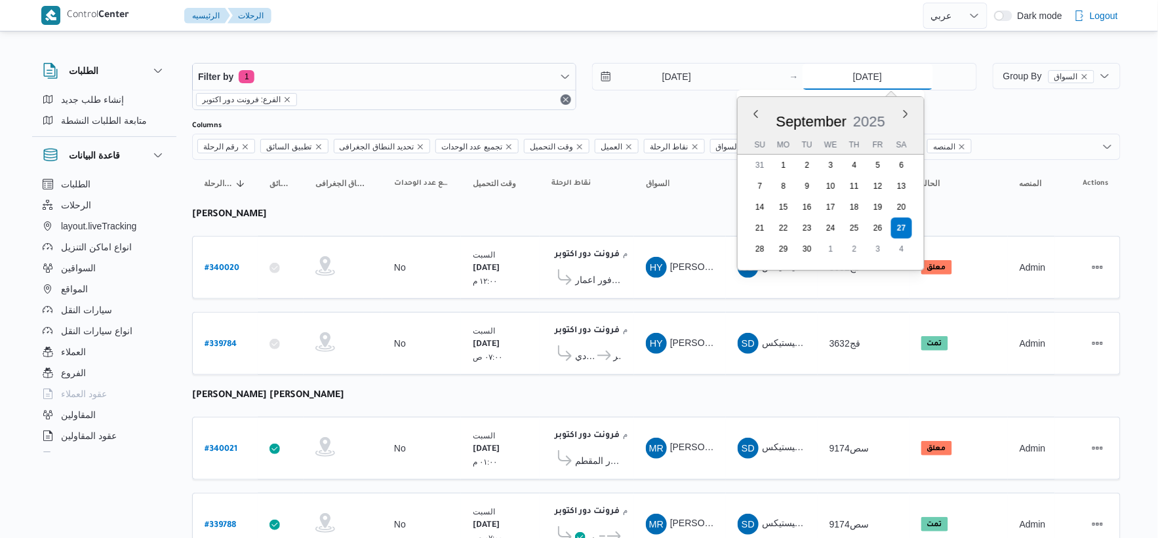
click at [731, 75] on input "[DATE]" at bounding box center [868, 77] width 131 height 26
click at [731, 302] on table "رقم الرحلة Click to sort in ascending order تطبيق السائق Click to sort in ascen…" at bounding box center [656, 455] width 929 height 590
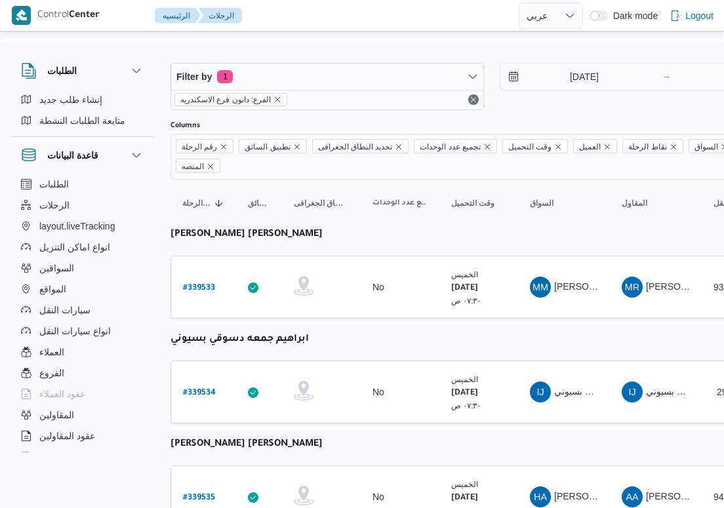
select select "ar"
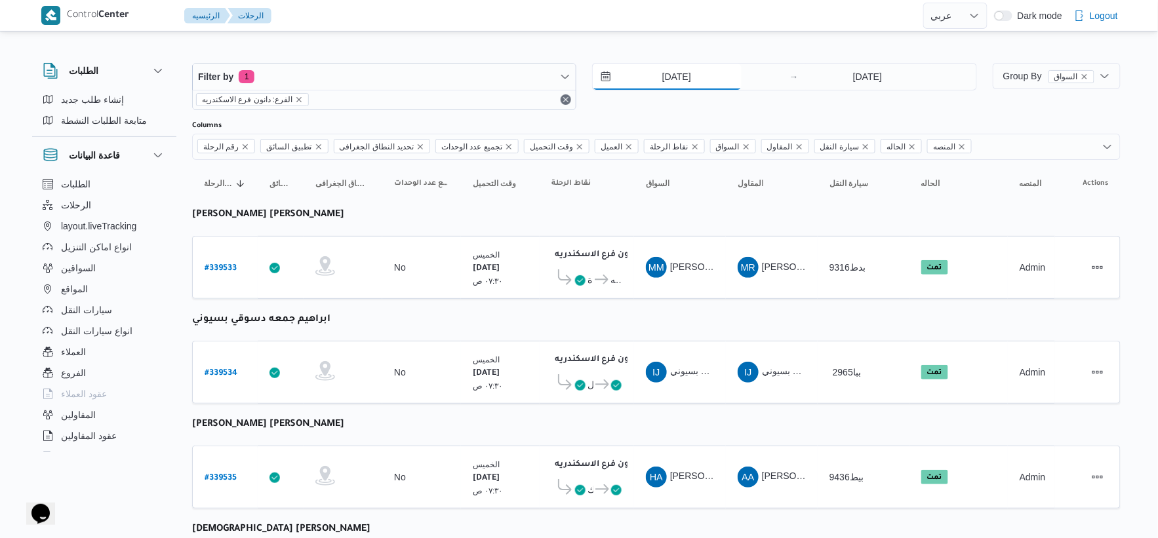
click at [695, 64] on input "[DATE]" at bounding box center [667, 77] width 149 height 26
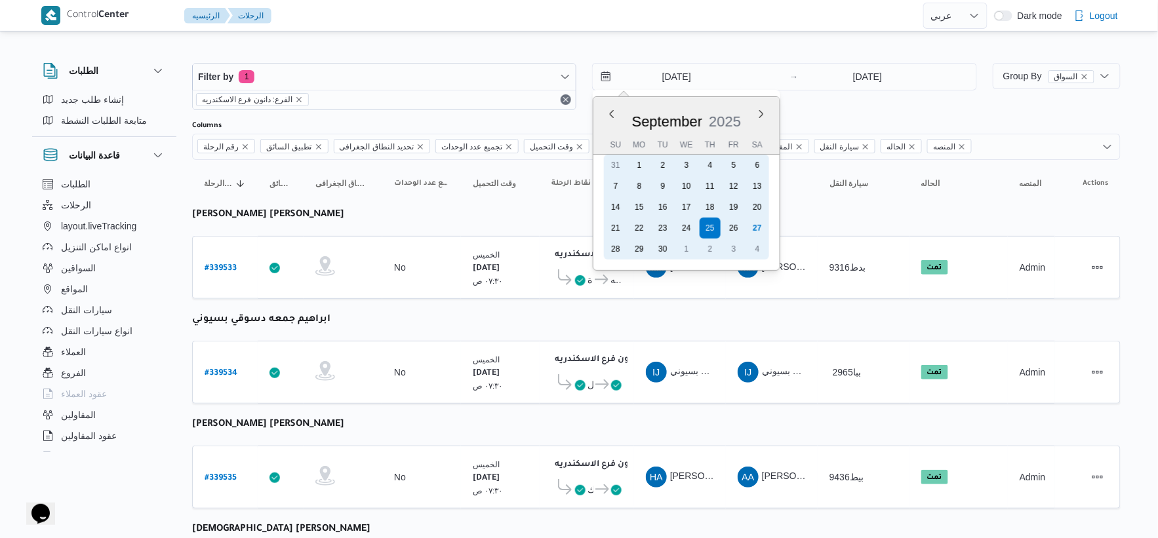
click at [723, 226] on div "27" at bounding box center [757, 228] width 21 height 21
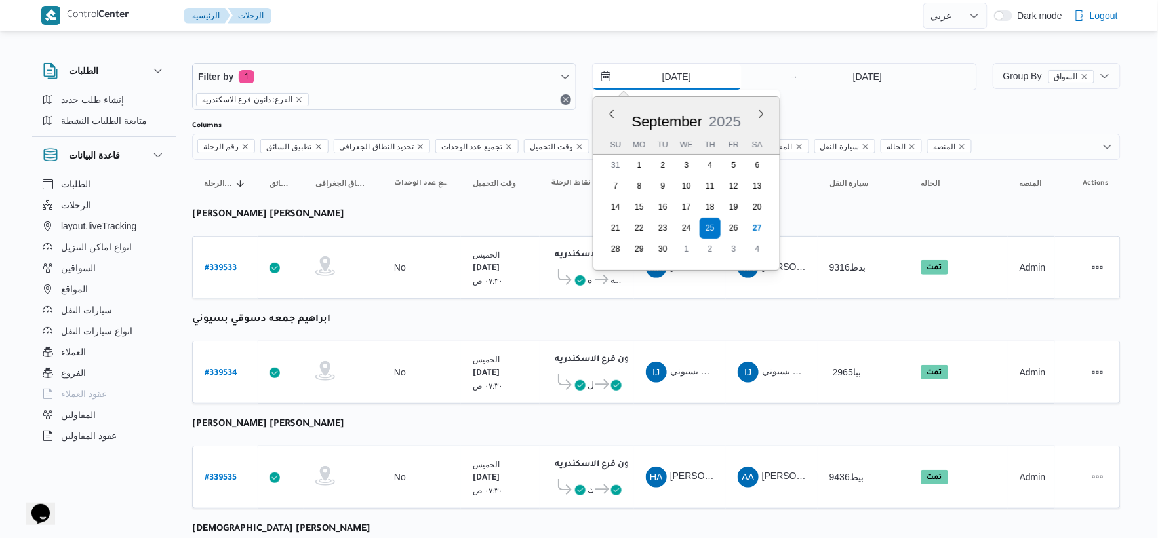
type input "[DATE]"
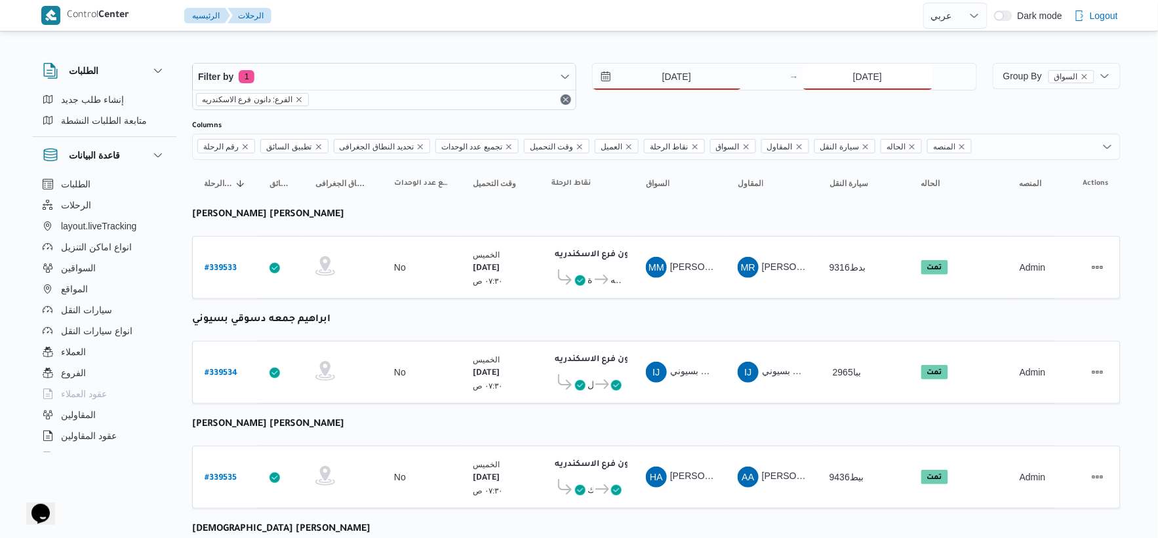
click at [723, 70] on input "[DATE]" at bounding box center [868, 77] width 131 height 26
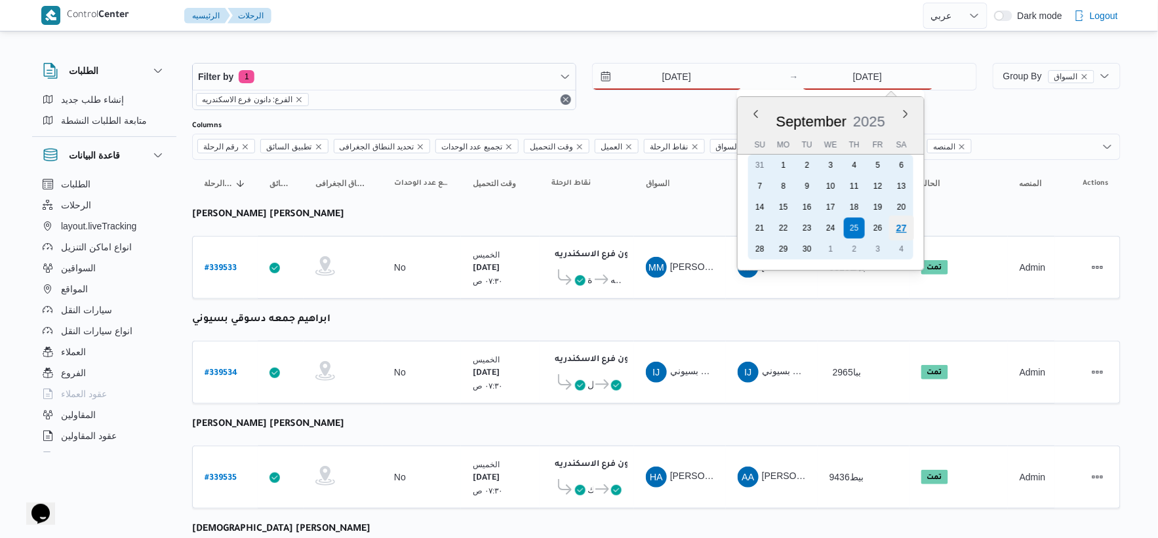
click at [723, 221] on div "27" at bounding box center [901, 228] width 25 height 25
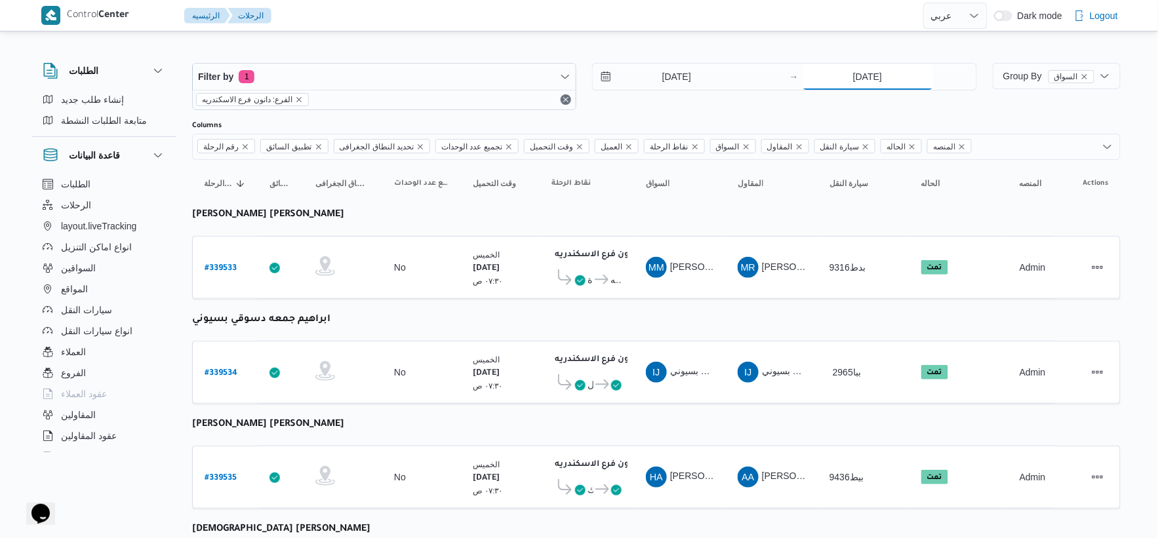
type input "[DATE]"
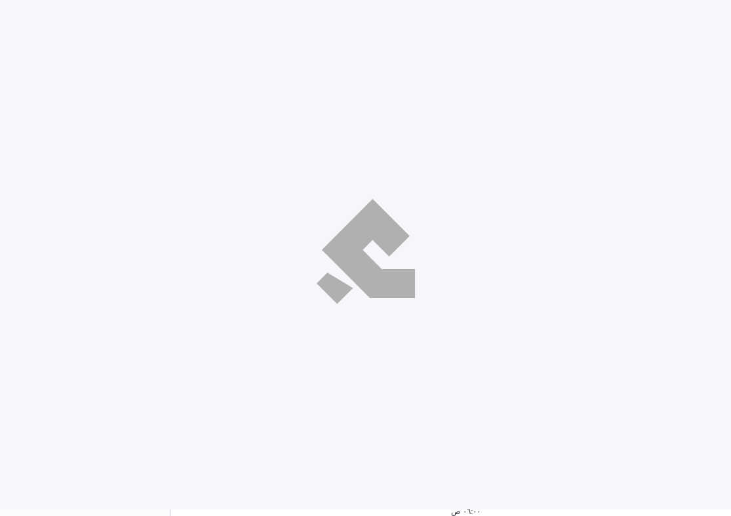
select select "ar"
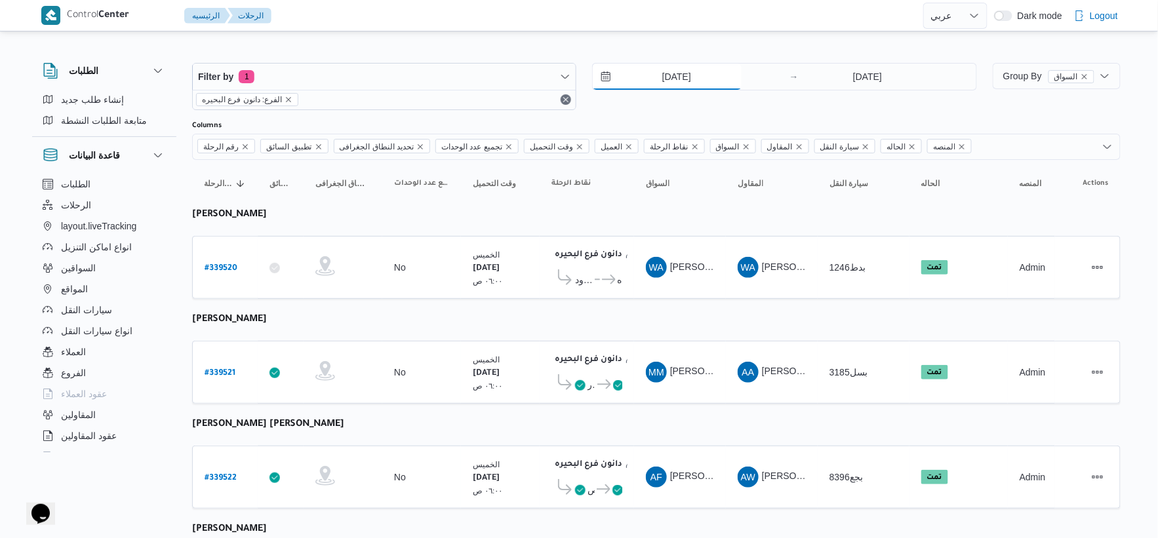
click at [682, 81] on input "[DATE]" at bounding box center [667, 77] width 149 height 26
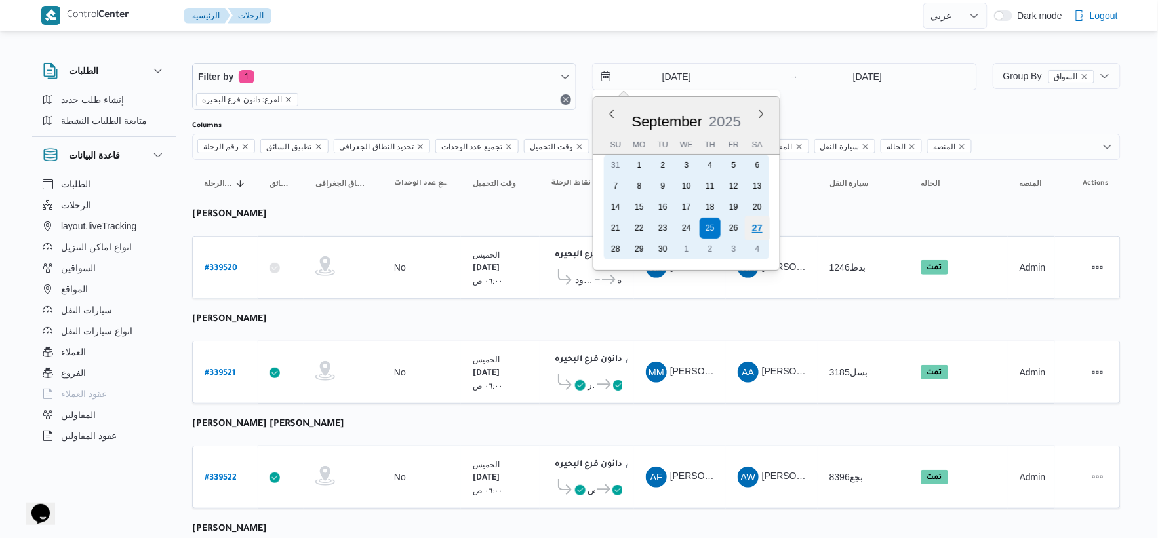
click at [731, 226] on div "27" at bounding box center [757, 228] width 25 height 25
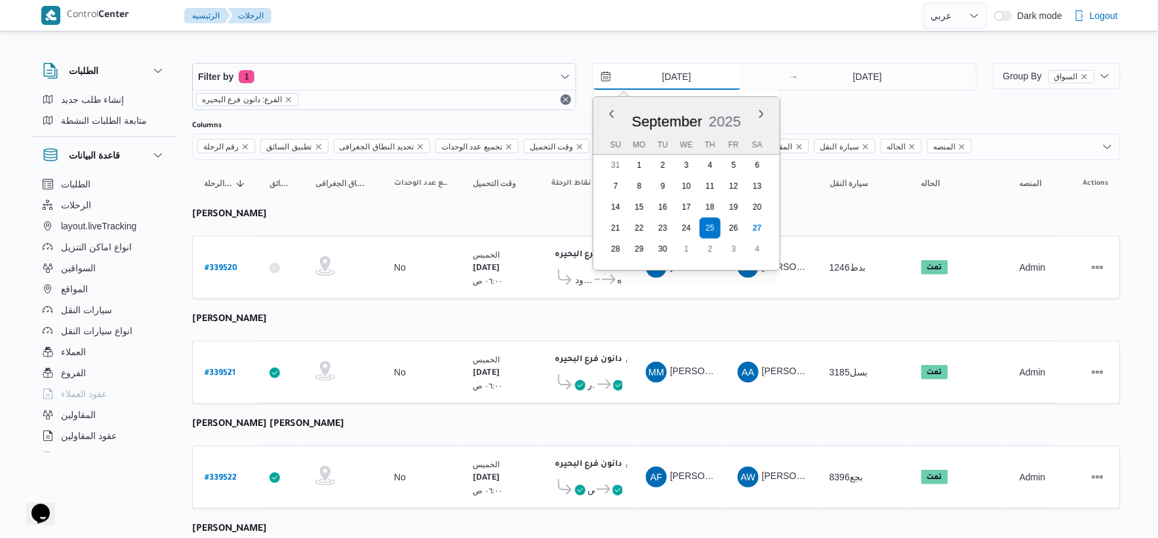
type input "[DATE]"
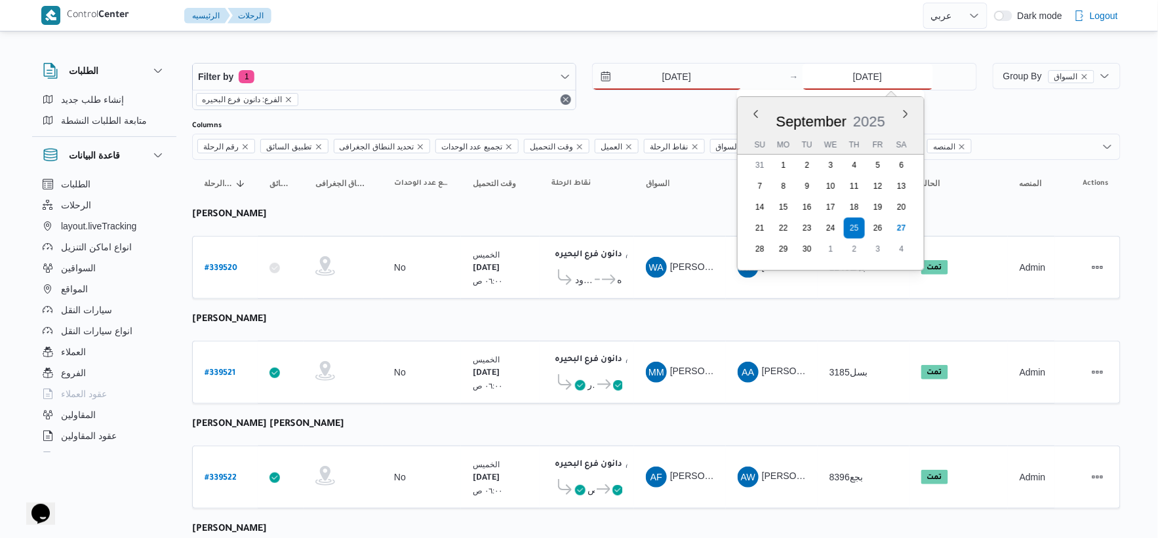
click at [731, 81] on input "[DATE]" at bounding box center [868, 77] width 131 height 26
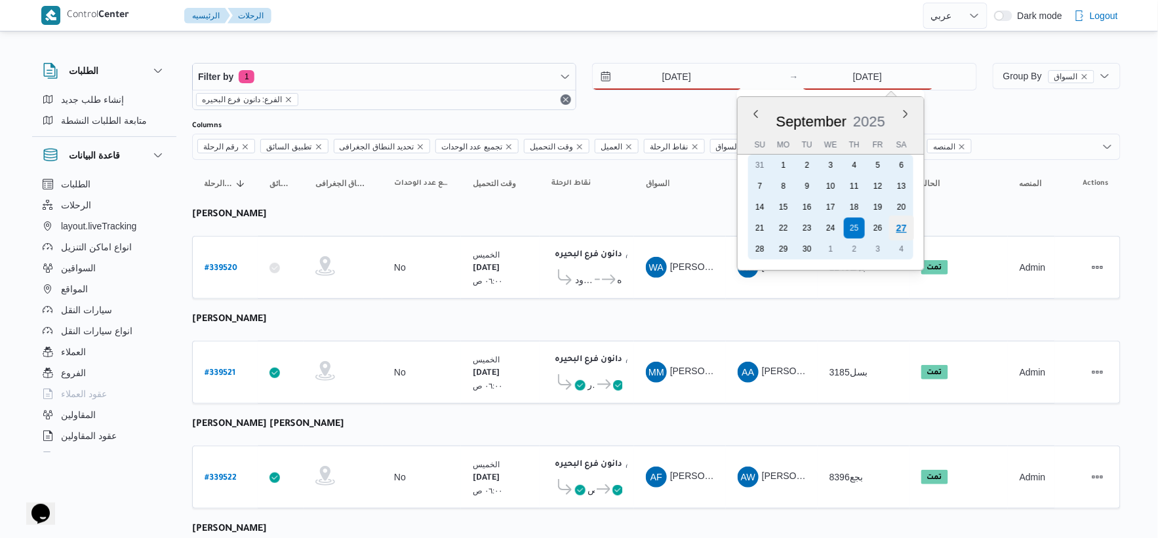
click at [731, 223] on div "27" at bounding box center [901, 228] width 25 height 25
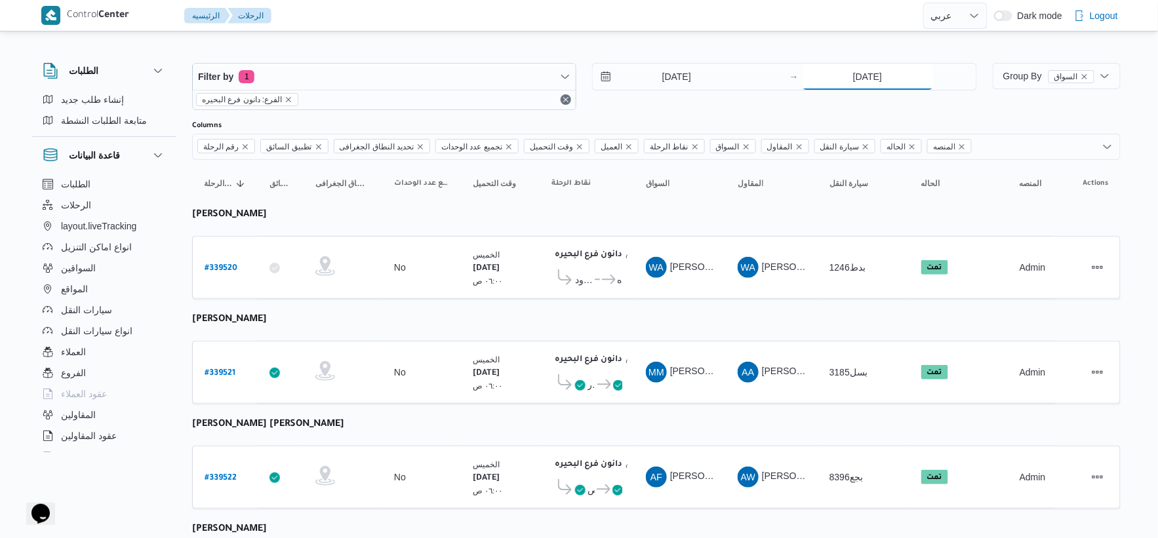
type input "[DATE]"
click at [645, 297] on td "السواق WA وليد احمد محمود المسيري" at bounding box center [680, 267] width 92 height 63
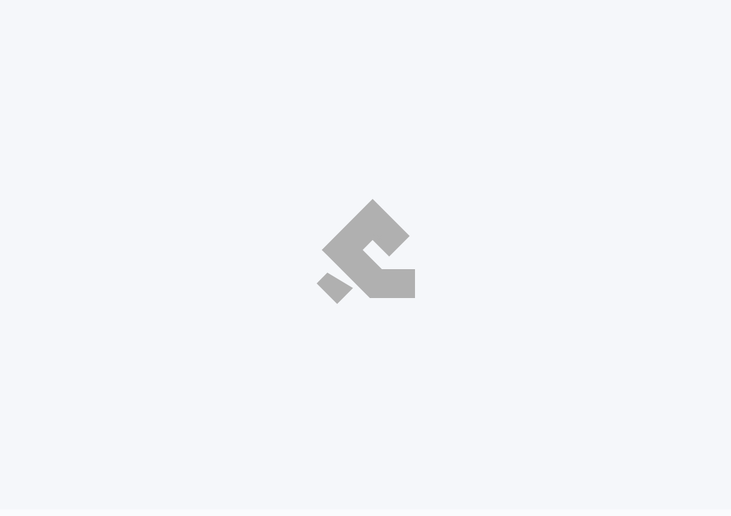
select select "ar"
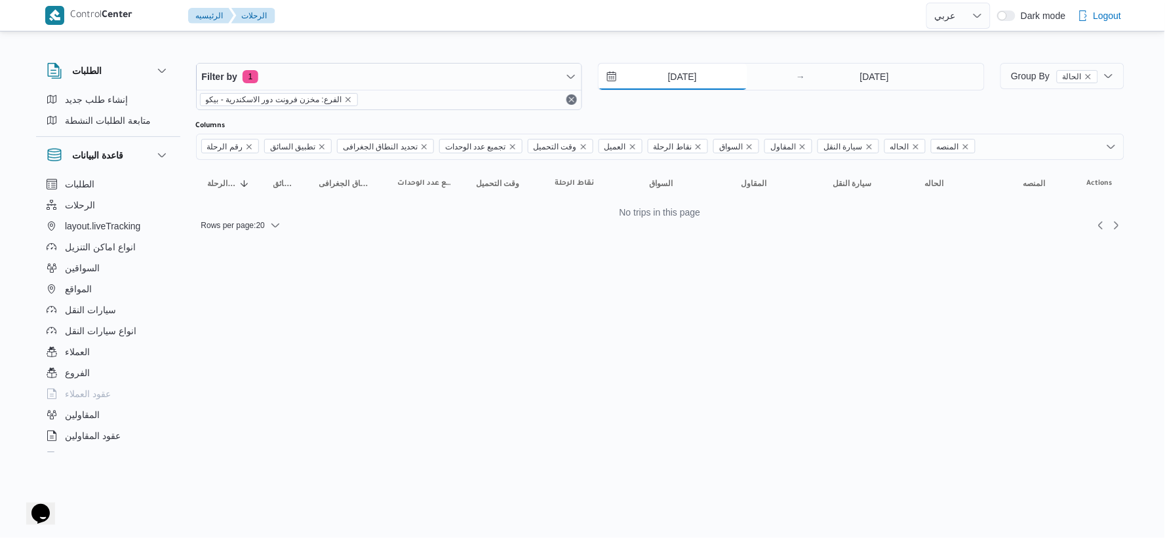
click at [702, 79] on input "24/9/2025" at bounding box center [673, 77] width 149 height 26
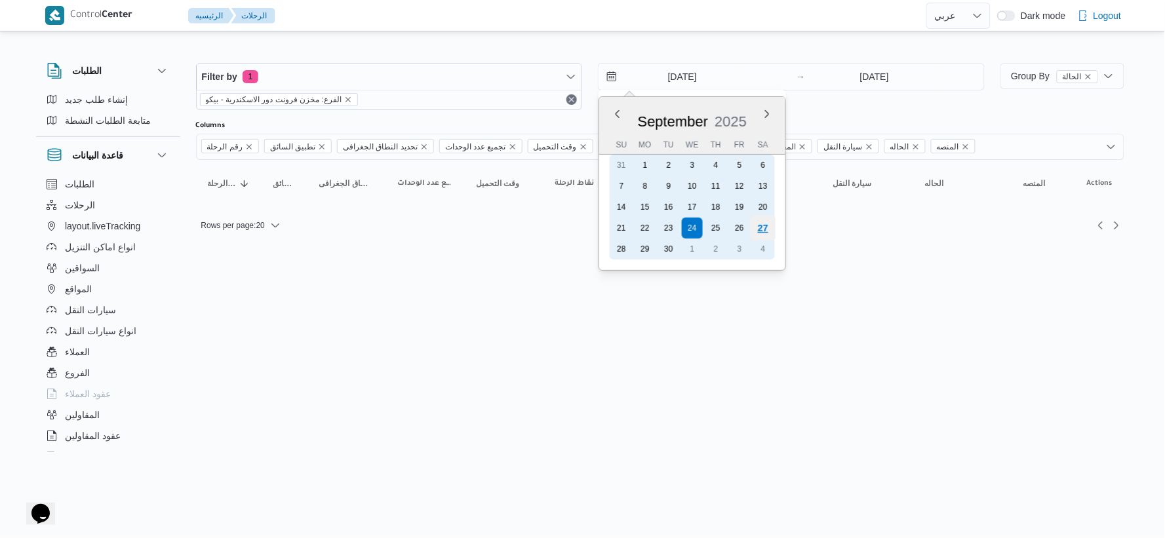
click at [731, 216] on div "27" at bounding box center [763, 228] width 25 height 25
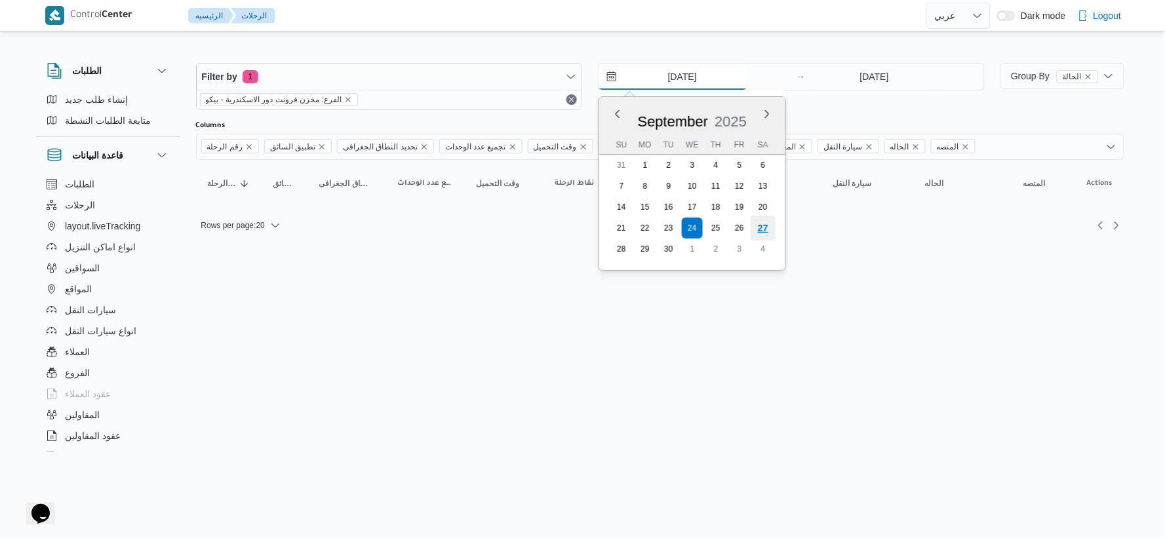
type input "[DATE]"
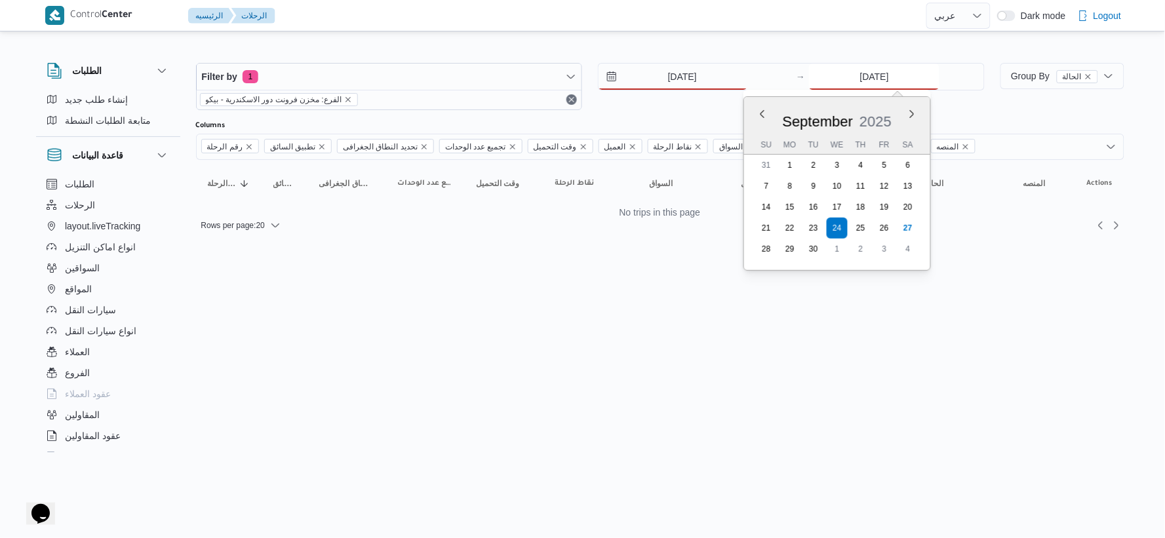
click at [731, 87] on input "24/9/2025" at bounding box center [874, 77] width 131 height 26
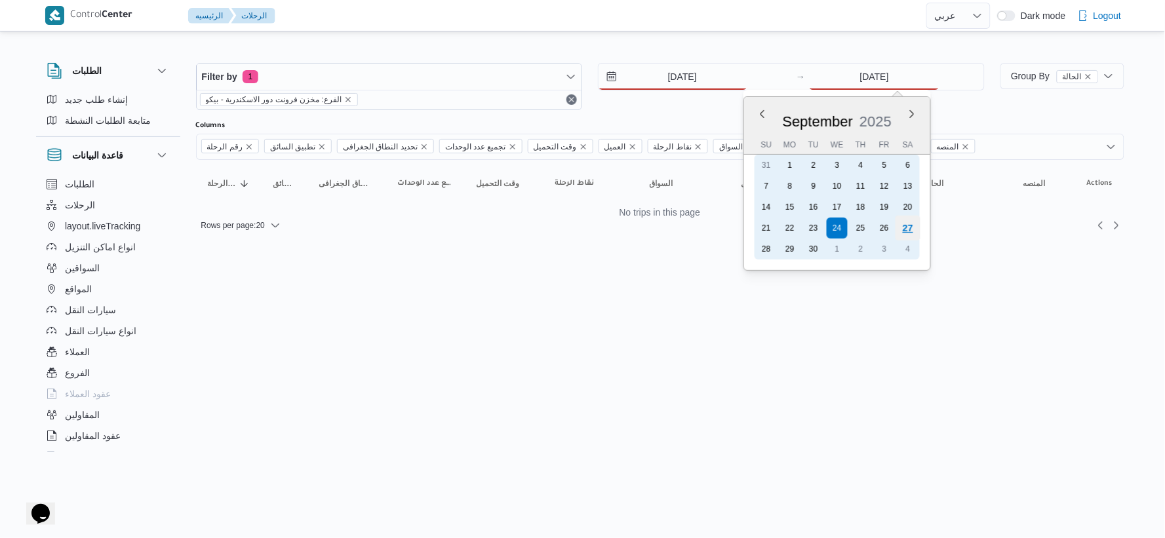
click at [731, 219] on div "27" at bounding box center [908, 228] width 25 height 25
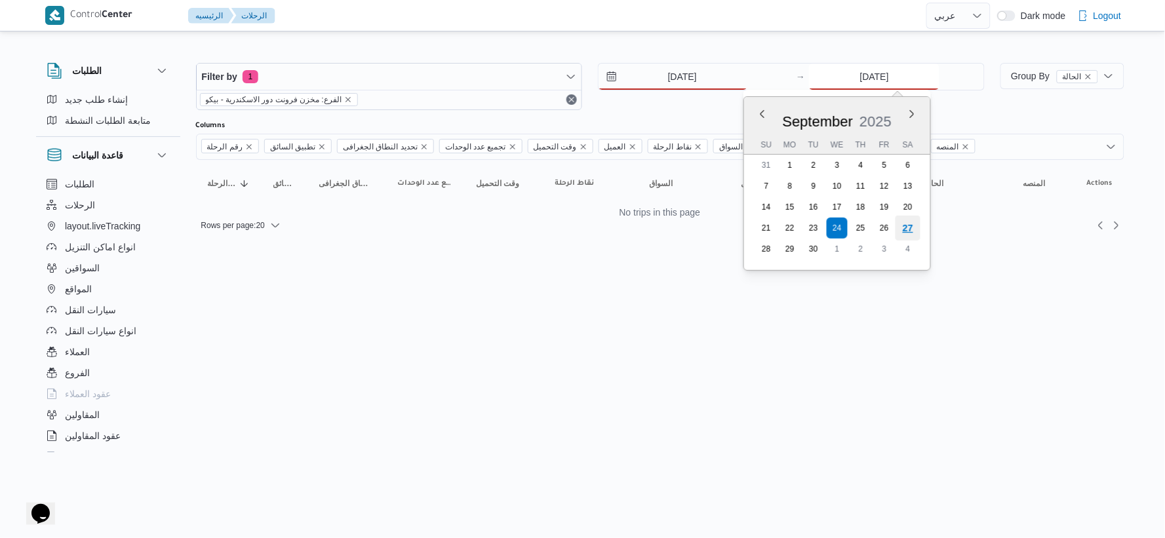
type input "[DATE]"
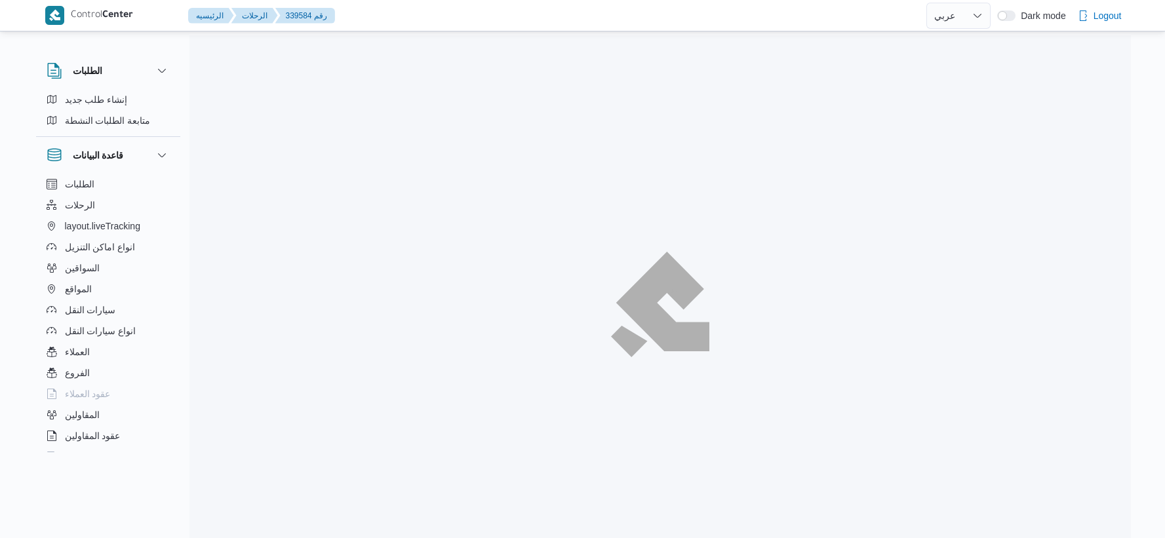
select select "ar"
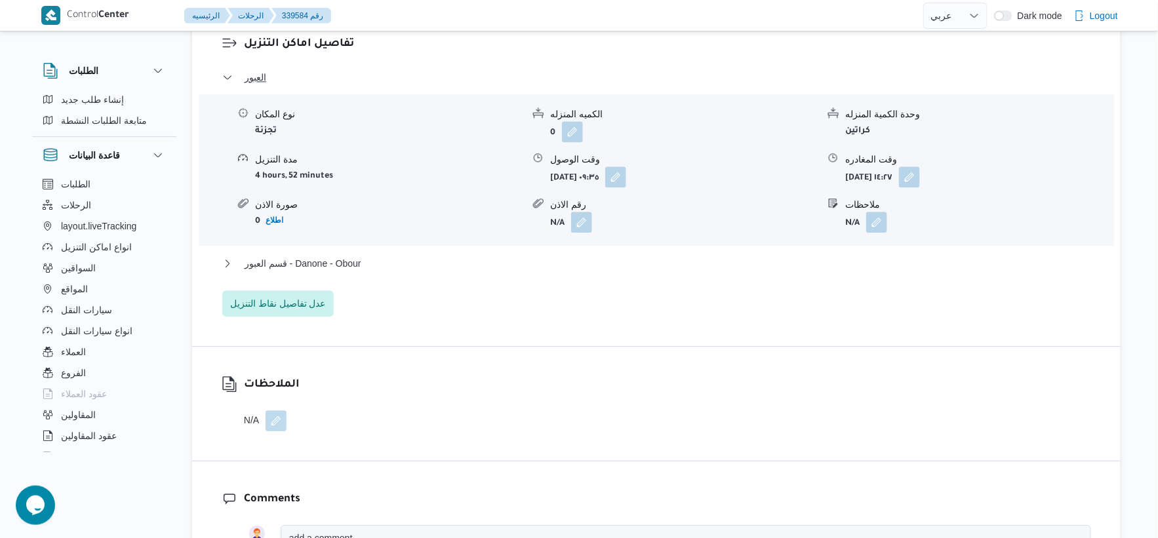
scroll to position [1165, 0]
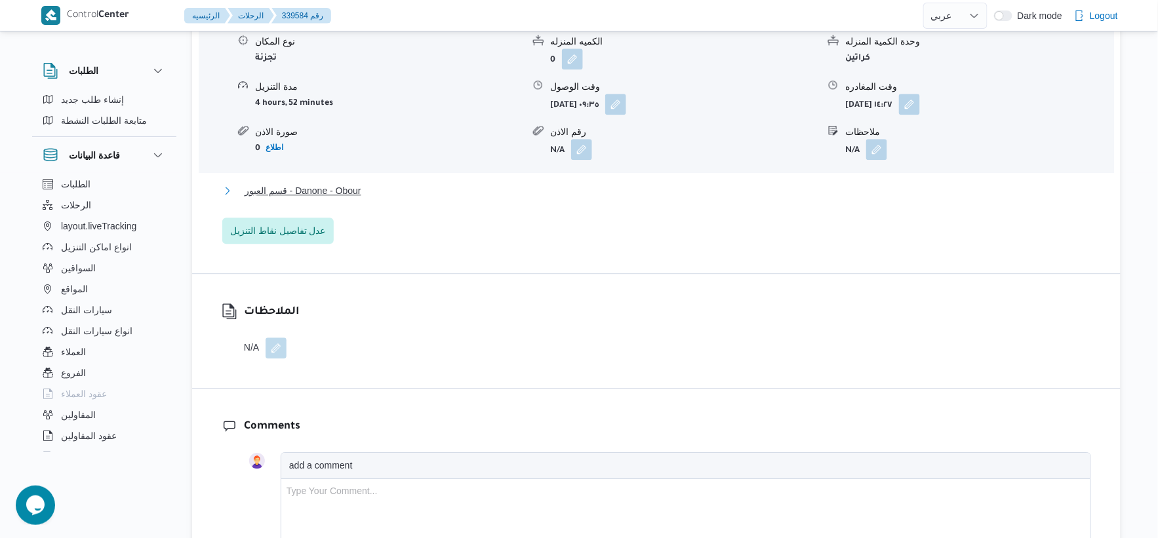
click at [361, 199] on span "قسم العبور - Danone - Obour" at bounding box center [303, 191] width 117 height 16
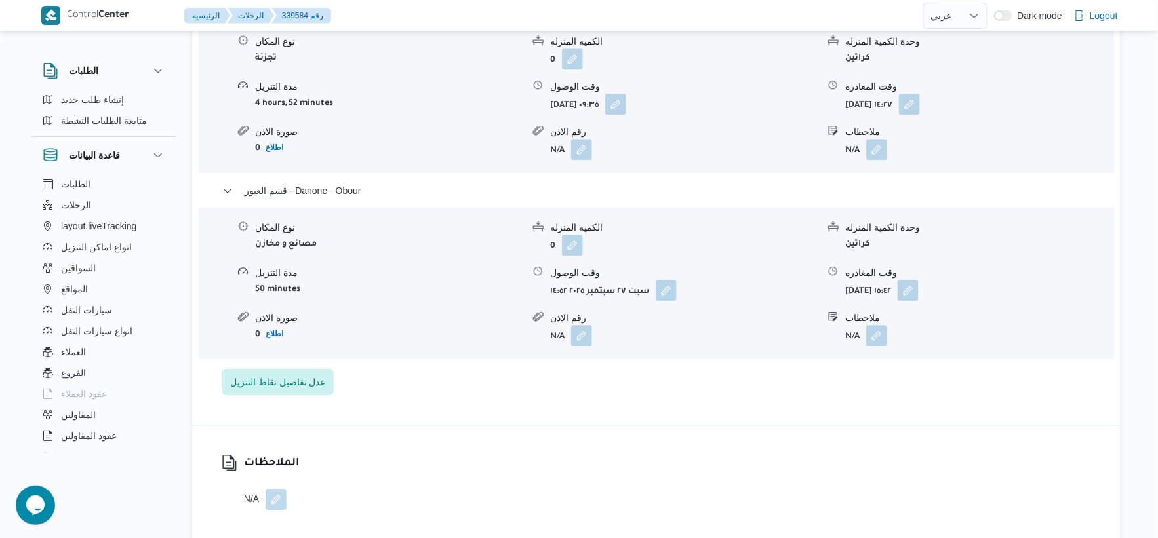
select select "ar"
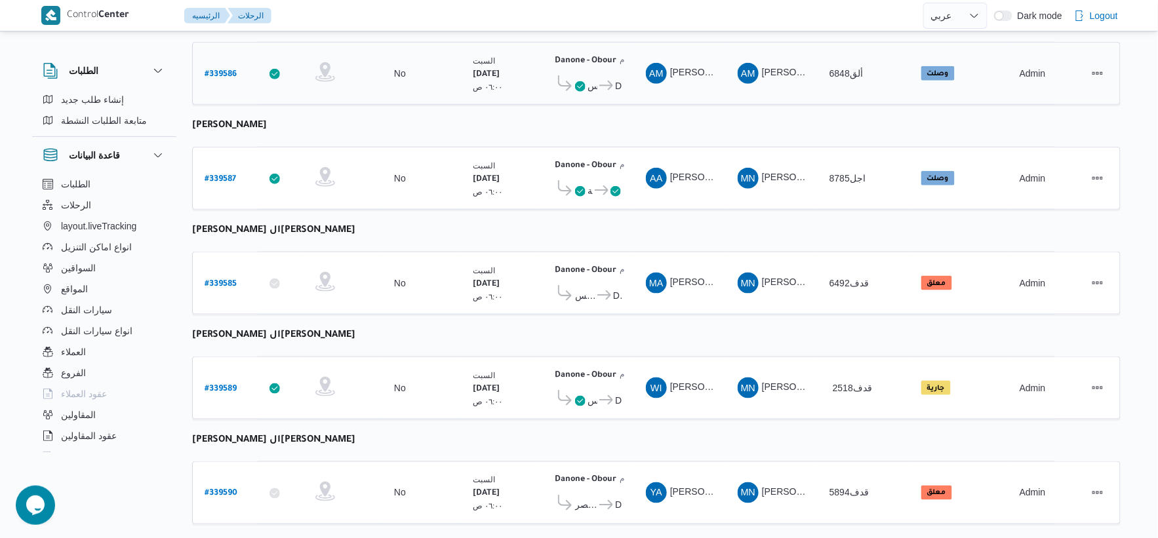
scroll to position [429, 0]
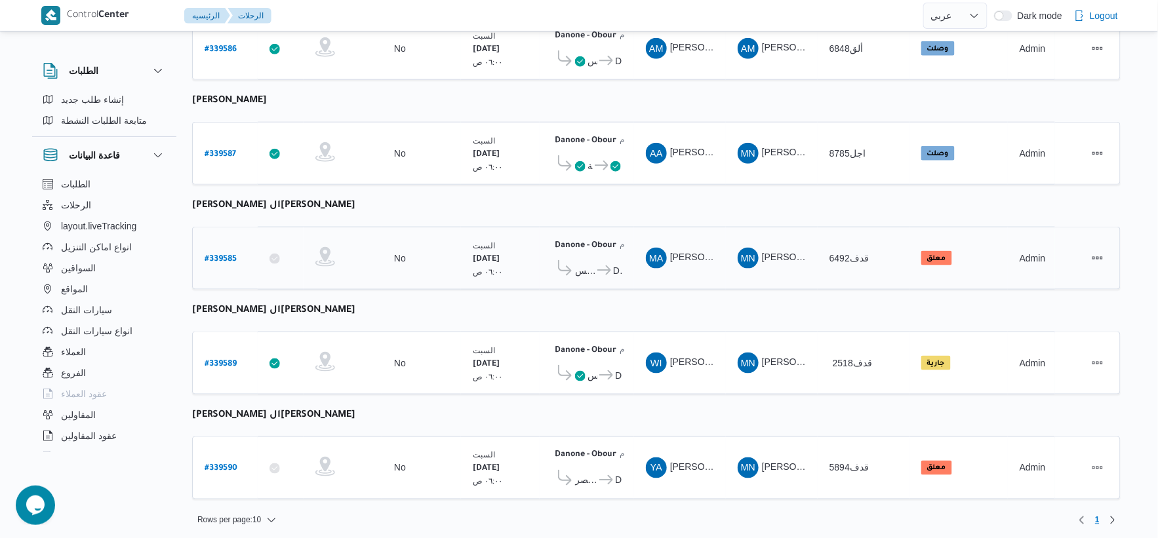
click at [606, 266] on icon at bounding box center [604, 271] width 14 height 10
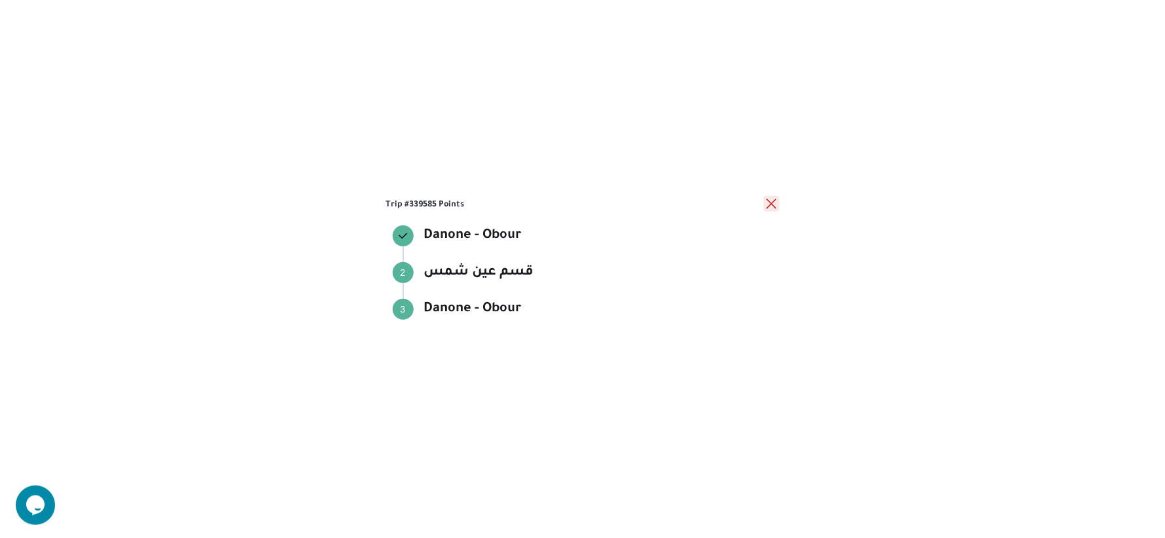
click at [769, 204] on button "close" at bounding box center [772, 204] width 16 height 16
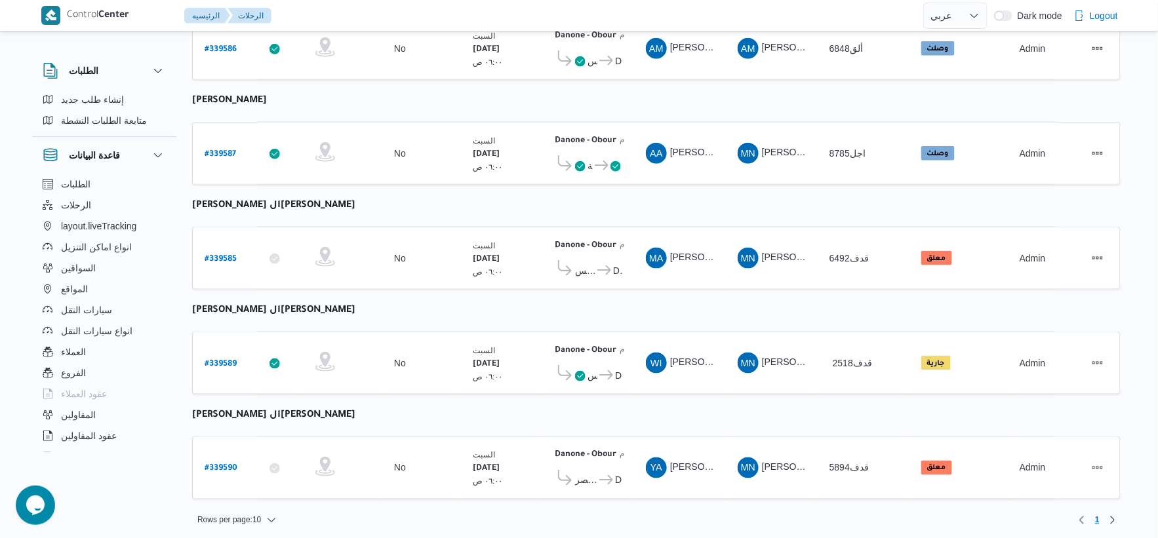
click at [487, 199] on table "رقم الرحلة Click to sort in ascending order تطبيق السائق Click to sort in ascen…" at bounding box center [656, 122] width 929 height 782
click at [223, 255] on b "# 339585" at bounding box center [221, 259] width 32 height 9
select select "ar"
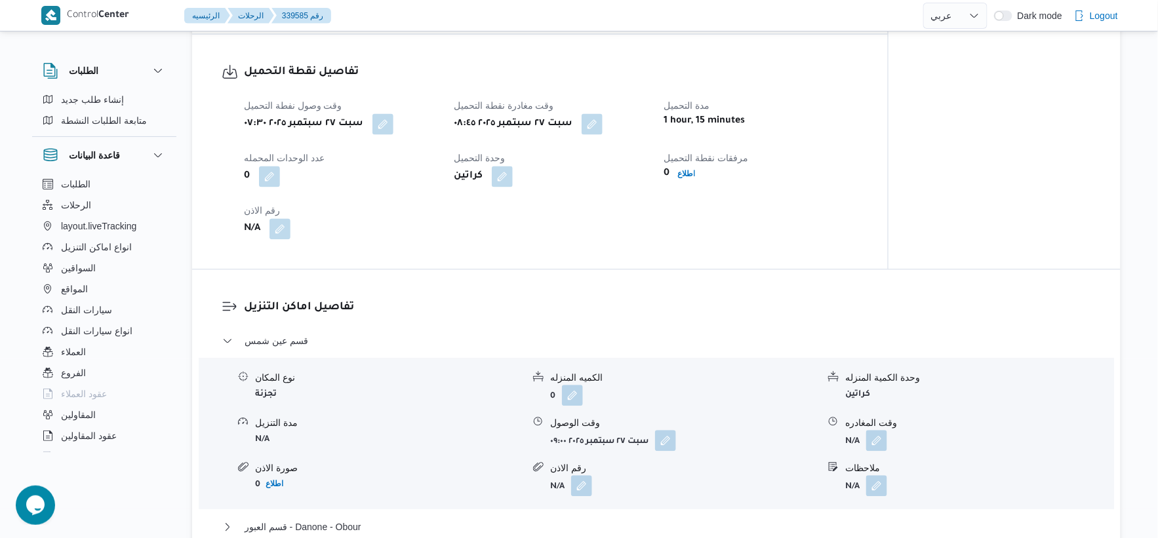
scroll to position [874, 0]
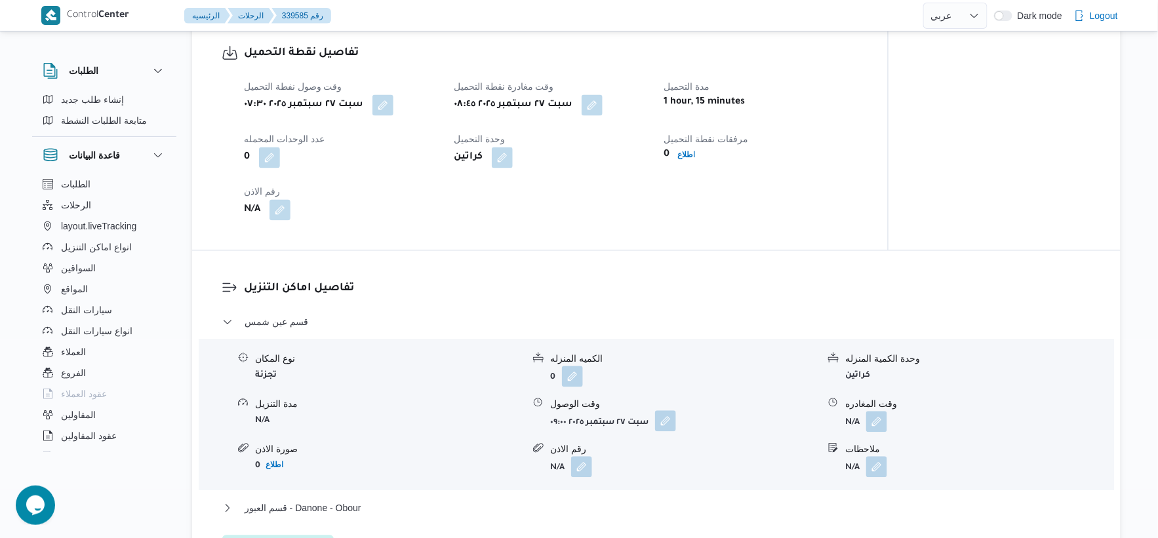
click at [674, 411] on button "button" at bounding box center [665, 421] width 21 height 21
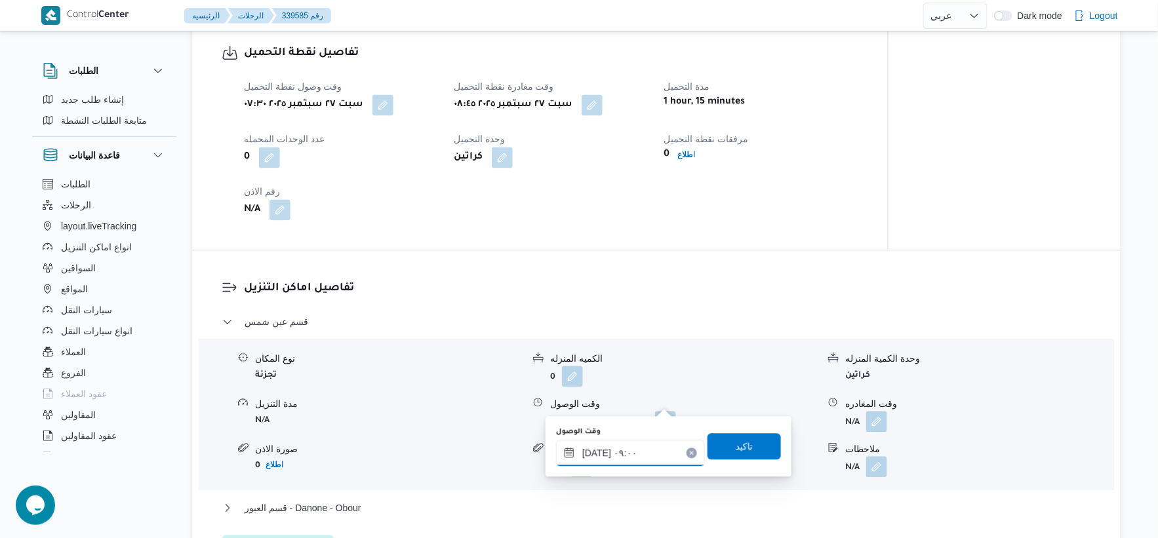
click at [638, 451] on input "٢٧/٠٩/٢٠٢٥ ٠٩:٠٠" at bounding box center [630, 453] width 149 height 26
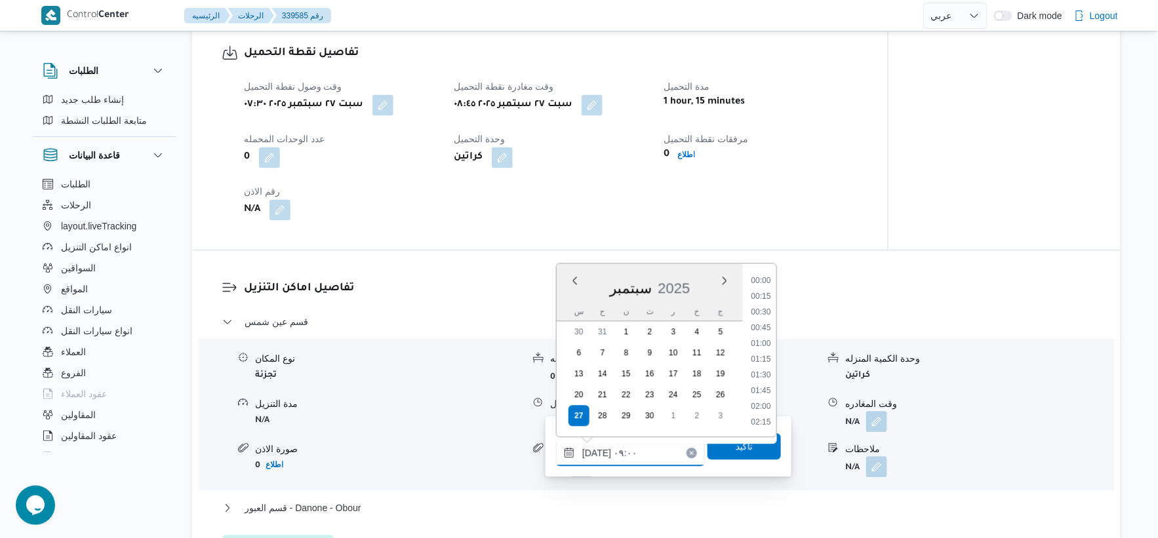
scroll to position [488, 0]
click at [763, 370] on li "09:15" at bounding box center [761, 375] width 30 height 13
type input "٢٧/٠٩/٢٠٢٥ ٠٩:١٥"
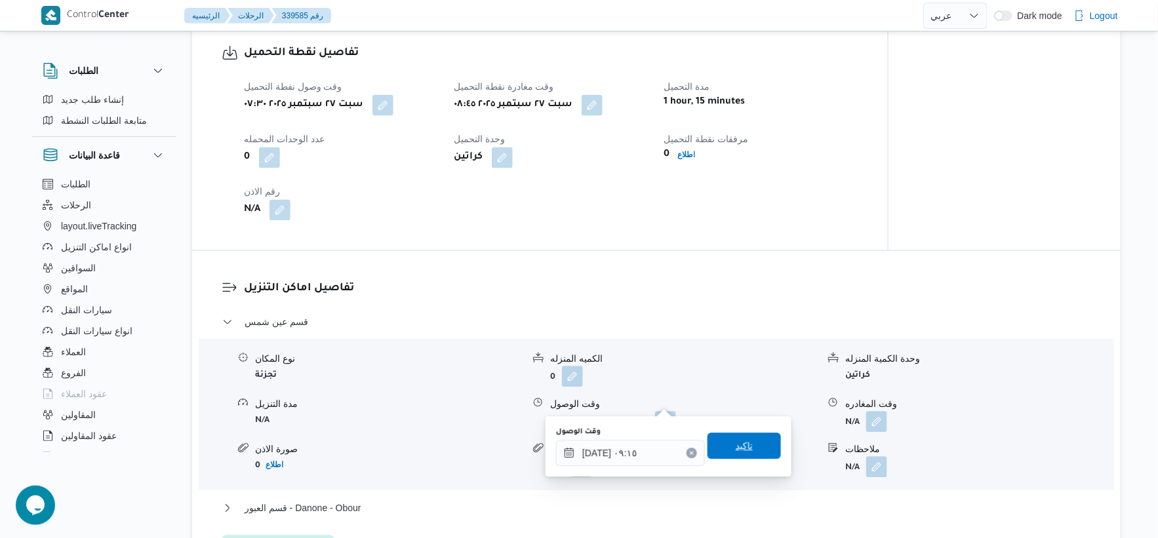
click at [749, 449] on span "تاكيد" at bounding box center [744, 446] width 73 height 26
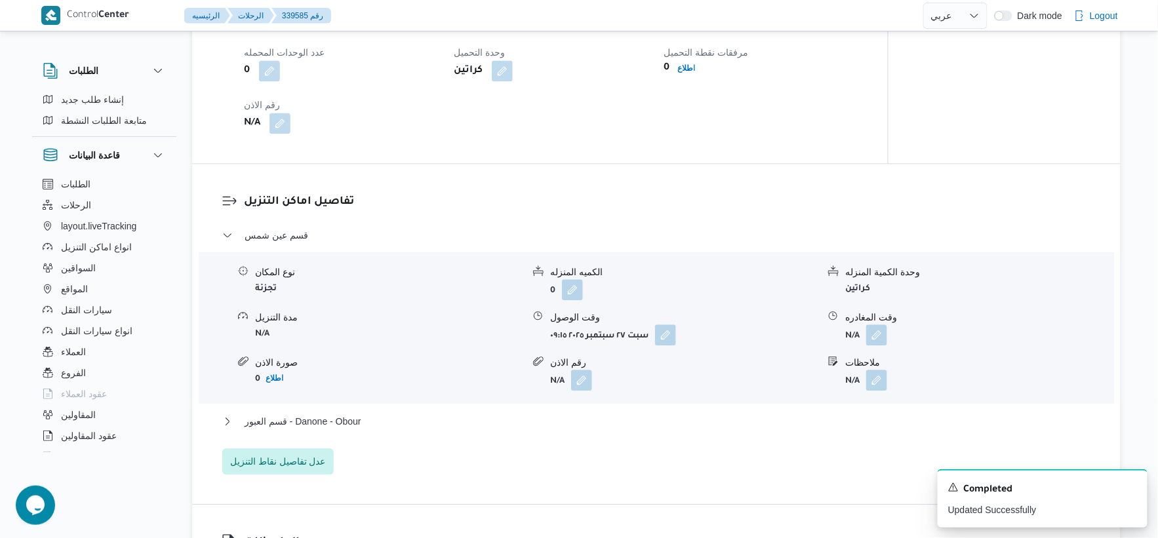
scroll to position [1165, 0]
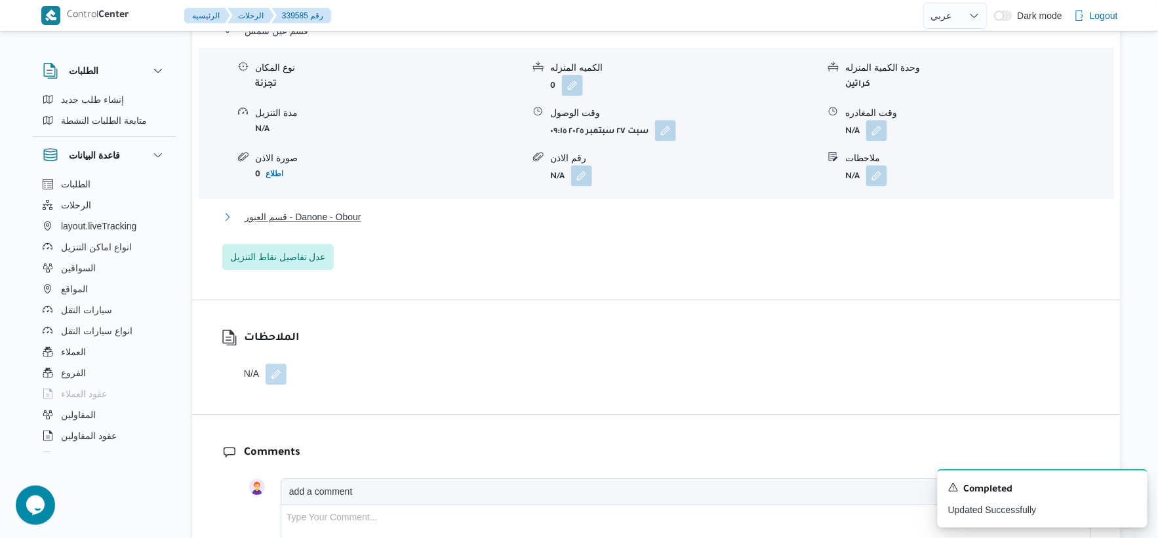
click at [436, 209] on button "قسم العبور - Danone - Obour" at bounding box center [656, 217] width 869 height 16
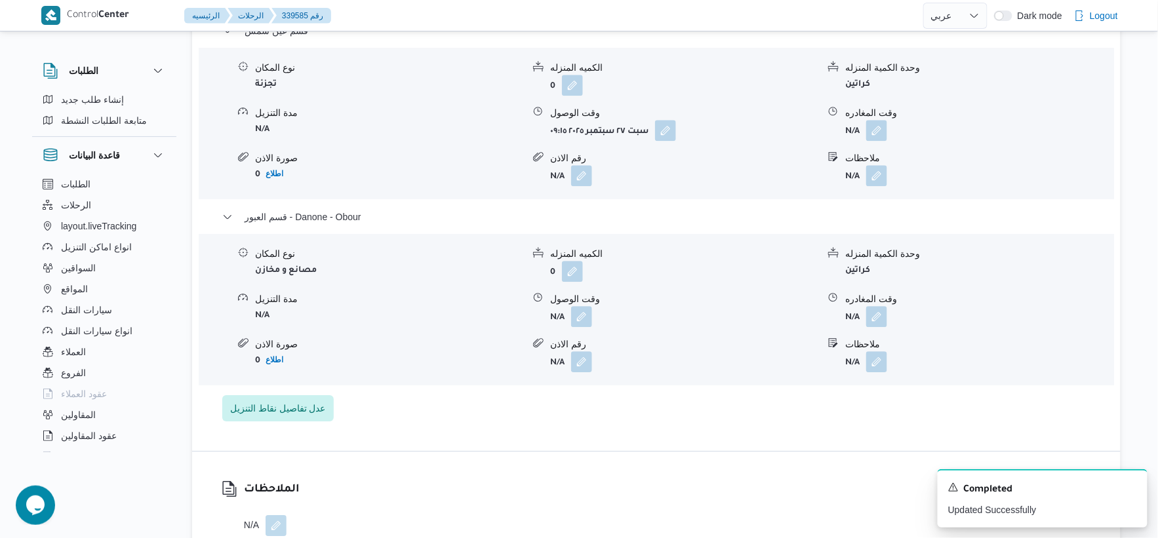
click at [514, 401] on div "تفاصيل اماكن التنزيل قسم عين شمس نوع المكان تجزئة الكميه المنزله 0 وحدة الكمية …" at bounding box center [656, 205] width 929 height 492
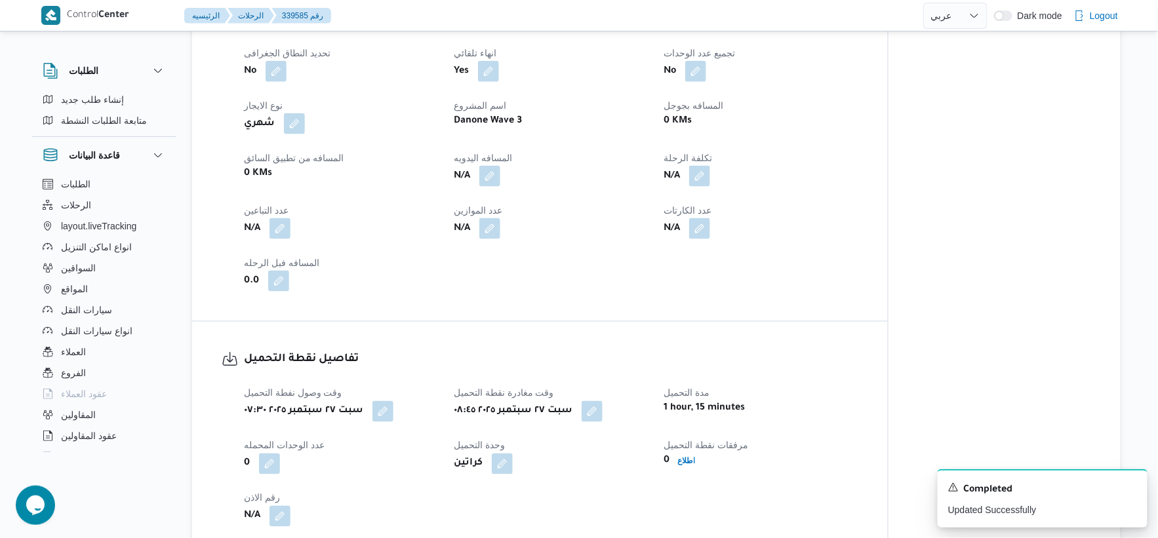
scroll to position [437, 0]
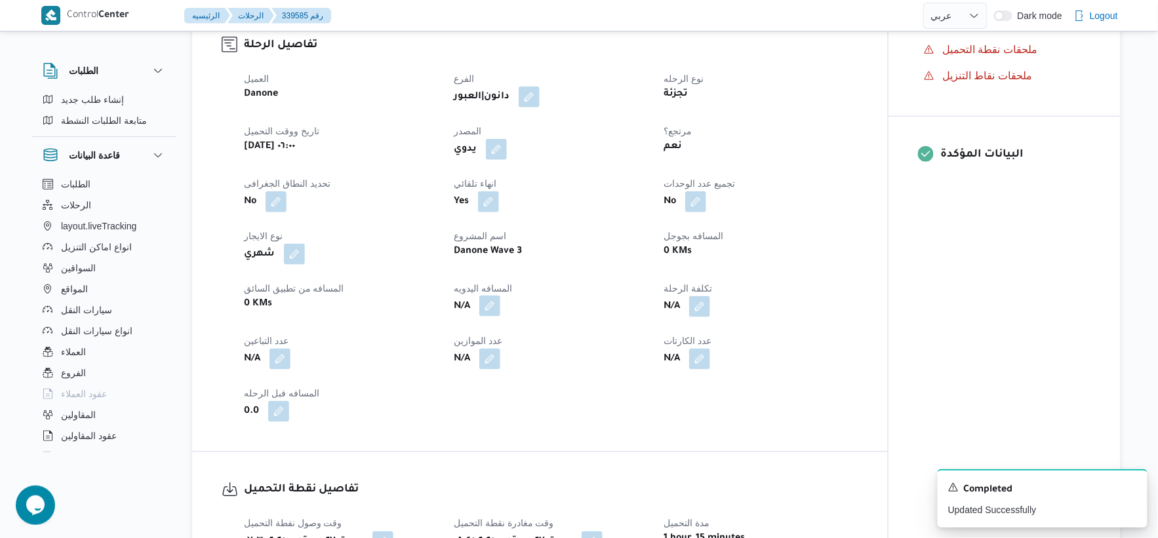
click at [488, 296] on button "button" at bounding box center [489, 306] width 21 height 21
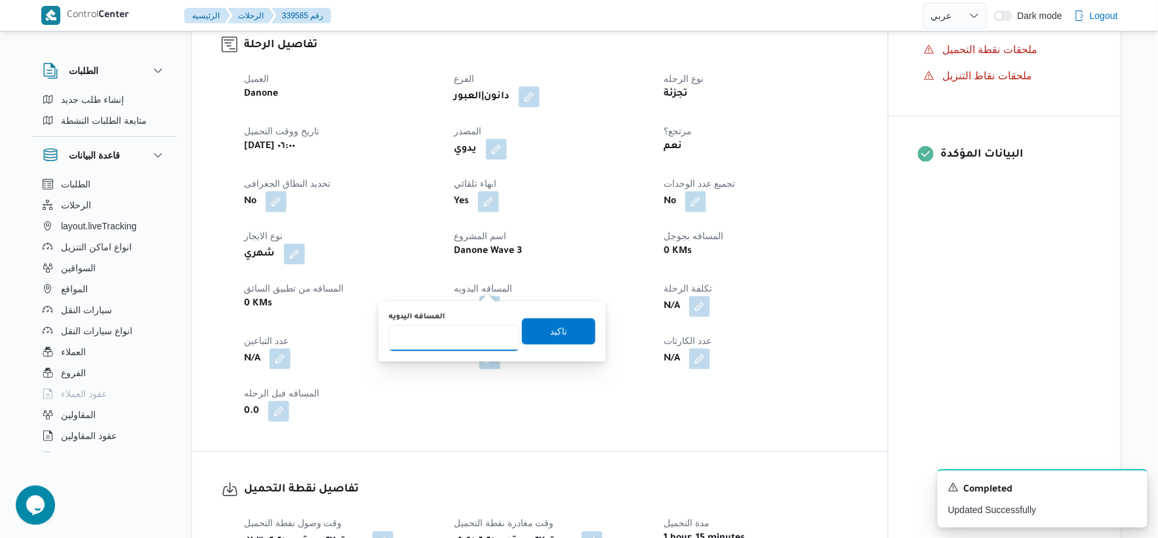
click at [460, 346] on input "المسافه اليدويه" at bounding box center [454, 338] width 131 height 26
type input "55"
click at [571, 333] on span "تاكيد" at bounding box center [558, 331] width 73 height 26
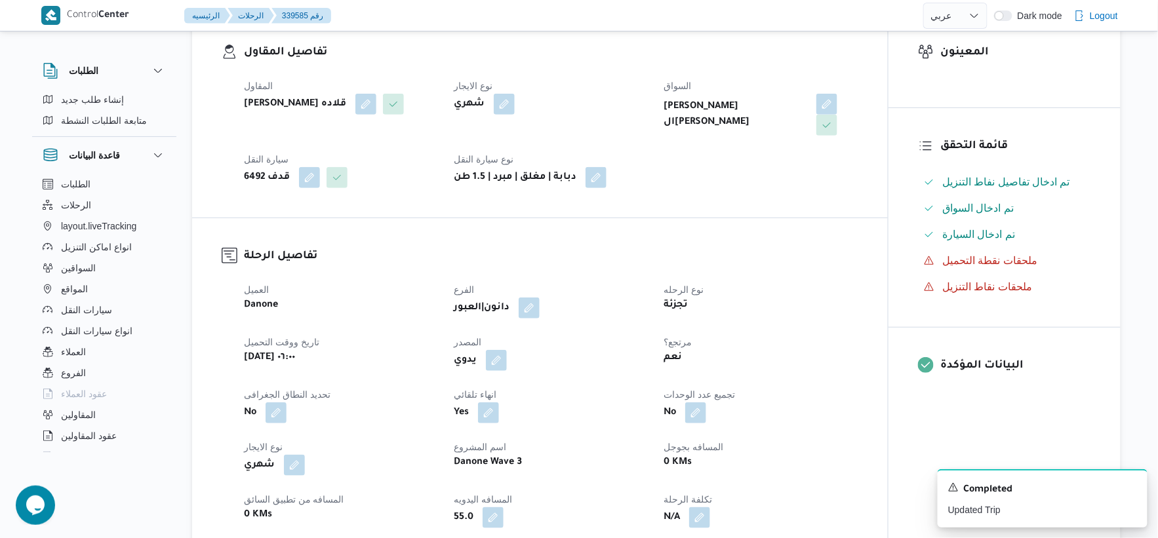
scroll to position [0, 0]
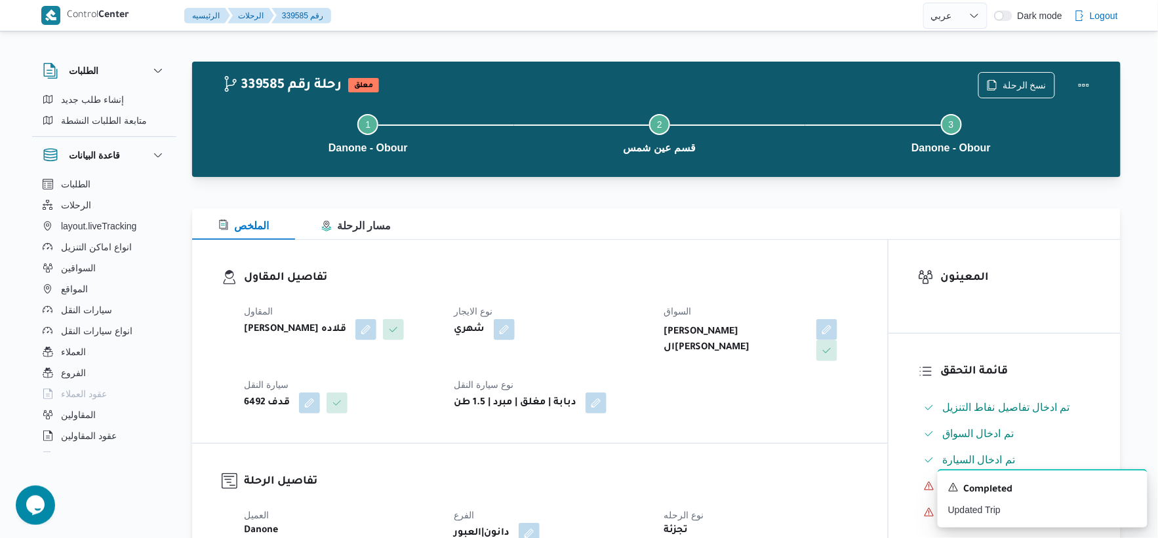
select select "ar"
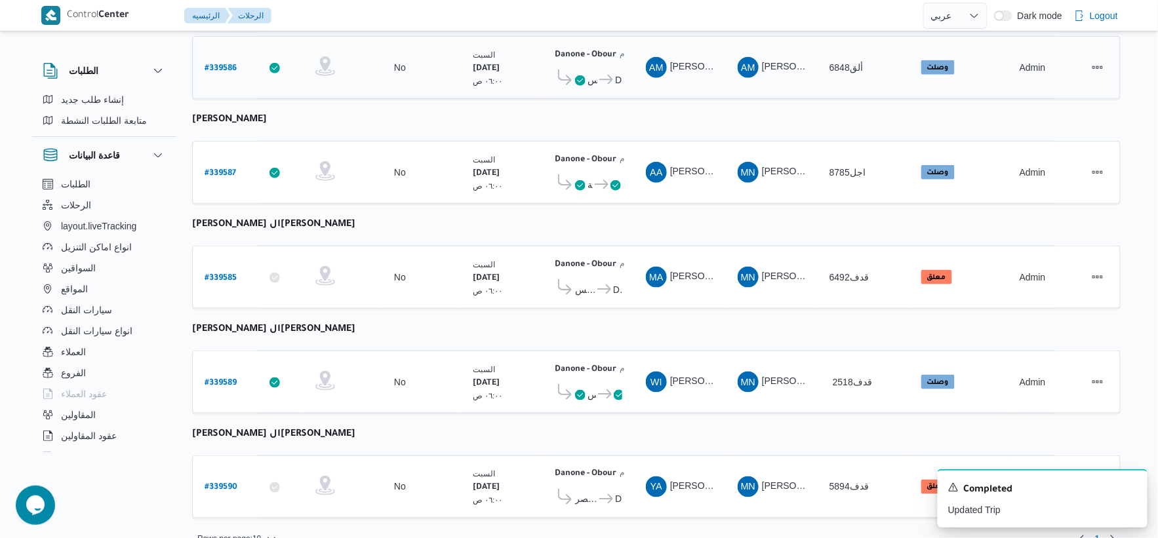
scroll to position [429, 0]
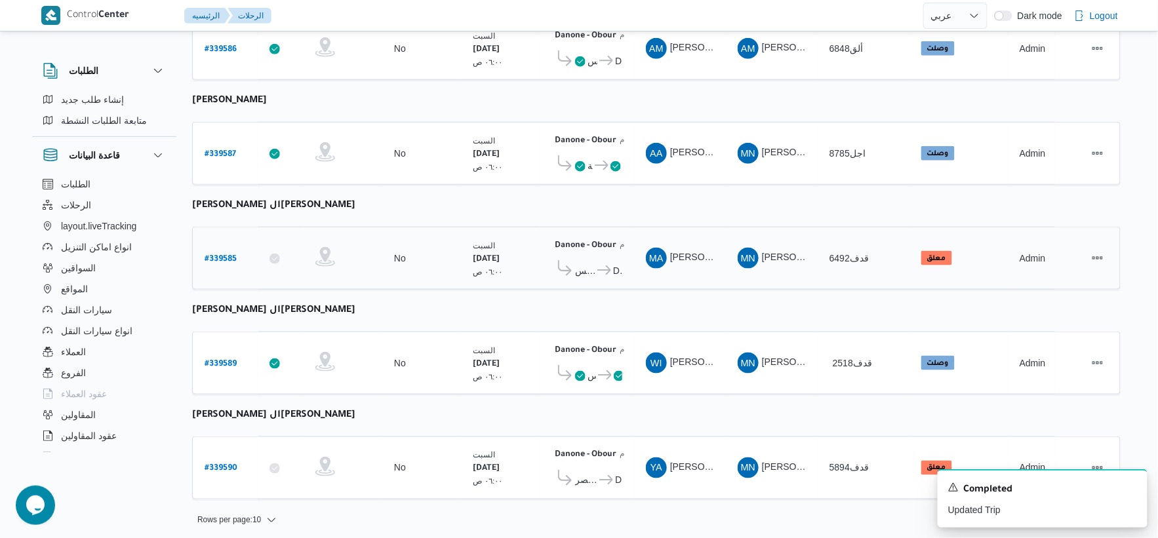
click at [228, 255] on b "# 339585" at bounding box center [221, 259] width 32 height 9
select select "ar"
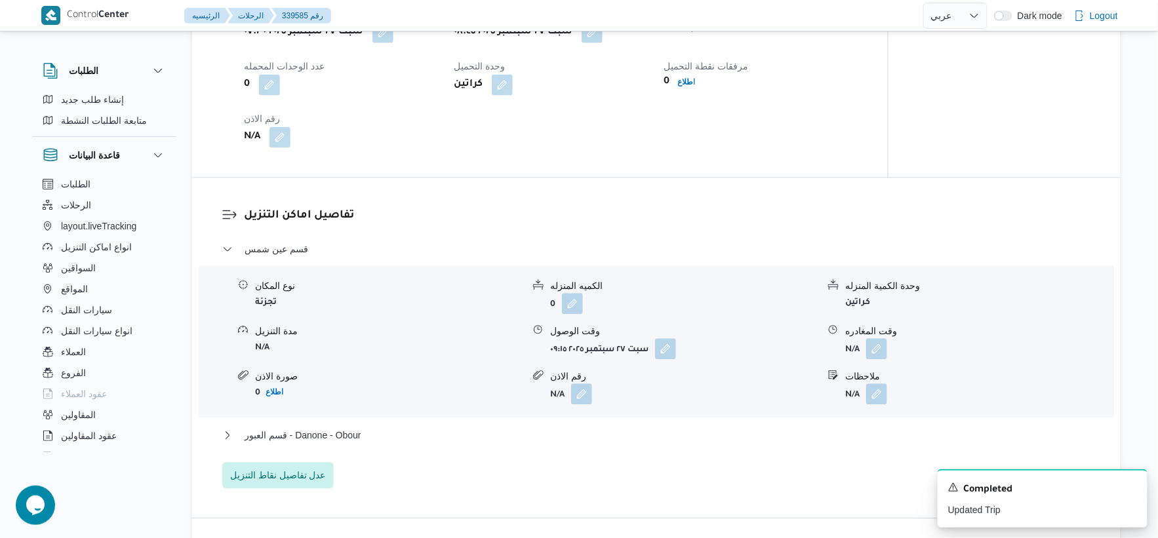
scroll to position [1093, 0]
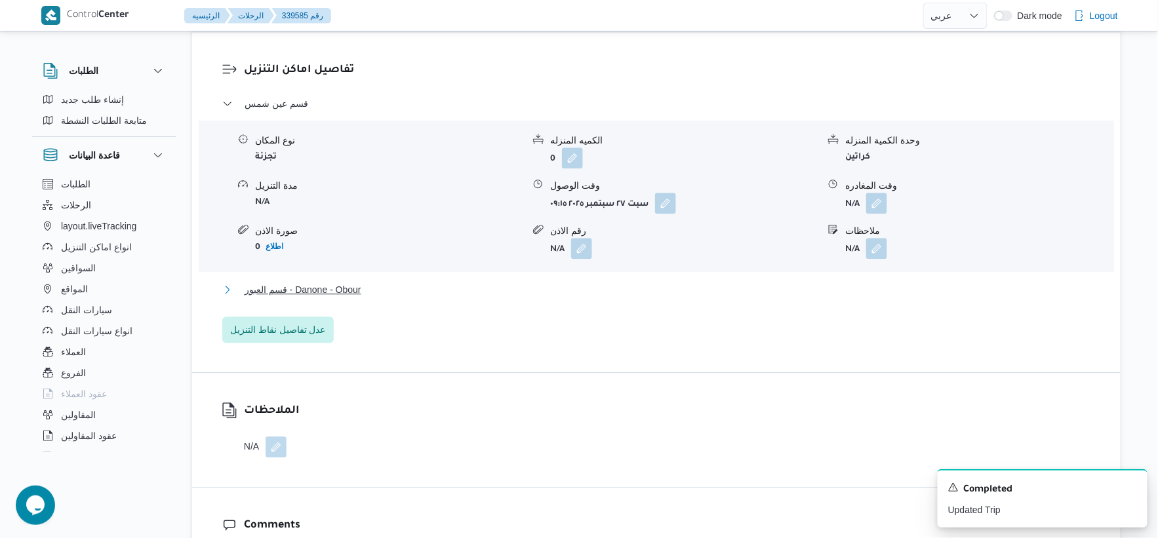
click at [431, 282] on button "قسم العبور - Danone - Obour" at bounding box center [656, 290] width 869 height 16
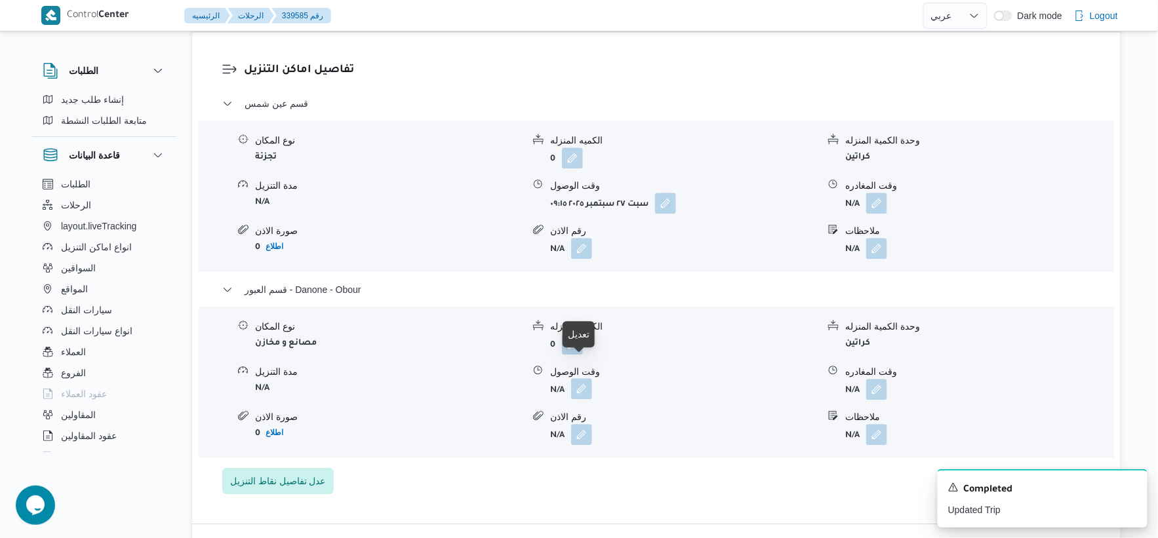
click at [584, 378] on button "button" at bounding box center [581, 388] width 21 height 21
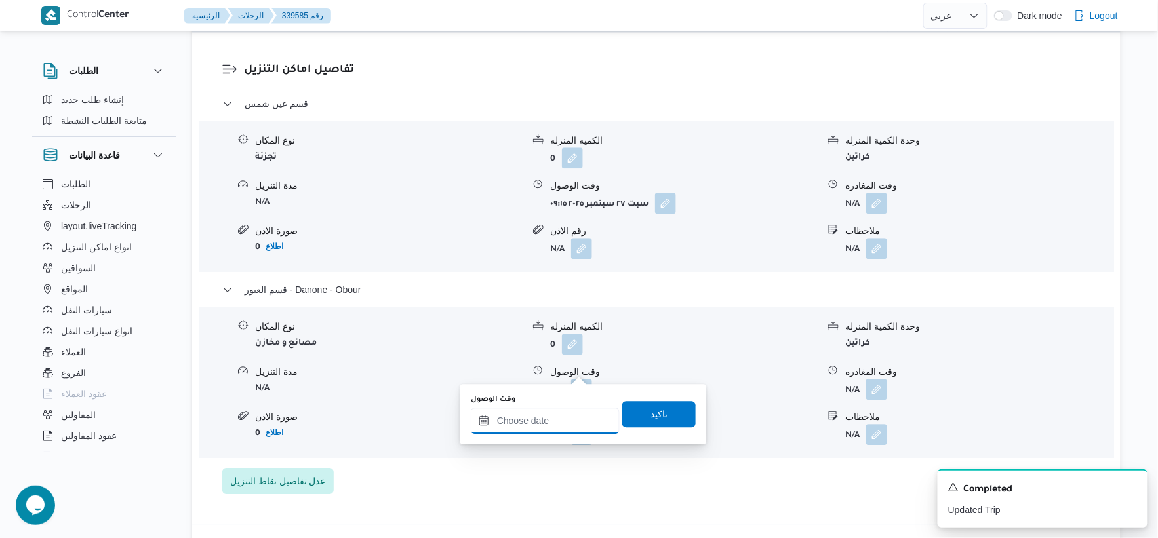
click at [567, 428] on input "وقت الوصول" at bounding box center [545, 421] width 149 height 26
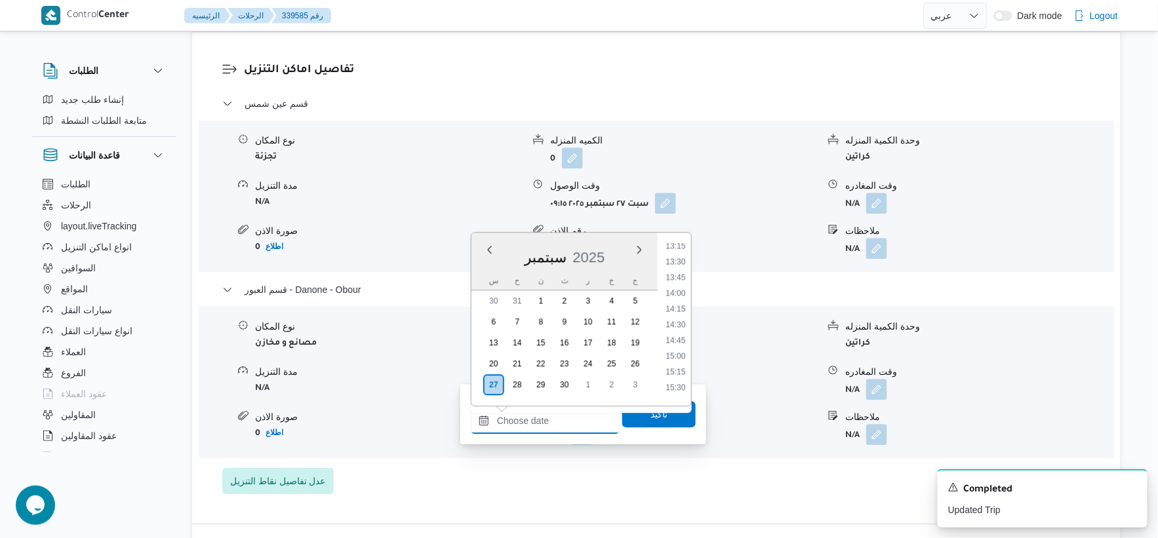
scroll to position [815, 0]
click at [681, 313] on li "14:00" at bounding box center [675, 316] width 30 height 13
type input "٢٧/٠٩/٢٠٢٥ ١٤:٠٠"
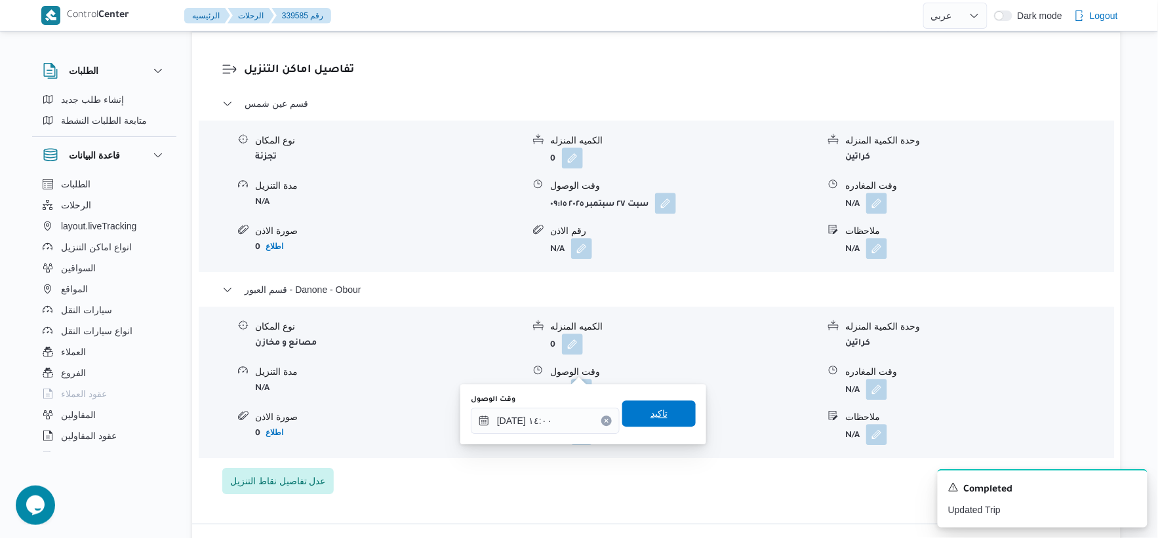
click at [678, 408] on span "تاكيد" at bounding box center [658, 414] width 73 height 26
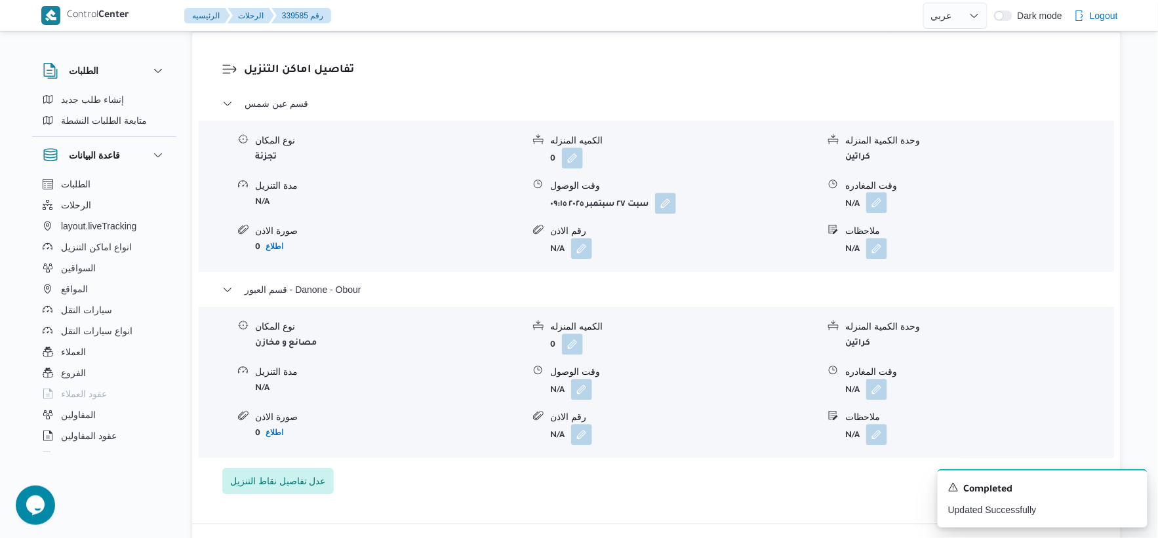
click at [874, 192] on button "button" at bounding box center [876, 202] width 21 height 21
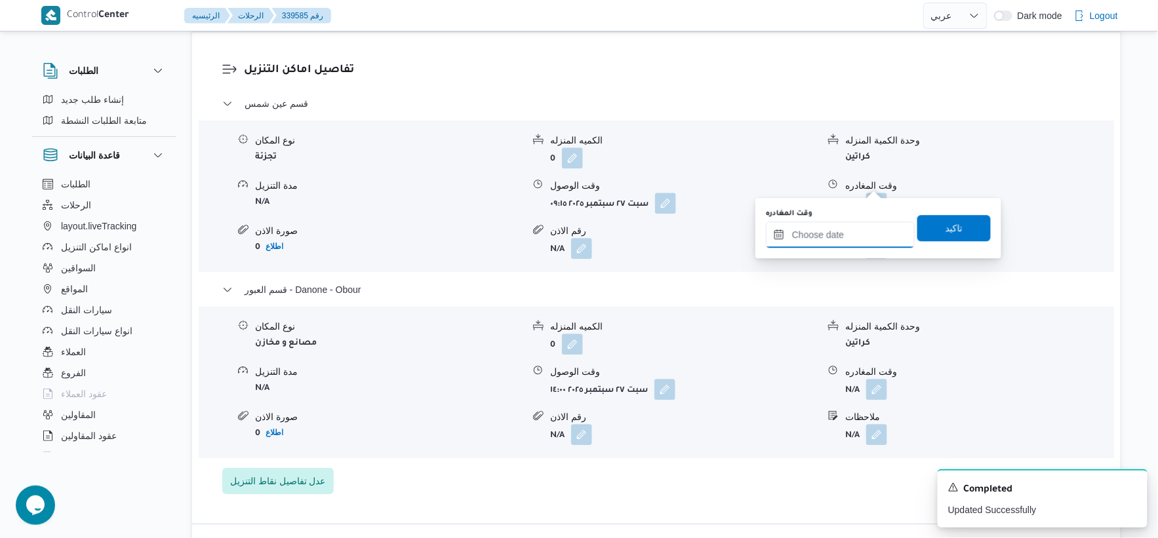
click at [833, 233] on input "وقت المغادره" at bounding box center [840, 235] width 149 height 26
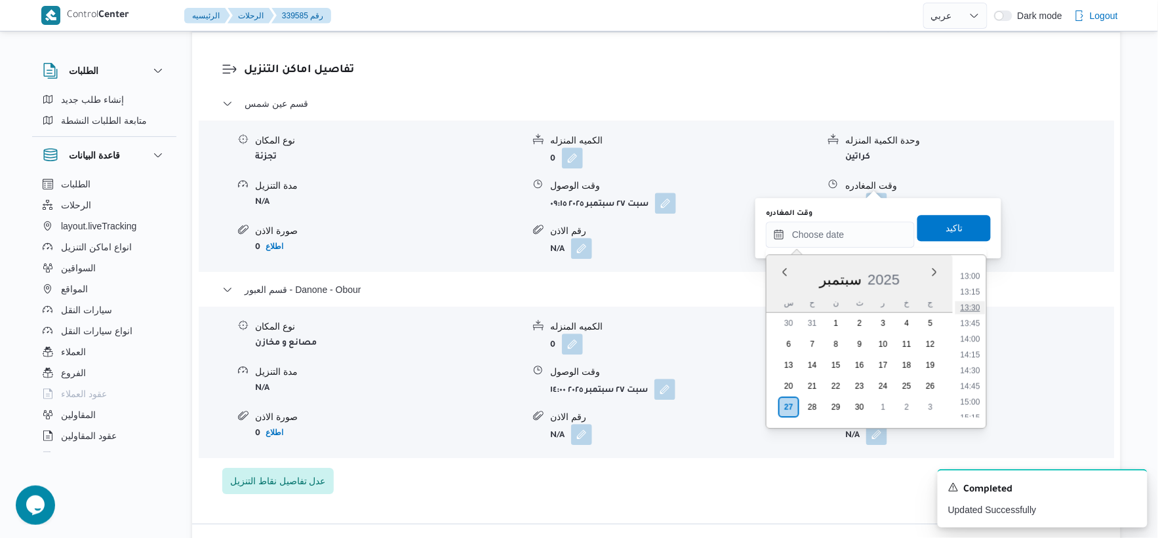
click at [973, 306] on li "13:30" at bounding box center [971, 307] width 30 height 13
type input "٢٧/٠٩/٢٠٢٥ ١٣:٣٠"
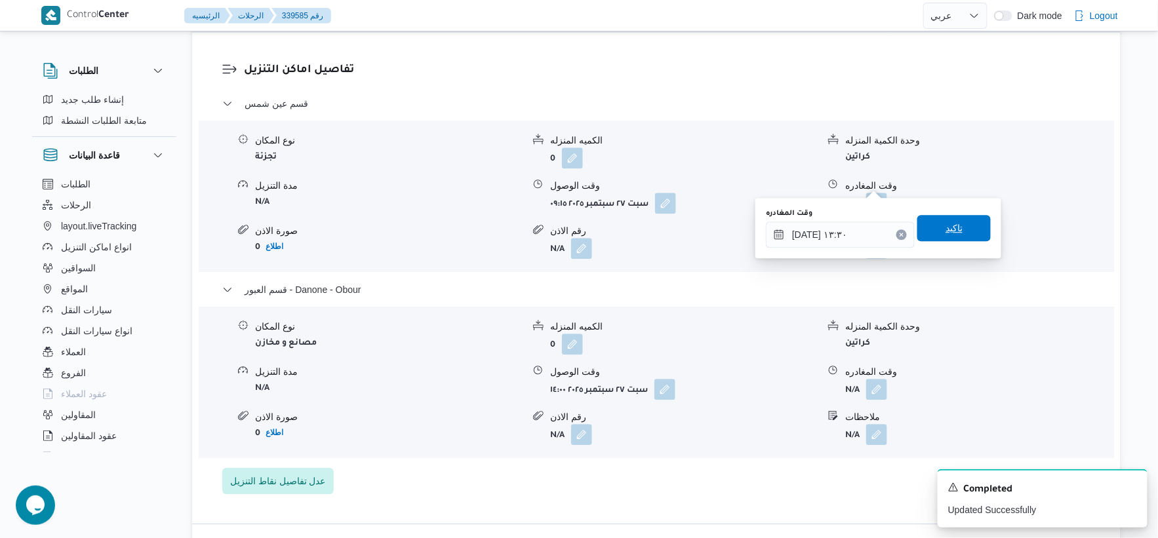
click at [954, 223] on span "تاكيد" at bounding box center [954, 228] width 17 height 16
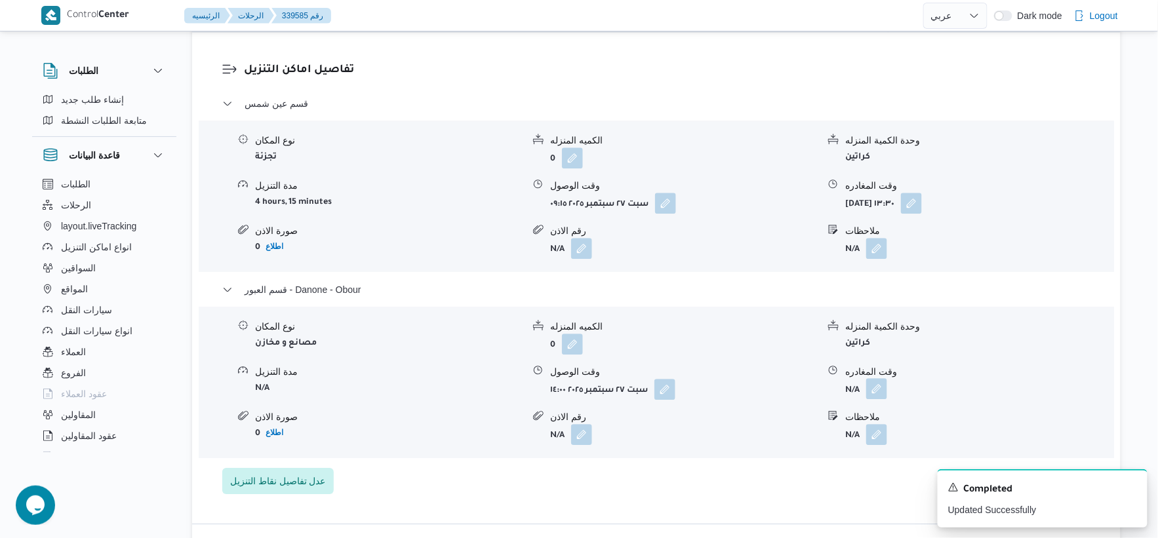
click at [883, 378] on button "button" at bounding box center [876, 388] width 21 height 21
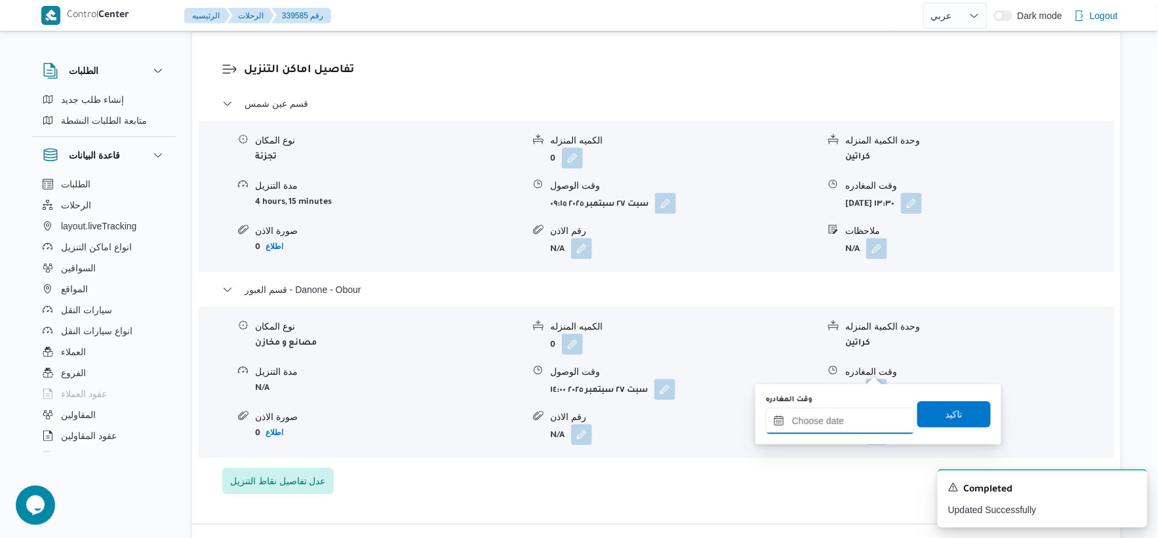
click at [855, 418] on input "وقت المغادره" at bounding box center [840, 421] width 149 height 26
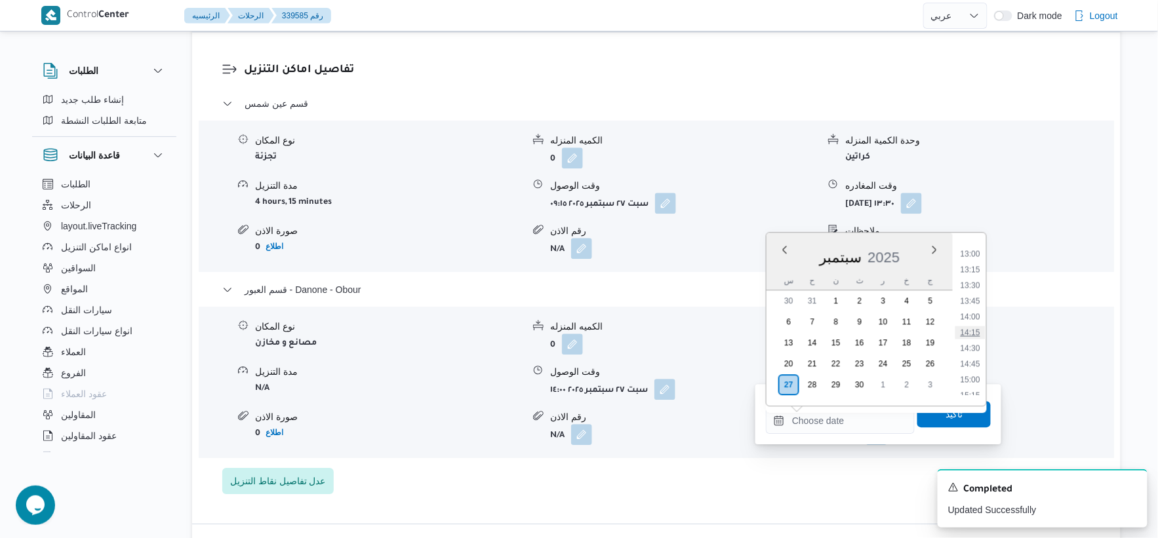
click at [978, 331] on li "14:15" at bounding box center [971, 332] width 30 height 13
type input "٢٧/٠٩/٢٠٢٥ ١٤:١٥"
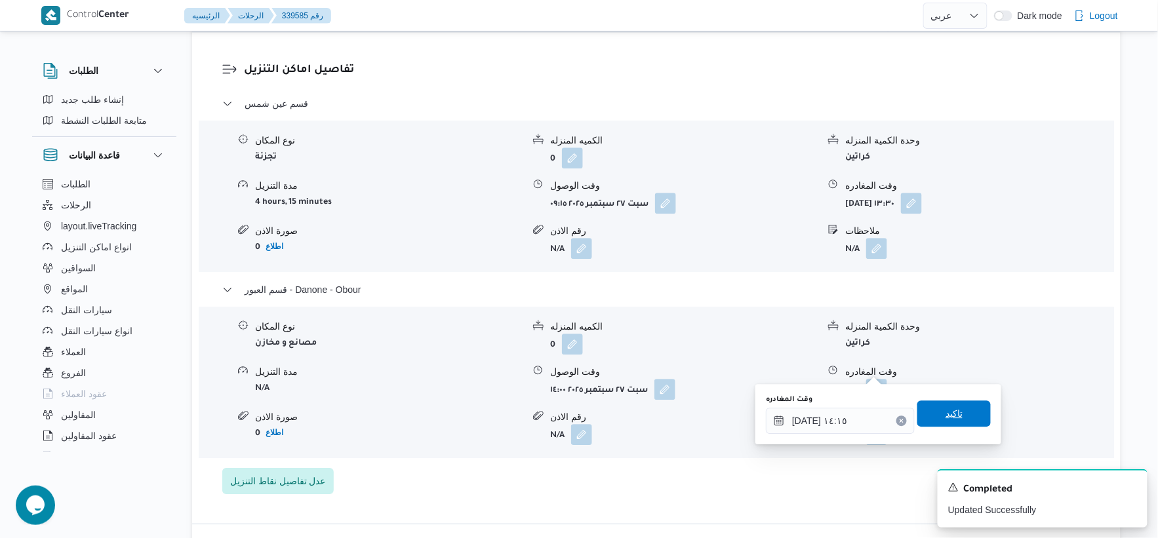
click at [965, 402] on span "تاكيد" at bounding box center [954, 414] width 73 height 26
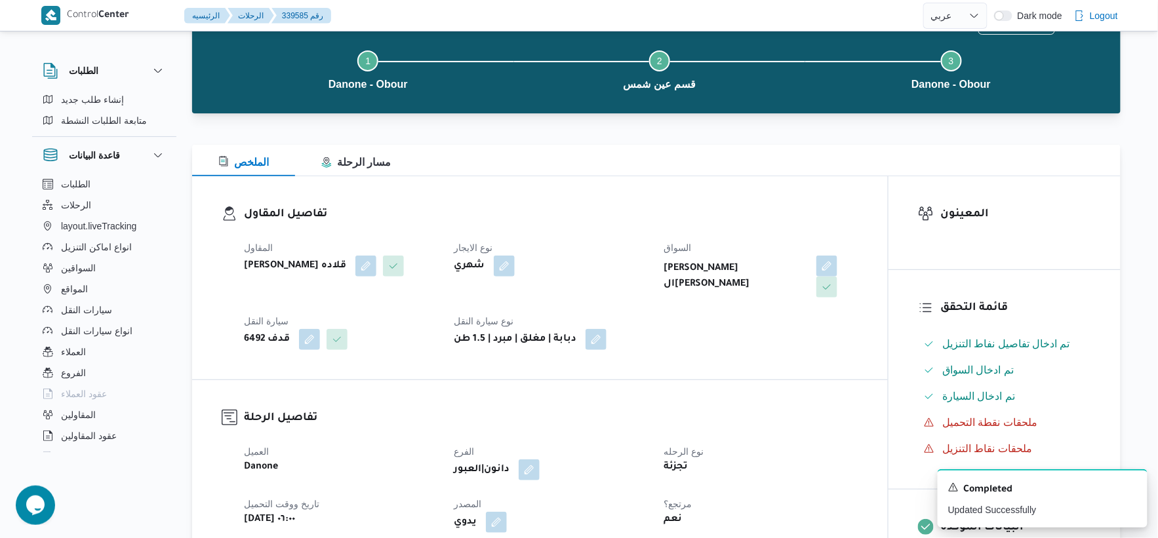
scroll to position [0, 0]
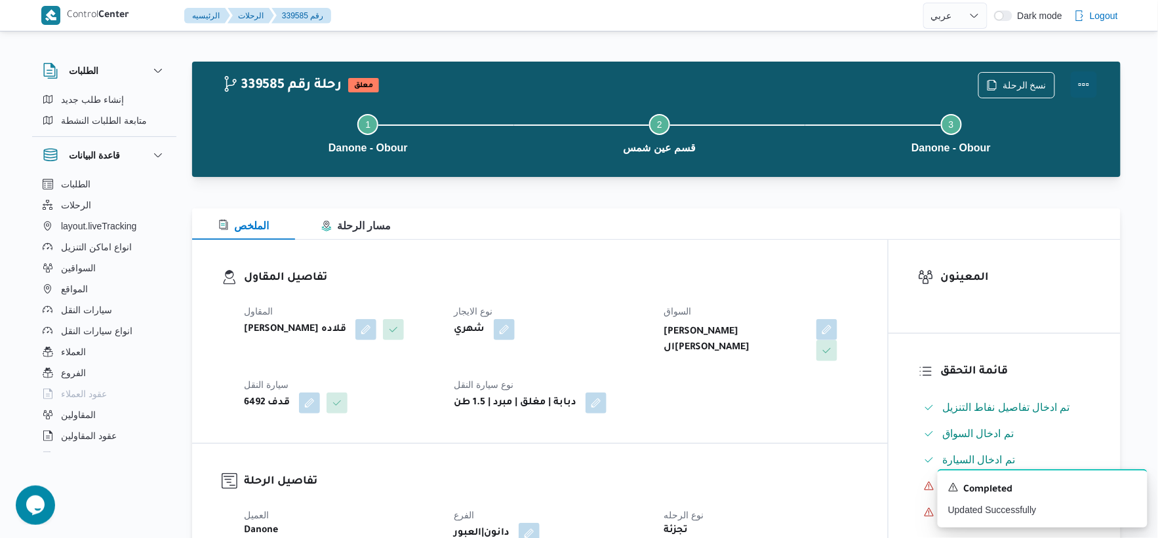
click at [1081, 79] on button "Actions" at bounding box center [1084, 84] width 26 height 26
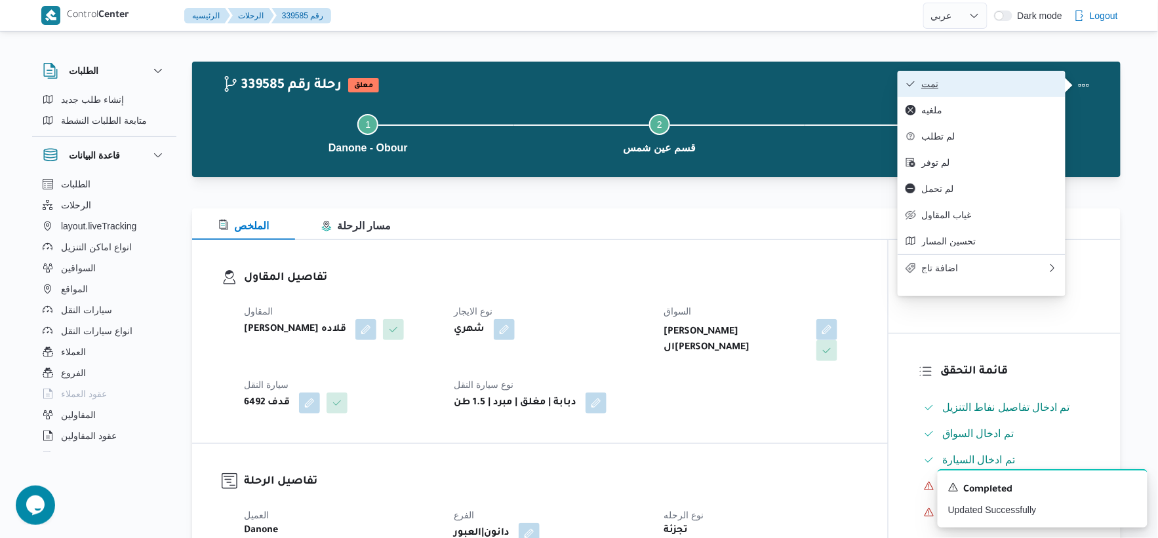
click at [990, 81] on span "تمت" at bounding box center [989, 84] width 136 height 10
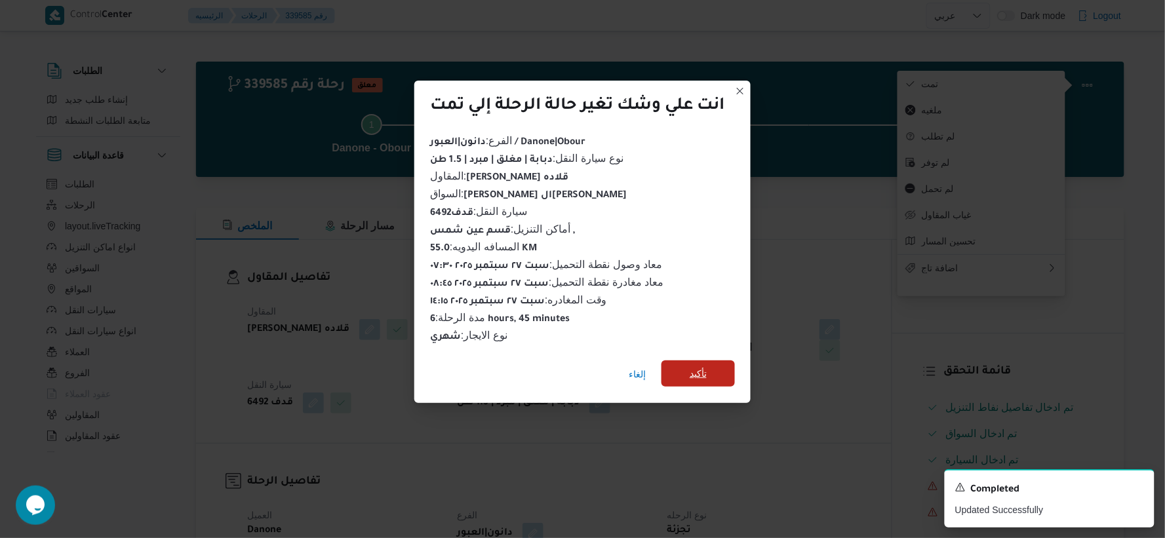
click at [710, 361] on span "تأكيد" at bounding box center [698, 374] width 73 height 26
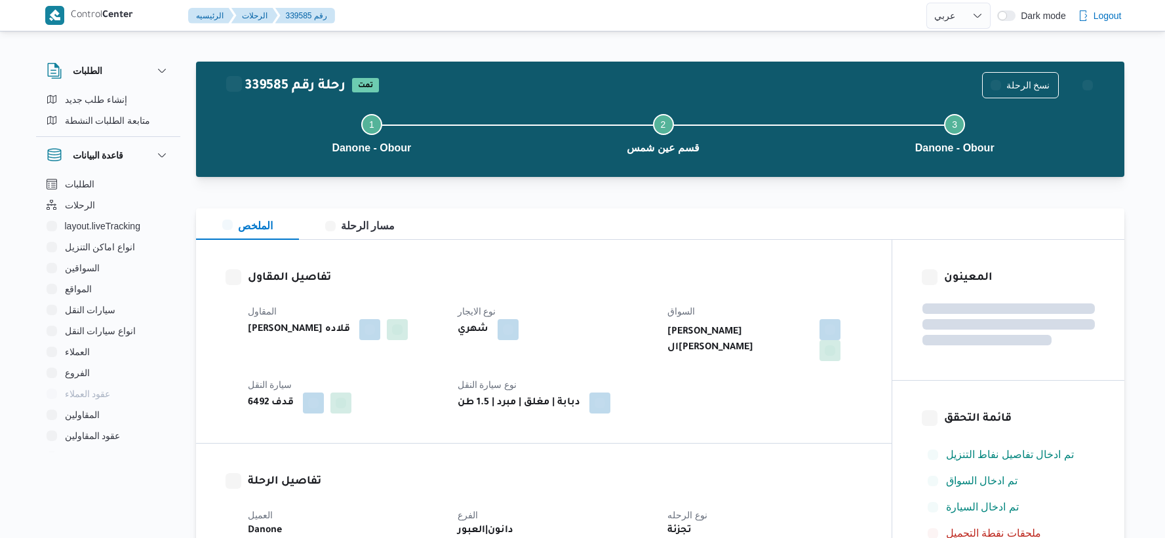
select select "ar"
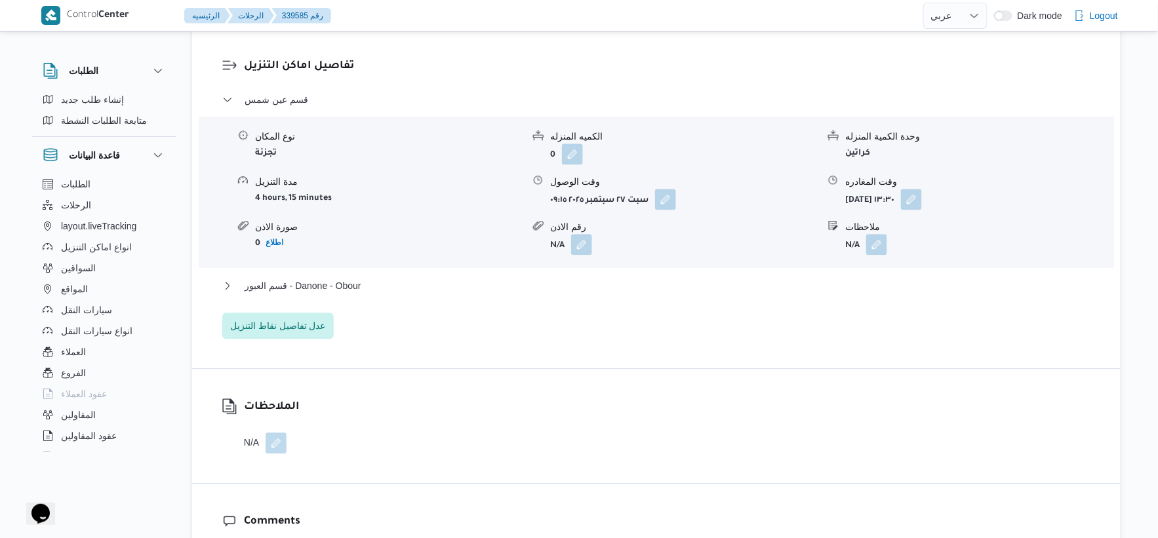
scroll to position [1093, 0]
click at [390, 277] on button "قسم العبور - Danone - Obour" at bounding box center [656, 285] width 869 height 16
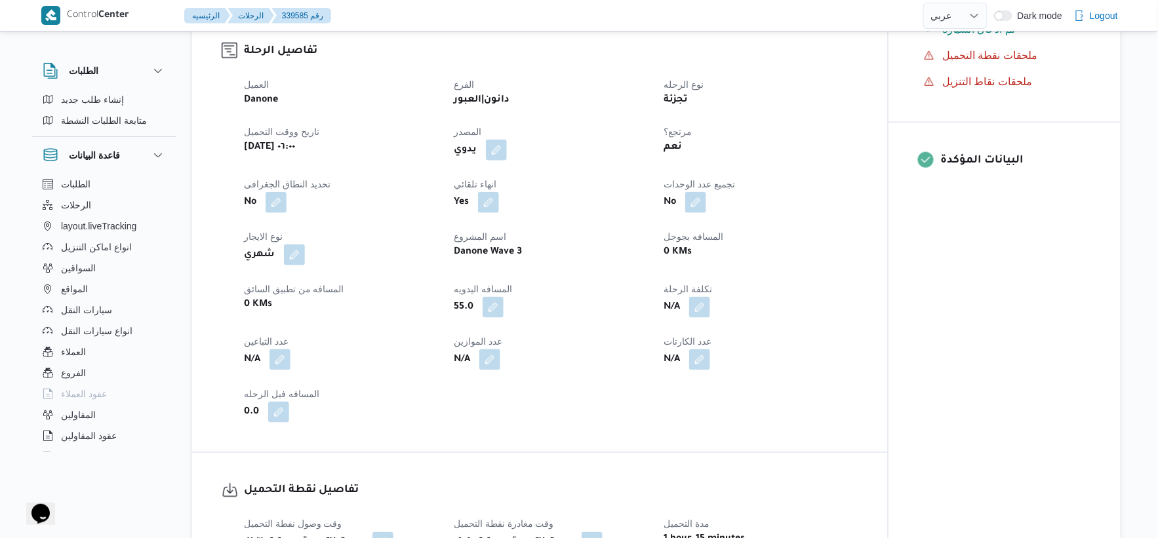
scroll to position [437, 0]
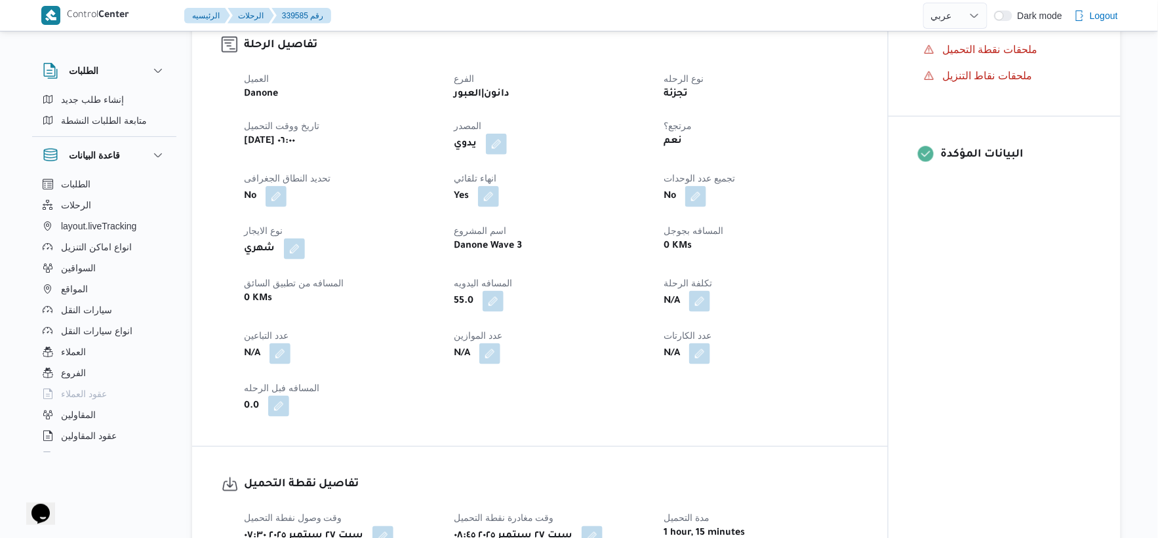
select select "ar"
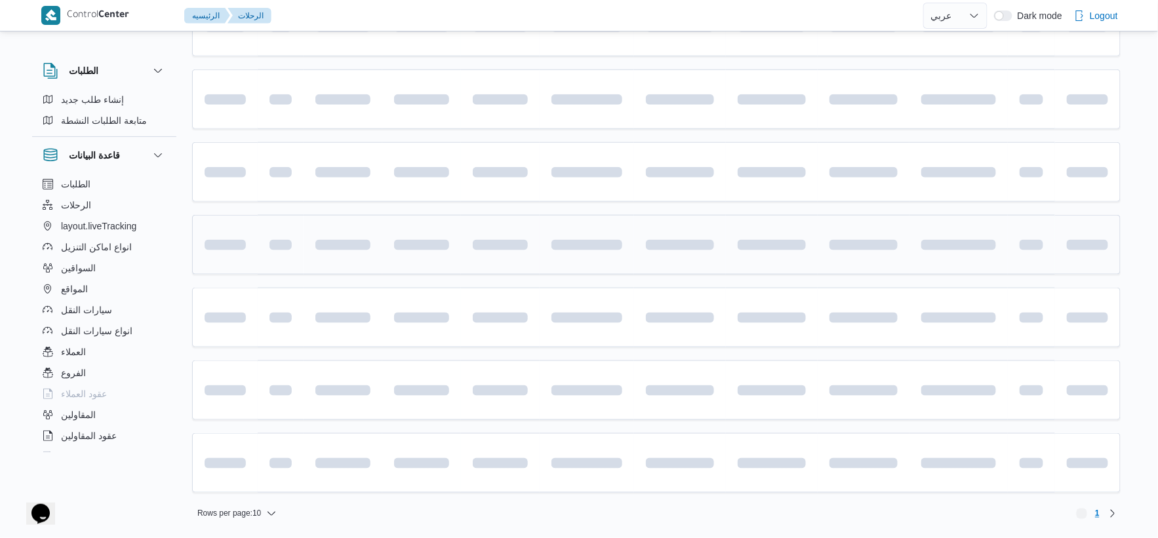
scroll to position [429, 0]
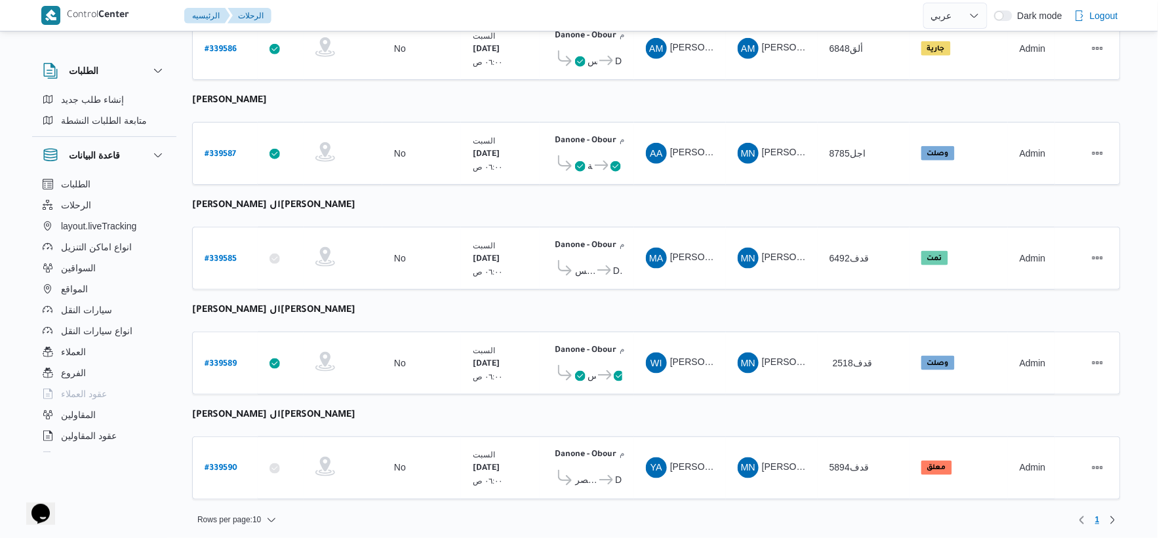
select select "ar"
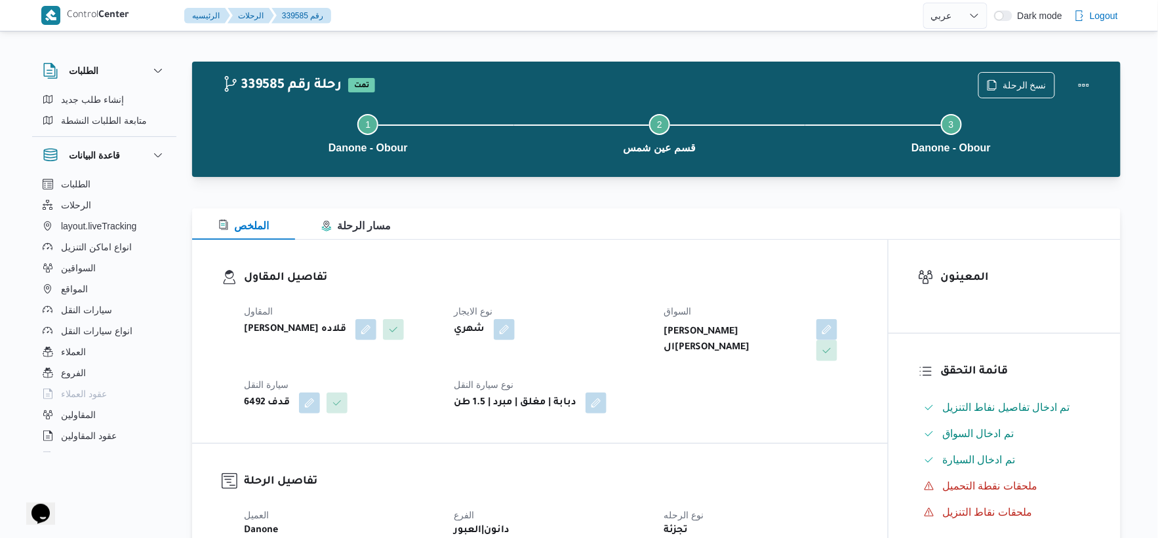
scroll to position [364, 0]
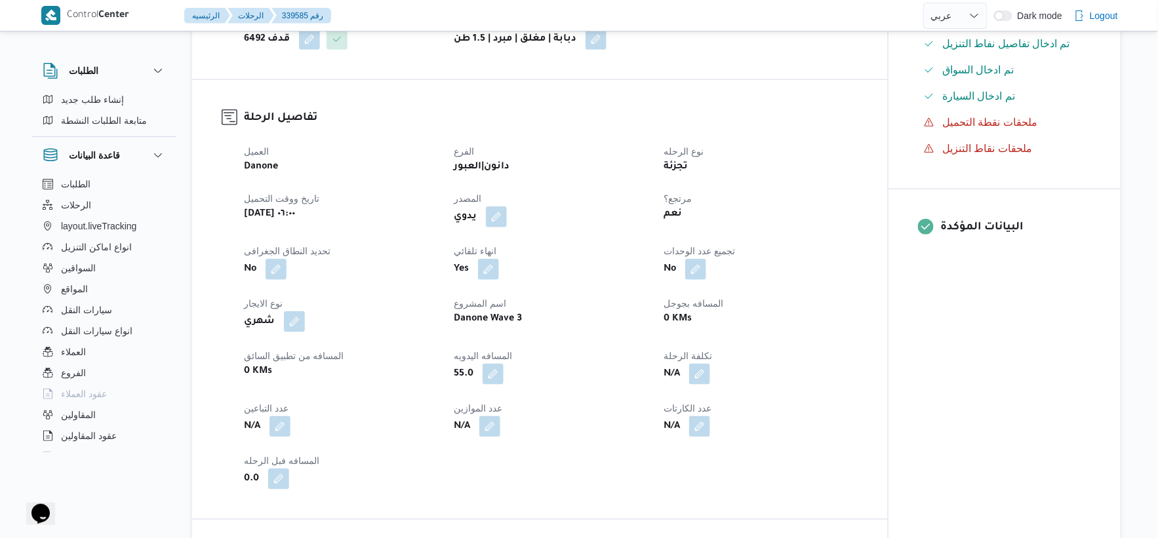
select select "ar"
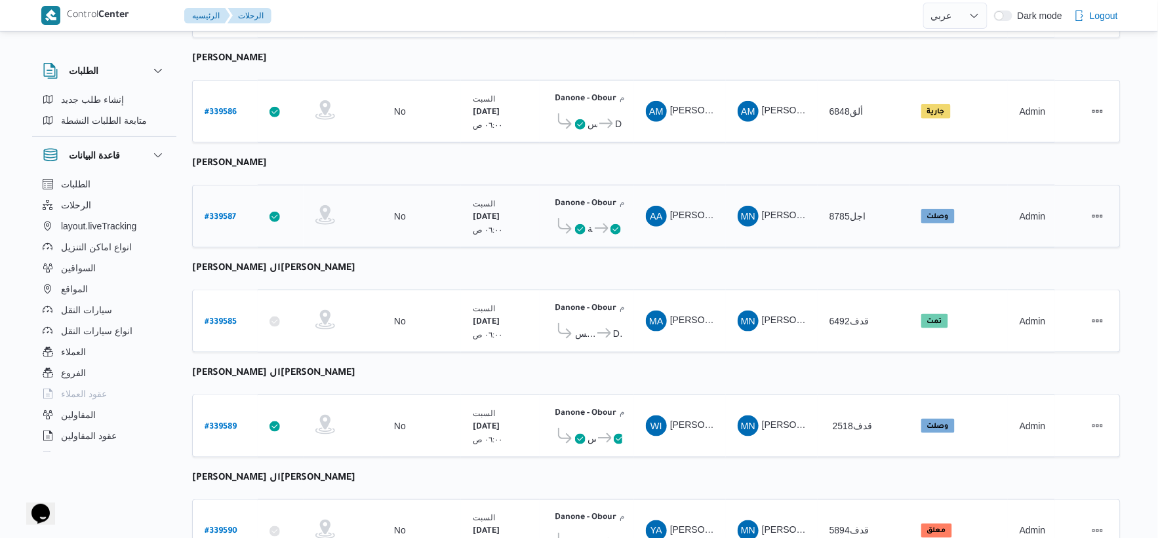
scroll to position [429, 0]
